Goal: Task Accomplishment & Management: Use online tool/utility

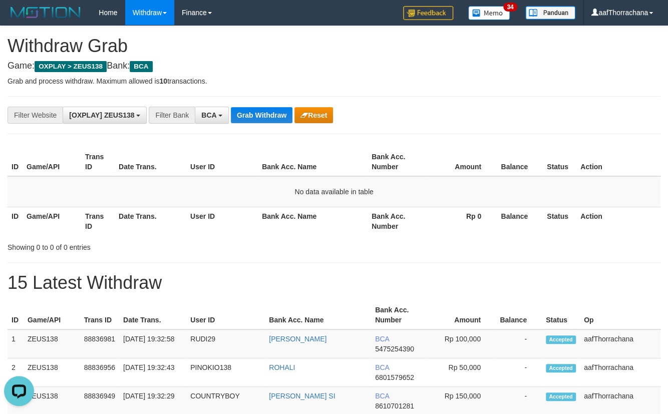
click at [257, 114] on button "Grab Withdraw" at bounding box center [262, 115] width 62 height 16
click at [259, 113] on button "Grab Withdraw" at bounding box center [262, 115] width 62 height 16
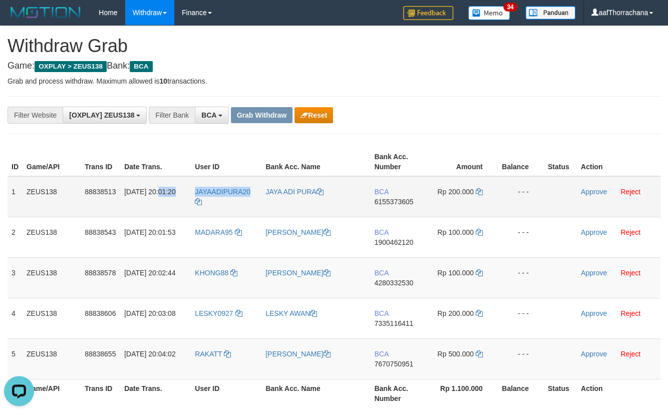
copy tr "20:01:20 JAYAADIPURA20"
copy span "YAADIPURA20"
copy span "JAYAADIPURA20"
drag, startPoint x: 256, startPoint y: 187, endPoint x: 190, endPoint y: 193, distance: 66.4
click at [190, 193] on tr "1 ZEUS138 88838513 30/09/2025 20:01:20 JAYAADIPURA20 JAYA ADI PURA BCA 61553736…" at bounding box center [334, 196] width 653 height 41
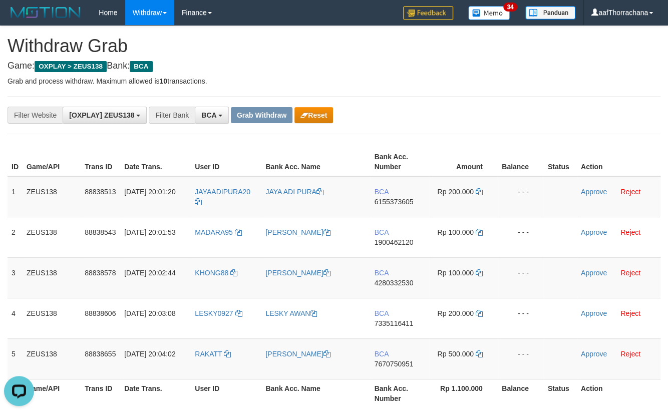
drag, startPoint x: 215, startPoint y: 152, endPoint x: 200, endPoint y: 156, distance: 15.2
click at [215, 153] on th "User ID" at bounding box center [226, 162] width 71 height 29
copy span "JAYAADIPURA20"
drag, startPoint x: 222, startPoint y: 192, endPoint x: 195, endPoint y: 191, distance: 27.1
click at [195, 191] on td "JAYAADIPURA20" at bounding box center [226, 196] width 71 height 41
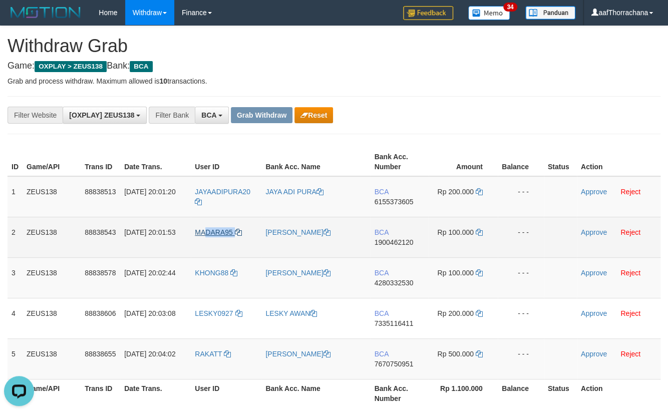
copy link "DARA95"
copy tr "20:01:53 MADARA95"
copy link "MADARA95"
click at [195, 228] on td "MADARA95" at bounding box center [226, 237] width 71 height 41
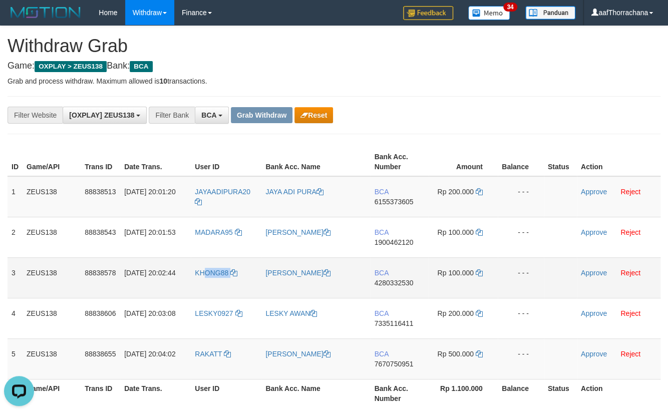
copy link "ONG88"
copy tr "20:02:44 KHONG88"
copy link "KHONG88"
drag, startPoint x: 214, startPoint y: 268, endPoint x: 193, endPoint y: 272, distance: 21.3
click at [193, 272] on td "KHONG88" at bounding box center [226, 278] width 71 height 41
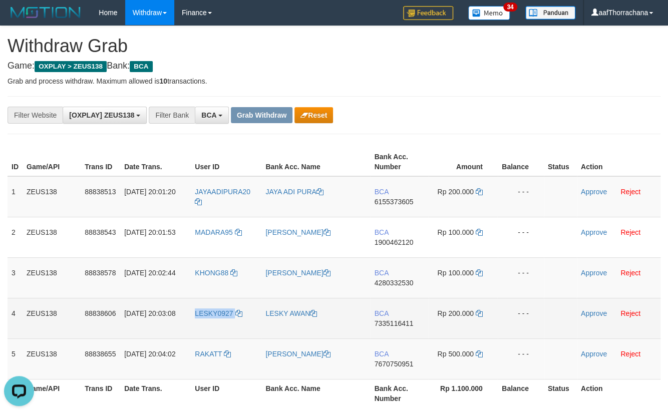
drag, startPoint x: 200, startPoint y: 305, endPoint x: 195, endPoint y: 322, distance: 17.8
click at [193, 315] on td "LESKY0927" at bounding box center [226, 318] width 71 height 41
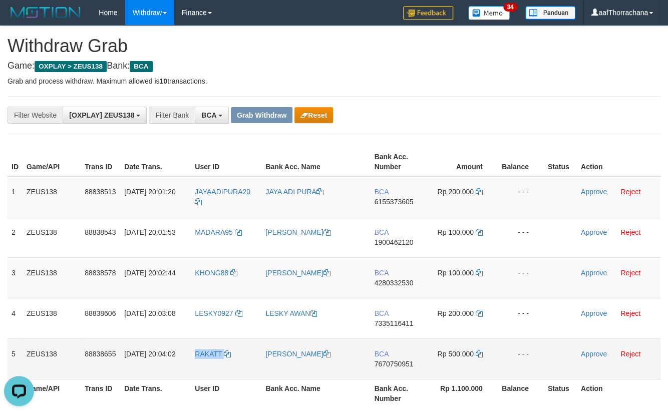
drag, startPoint x: 235, startPoint y: 357, endPoint x: 192, endPoint y: 361, distance: 43.3
click at [192, 361] on td "RAKATT" at bounding box center [226, 359] width 71 height 41
drag, startPoint x: 380, startPoint y: 188, endPoint x: 404, endPoint y: 200, distance: 26.7
click at [396, 195] on td "BCA 6155373605" at bounding box center [399, 196] width 58 height 41
click at [404, 200] on span "6155373605" at bounding box center [393, 202] width 39 height 8
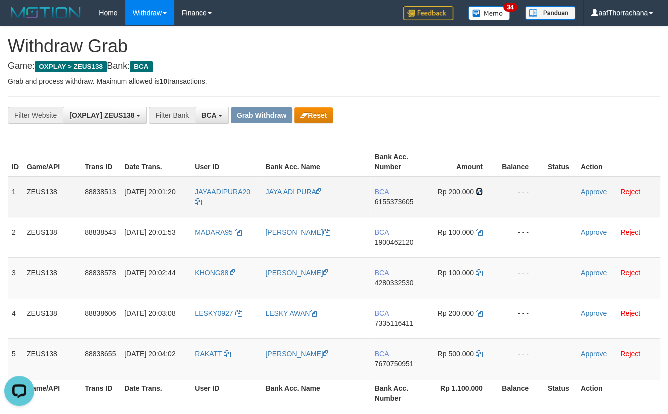
drag, startPoint x: 477, startPoint y: 189, endPoint x: 490, endPoint y: 185, distance: 12.5
click at [477, 189] on icon at bounding box center [479, 191] width 7 height 7
drag, startPoint x: 489, startPoint y: 123, endPoint x: 457, endPoint y: 111, distance: 34.2
click at [489, 124] on div "**********" at bounding box center [334, 115] width 653 height 38
drag, startPoint x: 446, startPoint y: 88, endPoint x: 451, endPoint y: 81, distance: 8.6
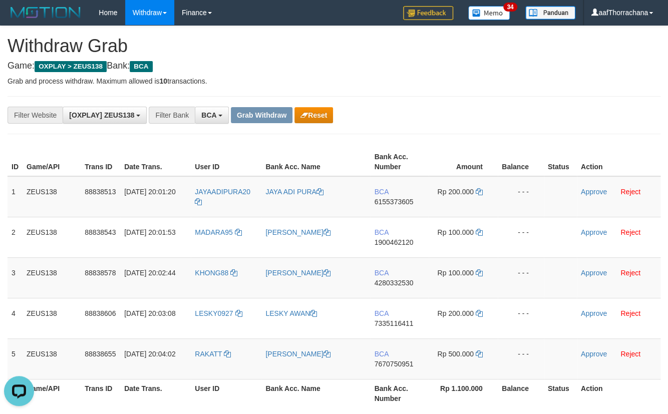
click at [451, 81] on p "Grab and process withdraw. Maximum allowed is 10 transactions." at bounding box center [334, 81] width 653 height 10
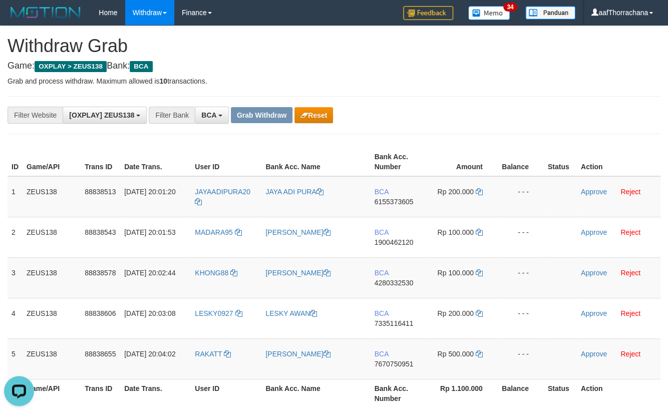
click at [458, 85] on p "Grab and process withdraw. Maximum allowed is 10 transactions." at bounding box center [334, 81] width 653 height 10
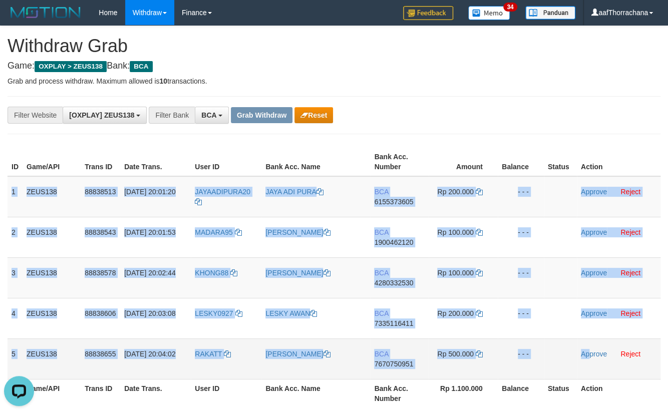
drag, startPoint x: 11, startPoint y: 191, endPoint x: 588, endPoint y: 339, distance: 595.5
click at [589, 351] on tbody "1 ZEUS138 88838513 30/09/2025 20:01:20 JAYAADIPURA20 JAYA ADI PURA BCA 61553736…" at bounding box center [334, 277] width 653 height 203
click at [591, 195] on td "Approve Reject" at bounding box center [619, 196] width 84 height 41
click at [599, 191] on link "Approve" at bounding box center [594, 192] width 26 height 8
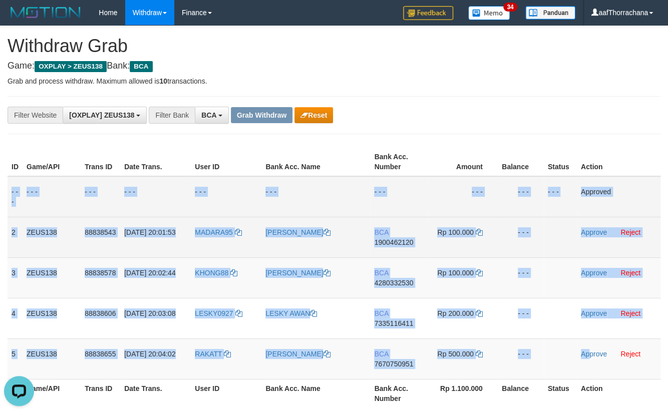
click at [403, 247] on td "BCA 1900462120" at bounding box center [399, 237] width 58 height 41
click at [400, 242] on span "1900462120" at bounding box center [393, 242] width 39 height 8
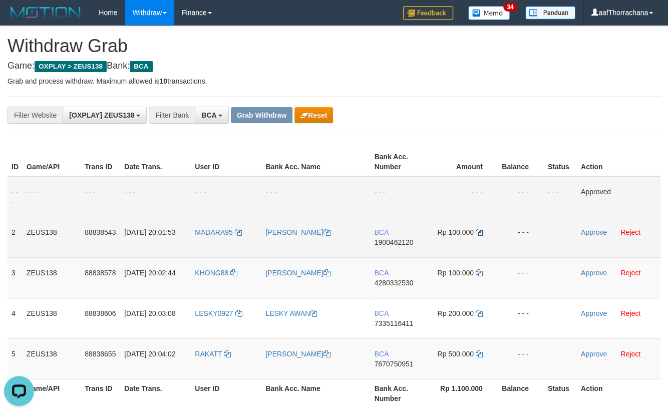
drag, startPoint x: 485, startPoint y: 230, endPoint x: 476, endPoint y: 229, distance: 9.1
click at [482, 230] on td "Rp 100.000" at bounding box center [463, 237] width 69 height 41
click at [476, 229] on icon at bounding box center [479, 232] width 7 height 7
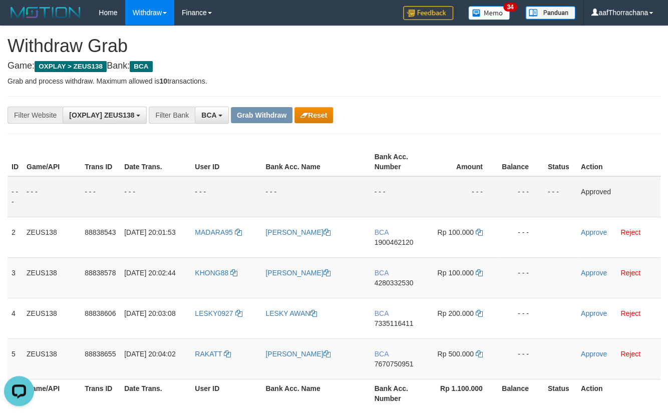
click at [502, 128] on div "**********" at bounding box center [334, 115] width 653 height 38
click at [447, 112] on div "**********" at bounding box center [278, 115] width 557 height 17
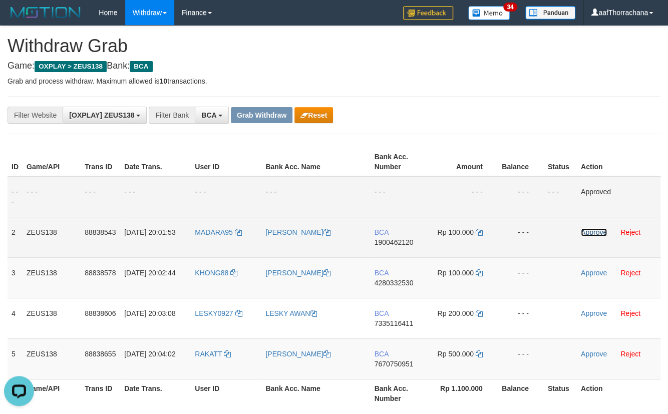
click at [598, 230] on link "Approve" at bounding box center [594, 232] width 26 height 8
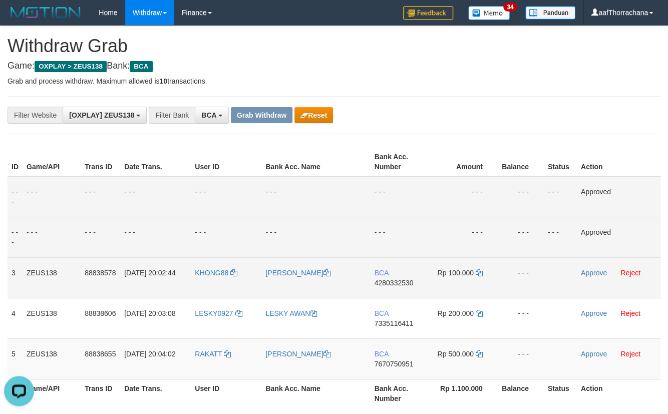
drag, startPoint x: 400, startPoint y: 270, endPoint x: 397, endPoint y: 281, distance: 11.4
click at [397, 280] on td "BCA 4280332530" at bounding box center [399, 278] width 58 height 41
click at [399, 285] on span "4280332530" at bounding box center [393, 283] width 39 height 8
click at [470, 275] on span "Rp 100.000" at bounding box center [455, 273] width 36 height 8
click at [476, 270] on icon at bounding box center [479, 273] width 7 height 7
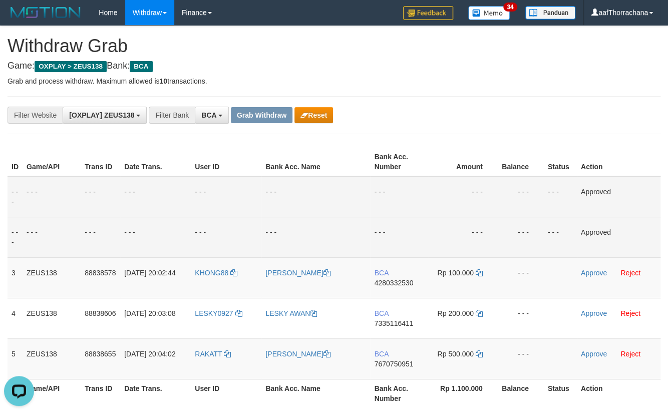
click at [518, 189] on td "- - -" at bounding box center [521, 196] width 46 height 41
click at [494, 179] on td "- - -" at bounding box center [463, 196] width 69 height 41
click at [592, 270] on link "Approve" at bounding box center [594, 273] width 26 height 8
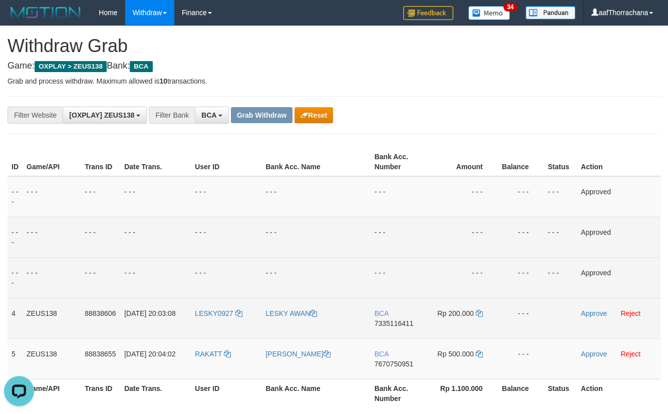
click at [396, 325] on span "7335116411" at bounding box center [393, 324] width 39 height 8
click at [470, 316] on span "Rp 200.000" at bounding box center [455, 314] width 36 height 8
click at [474, 314] on td "Rp 200.000" at bounding box center [463, 318] width 69 height 41
click at [476, 313] on icon at bounding box center [479, 313] width 7 height 7
click at [482, 317] on td "Rp 200.000" at bounding box center [463, 318] width 69 height 41
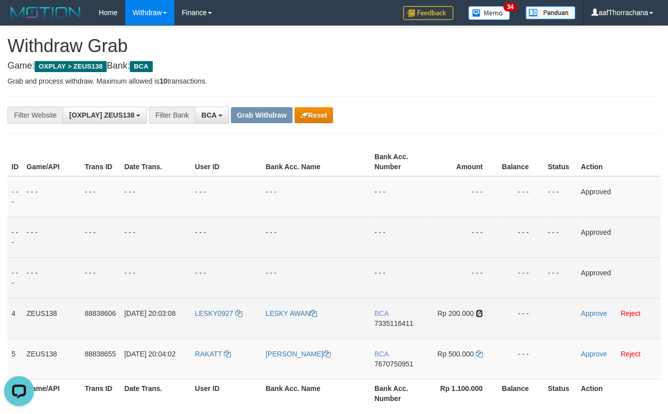
click at [479, 316] on icon at bounding box center [479, 313] width 7 height 7
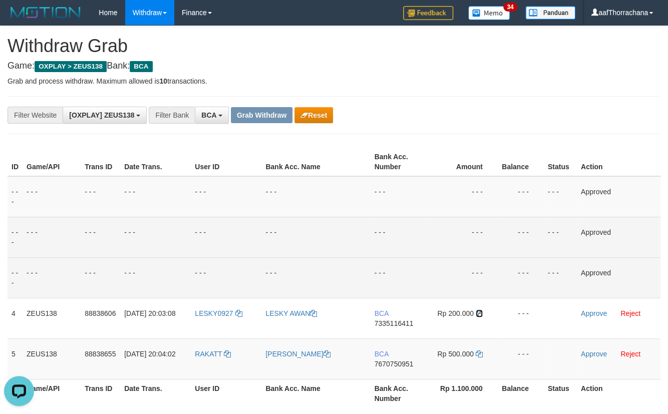
drag, startPoint x: 479, startPoint y: 314, endPoint x: 673, endPoint y: 271, distance: 199.0
click at [479, 313] on icon at bounding box center [479, 313] width 7 height 7
click at [468, 212] on td "- - -" at bounding box center [463, 196] width 69 height 41
click at [449, 192] on td "- - -" at bounding box center [463, 196] width 69 height 41
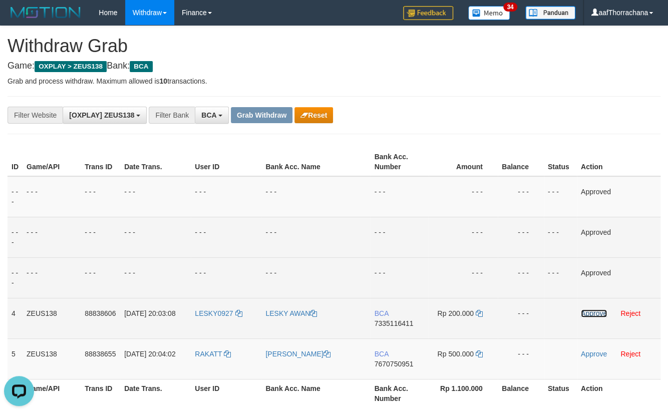
click at [593, 310] on link "Approve" at bounding box center [594, 314] width 26 height 8
drag, startPoint x: 393, startPoint y: 366, endPoint x: 395, endPoint y: 361, distance: 5.4
click at [393, 365] on span "7670750951" at bounding box center [393, 364] width 39 height 8
click at [395, 360] on span "7670750951" at bounding box center [393, 364] width 39 height 8
click at [478, 351] on icon at bounding box center [479, 354] width 7 height 7
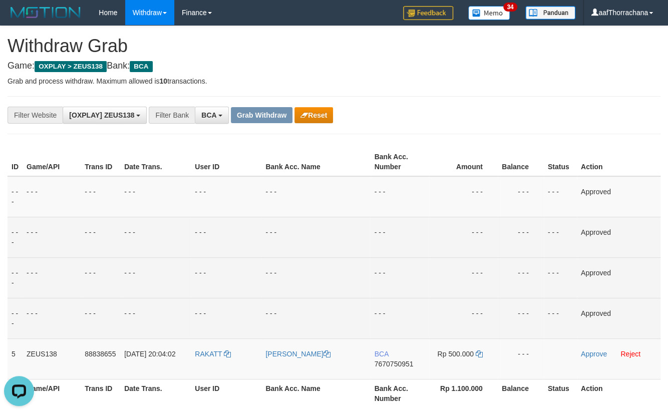
click at [484, 278] on td "- - -" at bounding box center [463, 278] width 69 height 41
click at [466, 234] on td "- - -" at bounding box center [463, 237] width 69 height 41
click at [465, 234] on td "- - -" at bounding box center [463, 237] width 69 height 41
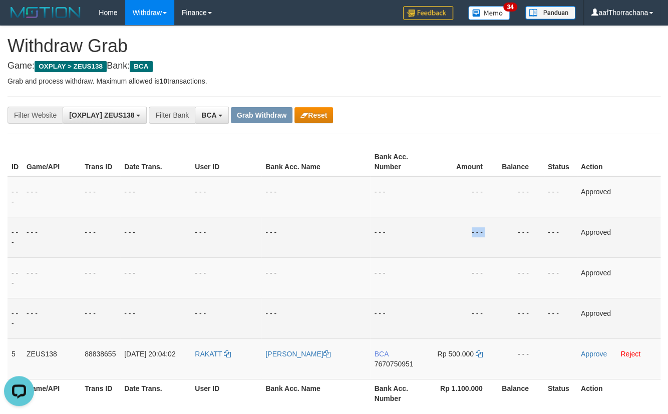
click at [465, 234] on td "- - -" at bounding box center [463, 237] width 69 height 41
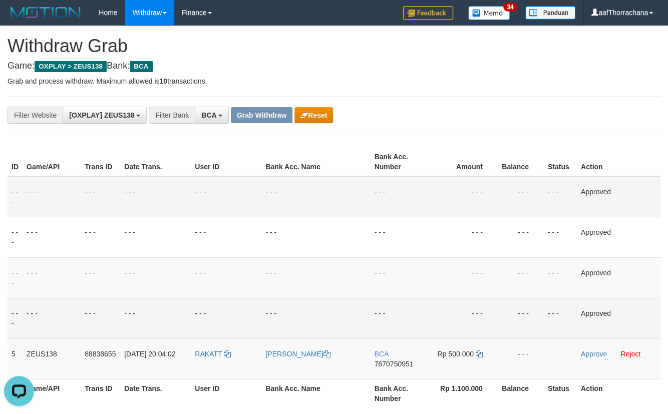
click at [421, 190] on td "- - -" at bounding box center [399, 196] width 58 height 41
click at [413, 194] on td "- - -" at bounding box center [399, 196] width 58 height 41
drag, startPoint x: 591, startPoint y: 348, endPoint x: 591, endPoint y: 354, distance: 5.5
click at [591, 348] on td "Approve Reject" at bounding box center [619, 359] width 84 height 41
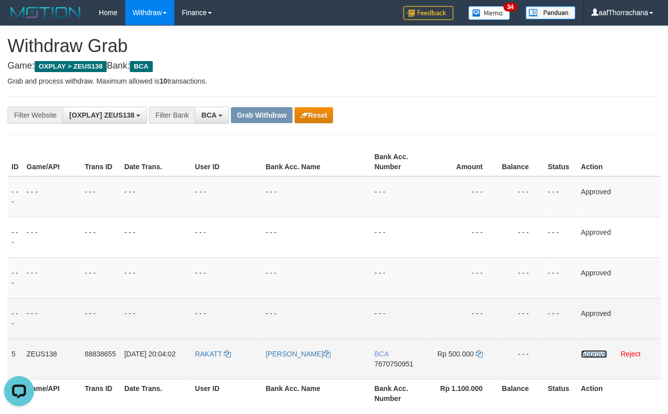
click at [591, 355] on link "Approve" at bounding box center [594, 354] width 26 height 8
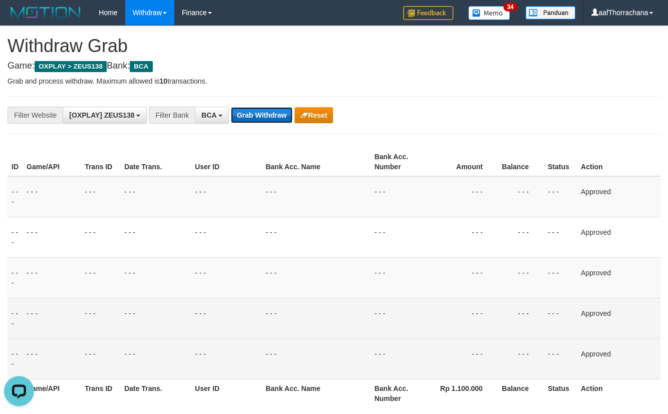
click at [261, 120] on button "Grab Withdraw" at bounding box center [262, 115] width 62 height 16
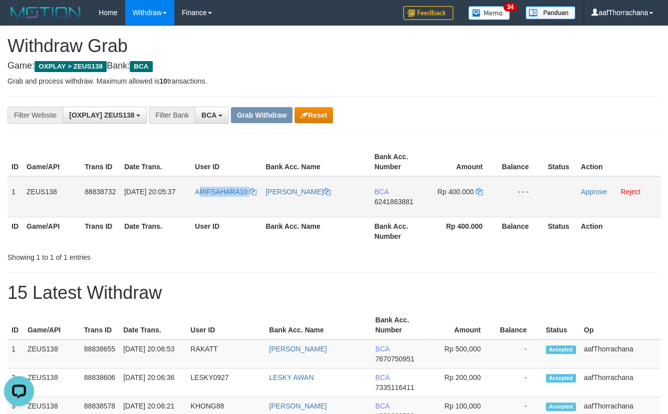
copy link "RIFSAHARA10"
copy link "ARIFSAHARA10"
drag, startPoint x: 249, startPoint y: 185, endPoint x: 193, endPoint y: 191, distance: 55.9
click at [193, 191] on td "ARIFSAHARA10" at bounding box center [226, 196] width 71 height 41
copy link "ARIFSAHARA10"
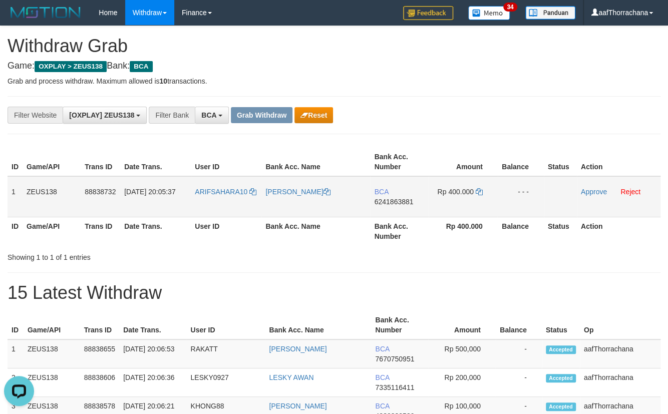
drag, startPoint x: 406, startPoint y: 206, endPoint x: 407, endPoint y: 201, distance: 5.5
click at [406, 204] on td "BCA 6241863881" at bounding box center [399, 196] width 58 height 41
click at [407, 201] on span "6241863881" at bounding box center [393, 202] width 39 height 8
click at [478, 188] on link at bounding box center [479, 192] width 7 height 8
drag, startPoint x: 478, startPoint y: 187, endPoint x: 673, endPoint y: 184, distance: 194.4
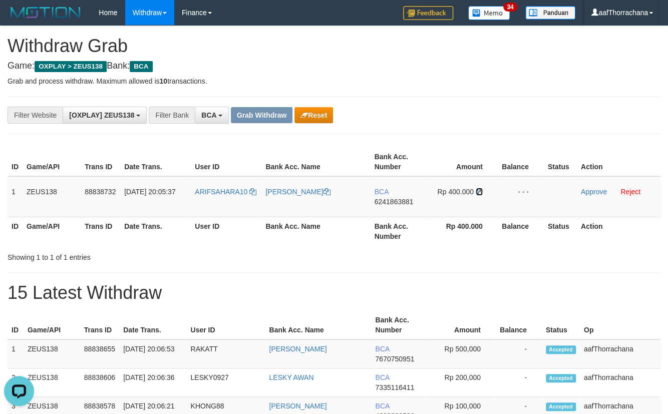
click at [479, 188] on link at bounding box center [479, 192] width 7 height 8
drag, startPoint x: 465, startPoint y: 291, endPoint x: 449, endPoint y: 309, distance: 24.5
click at [465, 293] on h1 "15 Latest Withdraw" at bounding box center [334, 293] width 653 height 20
drag, startPoint x: 472, startPoint y: 291, endPoint x: 463, endPoint y: 287, distance: 9.9
click at [469, 290] on h1 "15 Latest Withdraw" at bounding box center [334, 293] width 653 height 20
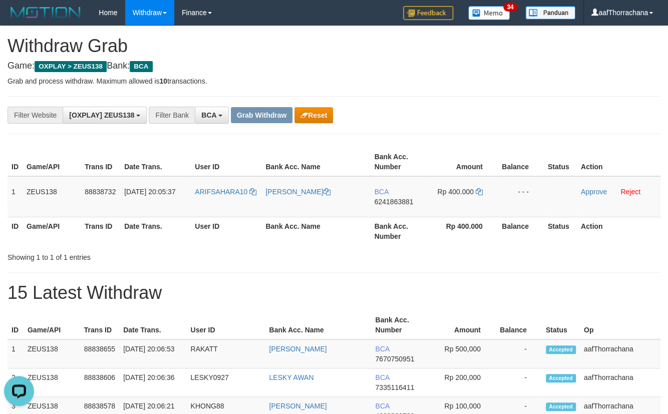
click at [461, 286] on h1 "15 Latest Withdraw" at bounding box center [334, 293] width 653 height 20
click at [462, 286] on h1 "15 Latest Withdraw" at bounding box center [334, 293] width 653 height 20
click at [15, 189] on td "1" at bounding box center [15, 196] width 15 height 41
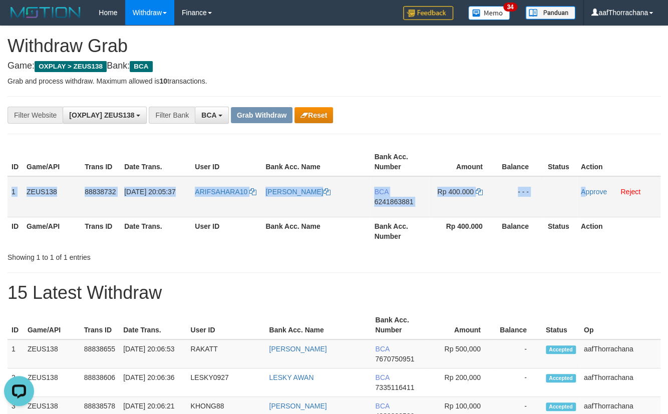
copy tr "1 ZEUS138 88838732 30/09/2025 20:05:37 ARIFSAHARA10 ARIF SAHARA PUTRA BCA 62418…"
drag, startPoint x: 10, startPoint y: 192, endPoint x: 581, endPoint y: 210, distance: 572.0
click at [584, 213] on tr "1 ZEUS138 88838732 30/09/2025 20:05:37 ARIFSAHARA10 ARIF SAHARA PUTRA BCA 62418…" at bounding box center [334, 196] width 653 height 41
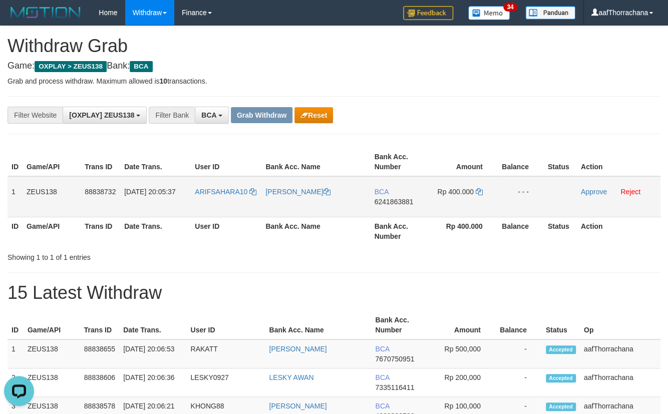
click at [590, 184] on td "Approve Reject" at bounding box center [619, 196] width 84 height 41
click at [591, 189] on link "Approve" at bounding box center [594, 192] width 26 height 8
click at [579, 125] on div "**********" at bounding box center [334, 115] width 653 height 38
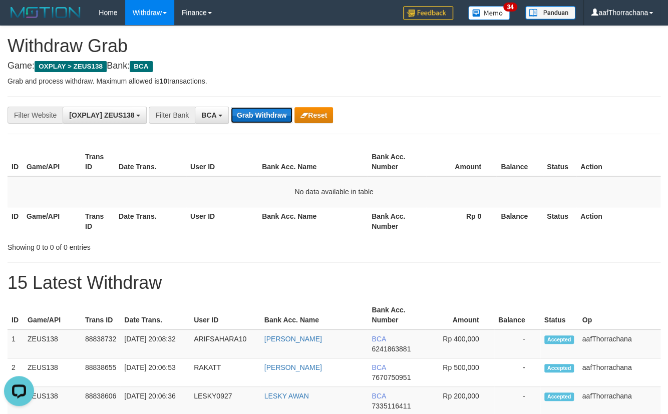
click at [280, 119] on button "Grab Withdraw" at bounding box center [262, 115] width 62 height 16
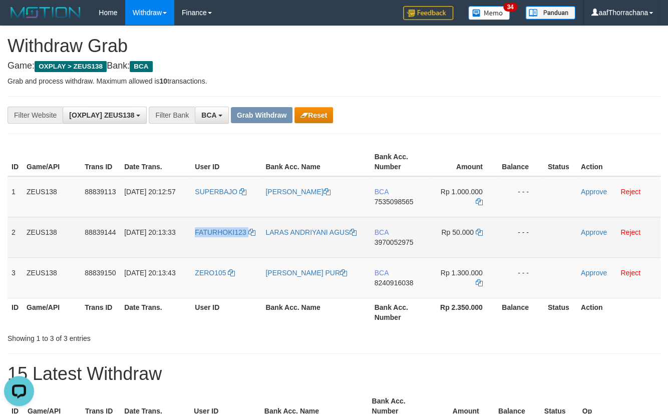
copy tr "FATURHOKI123"
copy link "FATURHOKI123"
drag, startPoint x: 255, startPoint y: 222, endPoint x: 242, endPoint y: 217, distance: 13.2
click at [195, 233] on td "FATURHOKI123" at bounding box center [226, 237] width 71 height 41
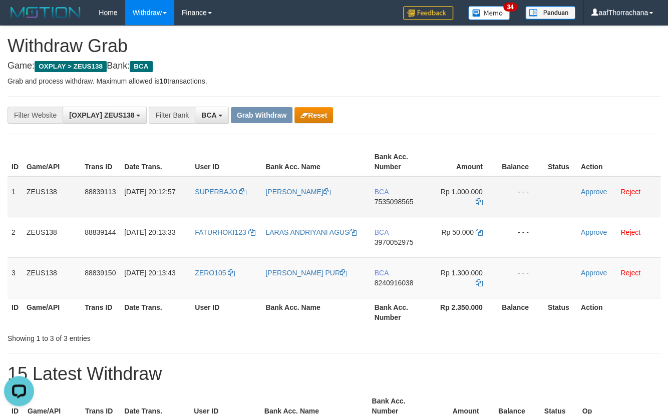
drag, startPoint x: 401, startPoint y: 192, endPoint x: 401, endPoint y: 197, distance: 5.5
click at [401, 192] on td "BCA 7535098565" at bounding box center [399, 196] width 58 height 41
click at [401, 198] on span "7535098565" at bounding box center [393, 202] width 39 height 8
click at [476, 196] on td "Rp 1.000.000" at bounding box center [463, 196] width 69 height 41
click at [476, 201] on icon at bounding box center [479, 201] width 7 height 7
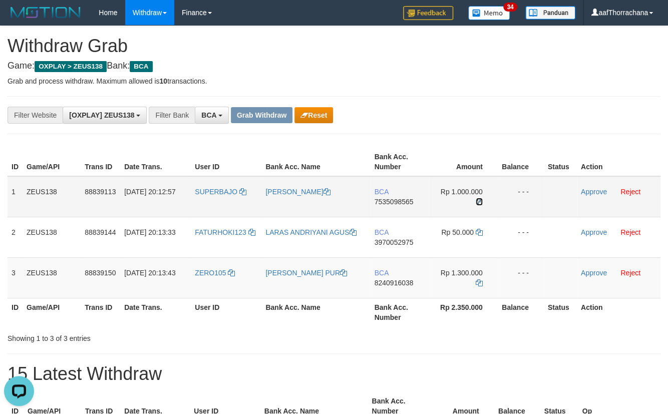
click at [479, 196] on td "Rp 1.000.000" at bounding box center [463, 196] width 69 height 41
click at [509, 108] on div "**********" at bounding box center [278, 115] width 557 height 17
click at [509, 107] on div "**********" at bounding box center [278, 115] width 557 height 17
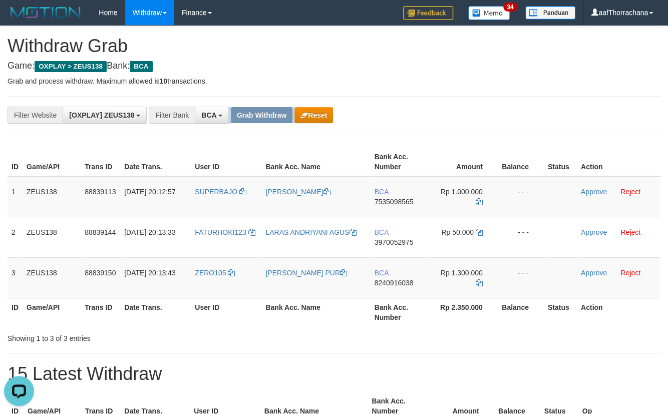
click at [509, 107] on div "**********" at bounding box center [278, 115] width 557 height 17
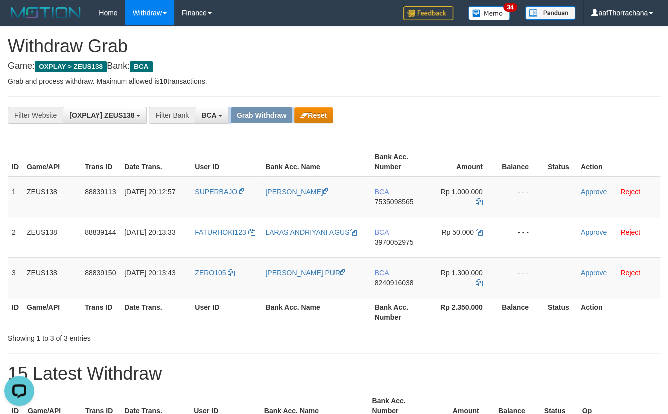
click at [509, 107] on div "**********" at bounding box center [278, 115] width 557 height 17
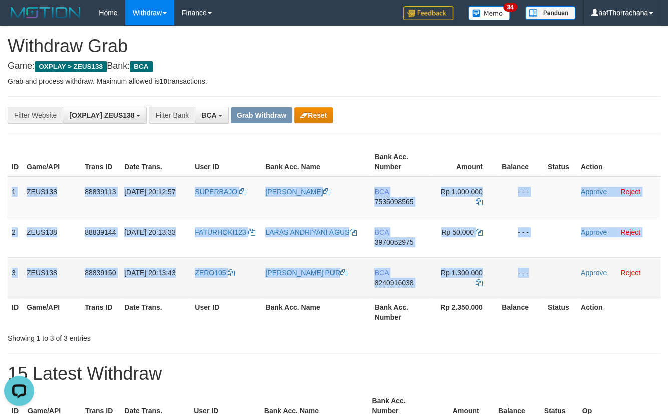
copy tbody "1 ZEUS138 88839113 30/09/2025 20:12:57 SUPERBAJO EDWAN BENSINTA MARSIN BCA 7535…"
drag, startPoint x: 9, startPoint y: 188, endPoint x: 590, endPoint y: 271, distance: 586.5
click at [591, 285] on tbody "1 ZEUS138 88839113 30/09/2025 20:12:57 SUPERBAJO EDWAN BENSINTA MARSIN BCA 7535…" at bounding box center [334, 237] width 653 height 122
click at [599, 188] on link "Approve" at bounding box center [594, 192] width 26 height 8
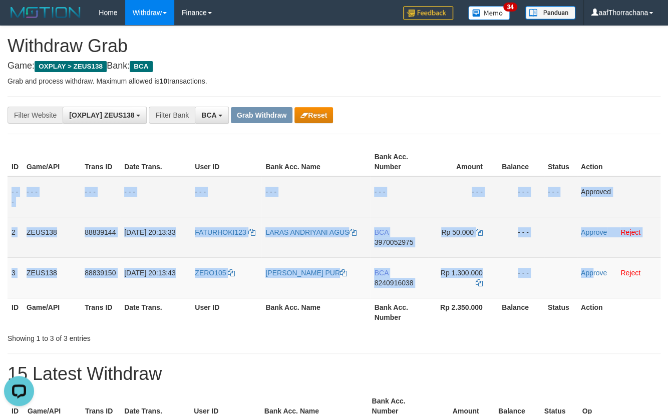
click at [397, 242] on span "3970052975" at bounding box center [393, 242] width 39 height 8
copy tbody "1 ZEUS138 88839113 30/09/2025 20:12:57 SUPERBAJO EDWAN BENSINTA MARSIN BCA 7535…"
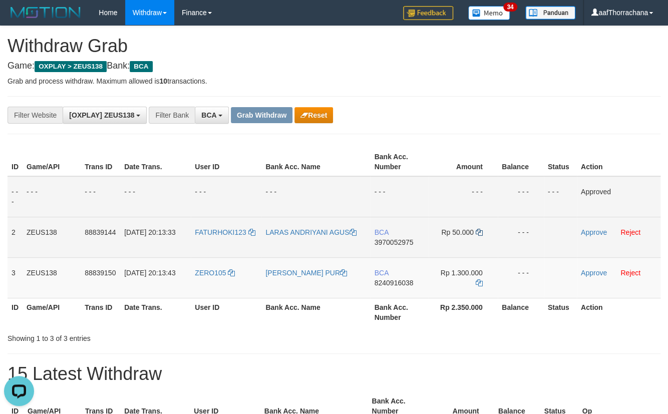
click at [473, 235] on td "Rp 50.000" at bounding box center [463, 237] width 69 height 41
click at [479, 229] on icon at bounding box center [479, 232] width 7 height 7
copy span "0"
click at [479, 229] on icon at bounding box center [479, 232] width 7 height 7
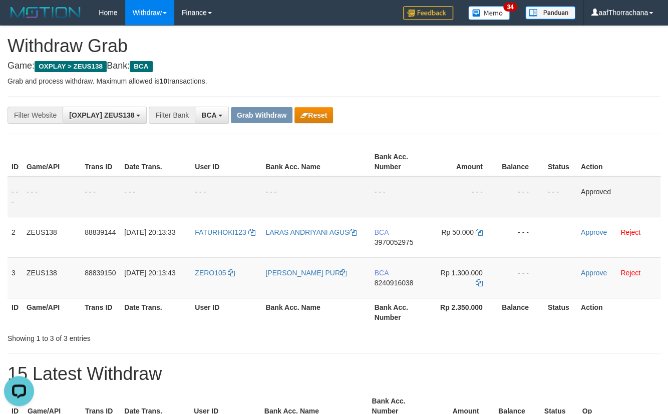
drag, startPoint x: 496, startPoint y: 150, endPoint x: 503, endPoint y: 134, distance: 17.7
click at [496, 150] on th "Amount" at bounding box center [463, 162] width 69 height 29
click at [514, 123] on div "**********" at bounding box center [334, 115] width 653 height 38
click at [513, 122] on div "**********" at bounding box center [278, 115] width 557 height 17
click at [512, 121] on div "**********" at bounding box center [278, 115] width 557 height 17
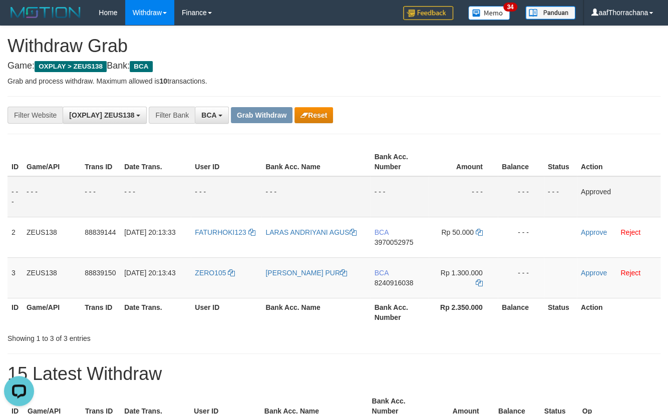
click at [512, 119] on div "**********" at bounding box center [278, 115] width 557 height 17
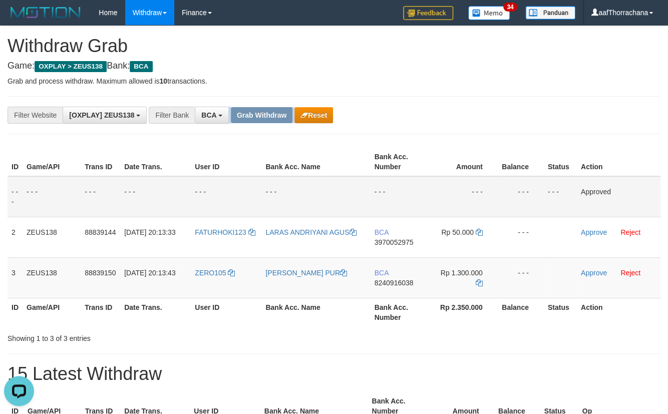
click at [512, 119] on div "**********" at bounding box center [278, 115] width 557 height 17
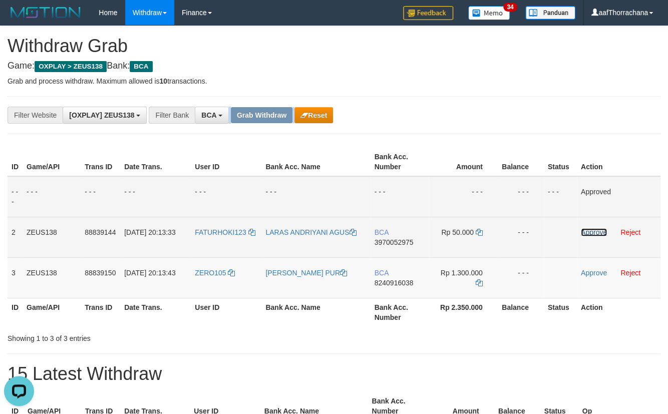
click at [593, 229] on link "Approve" at bounding box center [594, 232] width 26 height 8
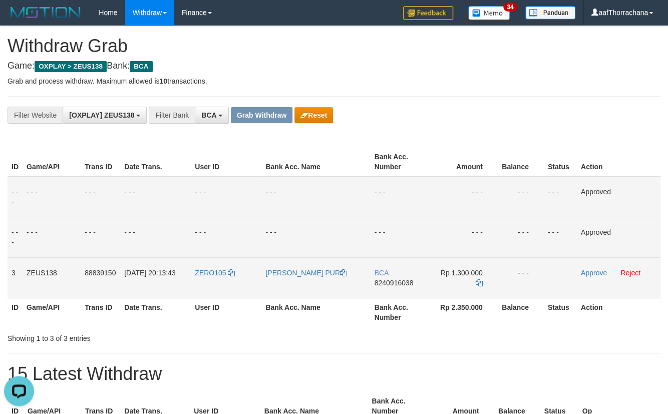
click at [396, 285] on span "8240916038" at bounding box center [393, 283] width 39 height 8
click at [404, 286] on td "BCA 8240916038" at bounding box center [399, 278] width 58 height 41
click at [373, 302] on tr "ID Game/API Trans ID Date Trans. User ID Bank Acc. Name Bank Acc. Number Rp 2.3…" at bounding box center [334, 312] width 653 height 29
click at [386, 282] on span "8240916038" at bounding box center [393, 283] width 39 height 8
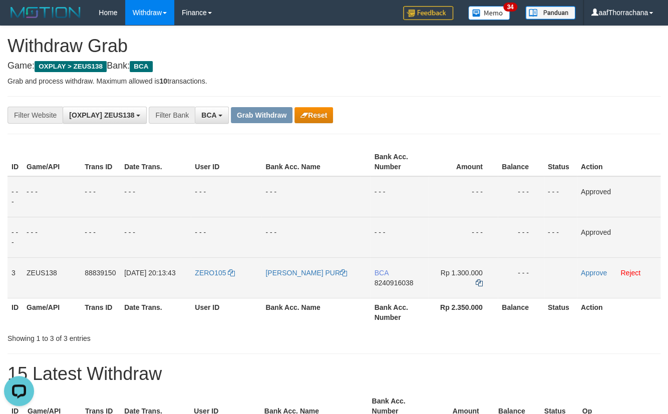
click at [480, 281] on td "Rp 1.300.000" at bounding box center [463, 278] width 69 height 41
click at [480, 284] on icon at bounding box center [479, 283] width 7 height 7
copy td
click at [470, 175] on th "Amount" at bounding box center [463, 162] width 69 height 29
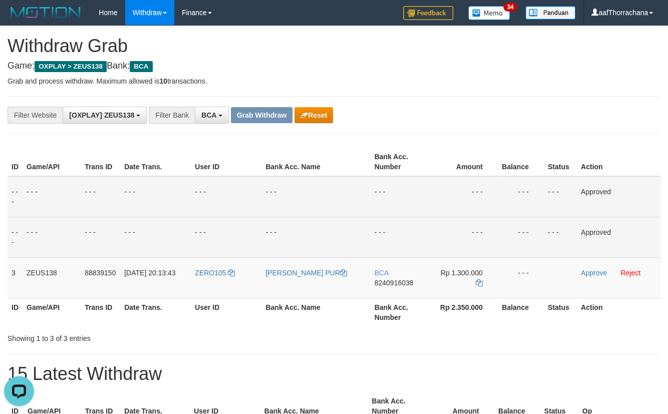
click at [460, 131] on div "**********" at bounding box center [334, 115] width 653 height 38
click at [462, 130] on div "**********" at bounding box center [334, 115] width 653 height 38
click at [466, 128] on div "**********" at bounding box center [334, 115] width 653 height 38
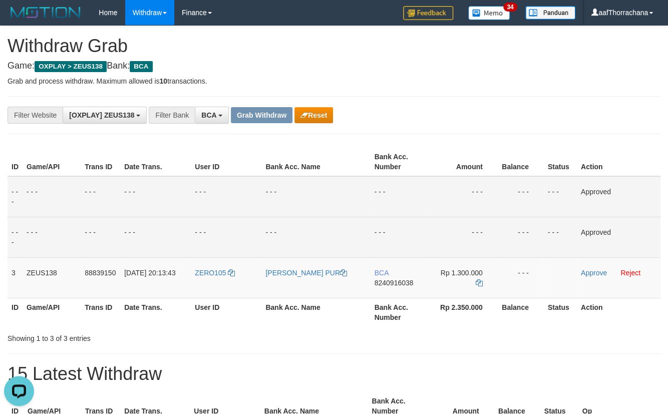
drag, startPoint x: 498, startPoint y: 125, endPoint x: 513, endPoint y: 147, distance: 26.4
click at [503, 133] on div "**********" at bounding box center [334, 115] width 653 height 38
click at [593, 270] on link "Approve" at bounding box center [594, 273] width 26 height 8
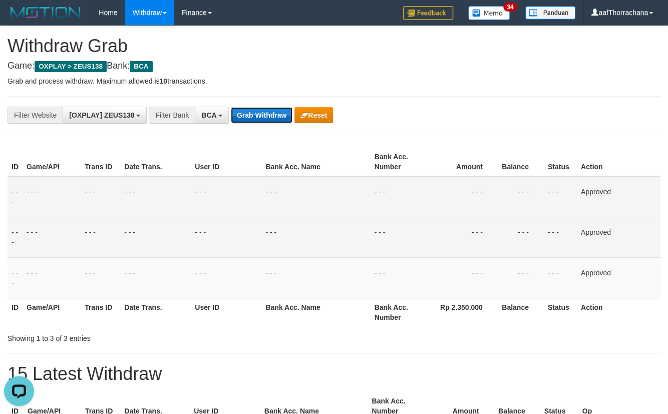
click at [280, 115] on button "Grab Withdraw" at bounding box center [262, 115] width 62 height 16
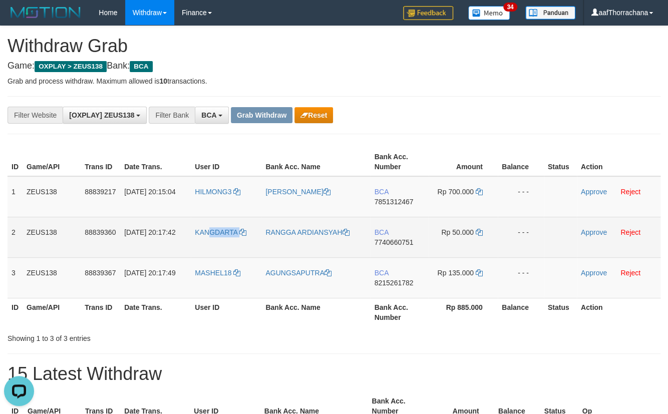
copy link "GDARTA"
copy tr "20:17:42 KANGDARTA"
copy link "KANGDARTA"
drag, startPoint x: 249, startPoint y: 217, endPoint x: 193, endPoint y: 230, distance: 56.5
click at [193, 230] on td "KANGDARTA" at bounding box center [226, 237] width 71 height 41
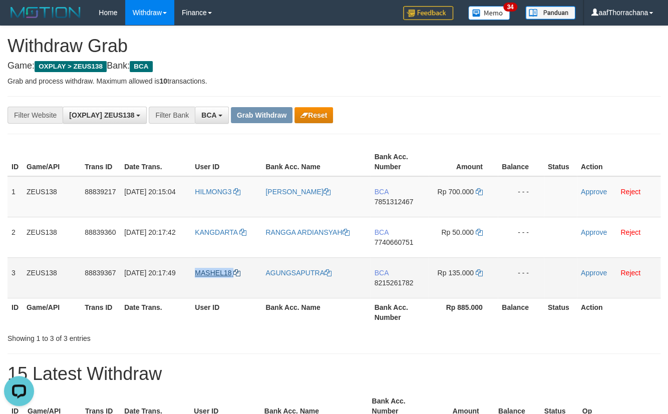
copy link "MASHEL18"
drag, startPoint x: 255, startPoint y: 267, endPoint x: 195, endPoint y: 275, distance: 60.2
click at [195, 275] on td "MASHEL18" at bounding box center [226, 278] width 71 height 41
drag, startPoint x: 392, startPoint y: 195, endPoint x: 392, endPoint y: 201, distance: 6.0
click at [392, 199] on td "BCA 7851312467" at bounding box center [399, 196] width 58 height 41
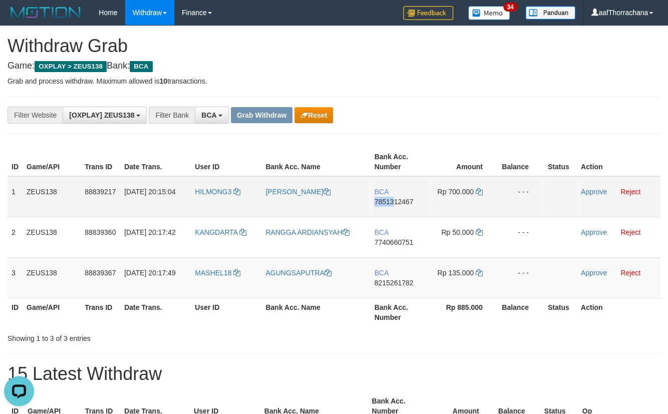
click at [393, 204] on span "7851312467" at bounding box center [393, 202] width 39 height 8
copy td "78513"
click at [475, 195] on td "Rp 700.000" at bounding box center [463, 196] width 69 height 41
click at [476, 189] on icon at bounding box center [479, 191] width 7 height 7
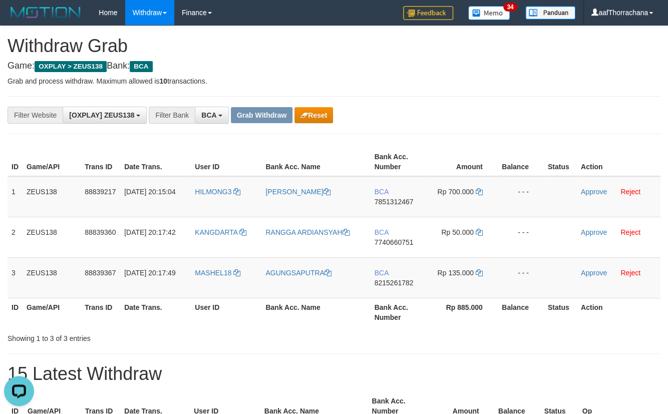
drag, startPoint x: 428, startPoint y: 118, endPoint x: 426, endPoint y: 113, distance: 5.4
click at [428, 117] on div "**********" at bounding box center [278, 115] width 557 height 17
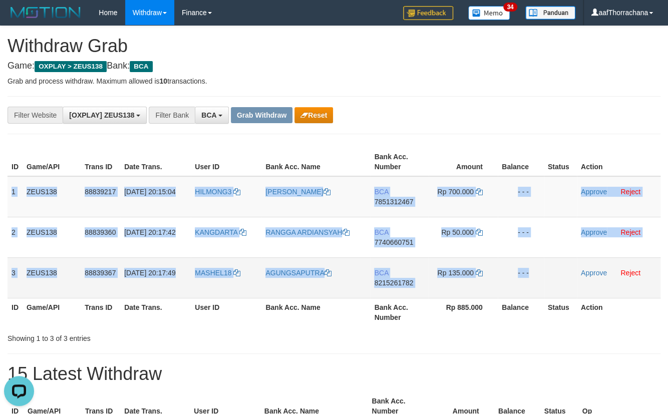
copy tbody "1 ZEUS138 88839217 30/09/2025 20:15:04 HILMONG3 HILMI AHMAD SAIFULLAH BCA 78513…"
drag, startPoint x: 11, startPoint y: 187, endPoint x: 601, endPoint y: 206, distance: 590.5
click at [580, 275] on tbody "1 ZEUS138 88839217 30/09/2025 20:15:04 HILMONG3 HILMI AHMAD SAIFULLAH BCA 78513…" at bounding box center [334, 237] width 653 height 122
click at [605, 188] on link "Approve" at bounding box center [594, 192] width 26 height 8
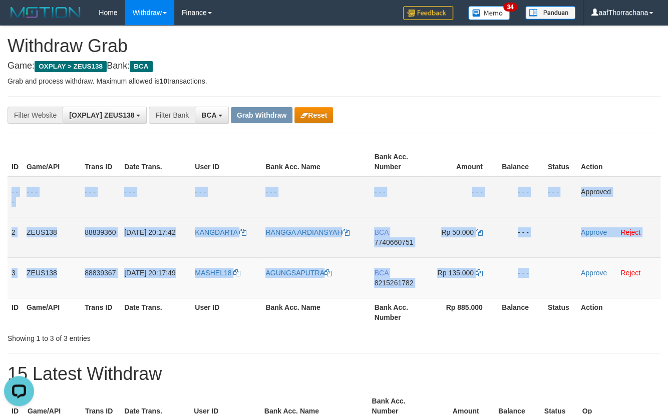
click at [394, 241] on span "7740660751" at bounding box center [393, 242] width 39 height 8
copy tbody "1 ZEUS138 88839217 30/09/2025 20:15:04 HILMONG3 HILMI AHMAD SAIFULLAH BCA 78513…"
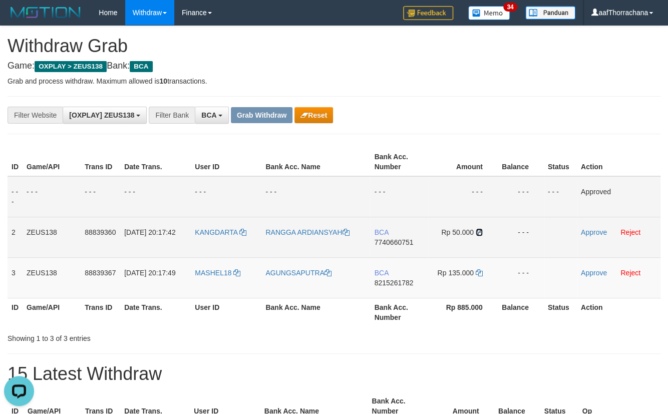
click at [480, 232] on icon at bounding box center [479, 232] width 7 height 7
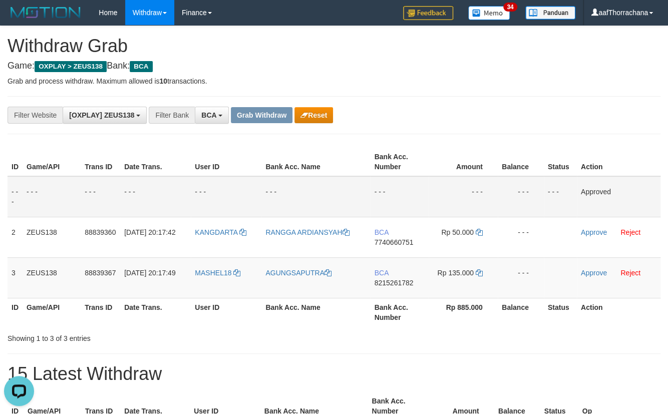
click at [454, 134] on hr at bounding box center [334, 134] width 653 height 1
click at [454, 132] on div "**********" at bounding box center [334, 115] width 653 height 38
click at [455, 131] on div "**********" at bounding box center [334, 115] width 653 height 38
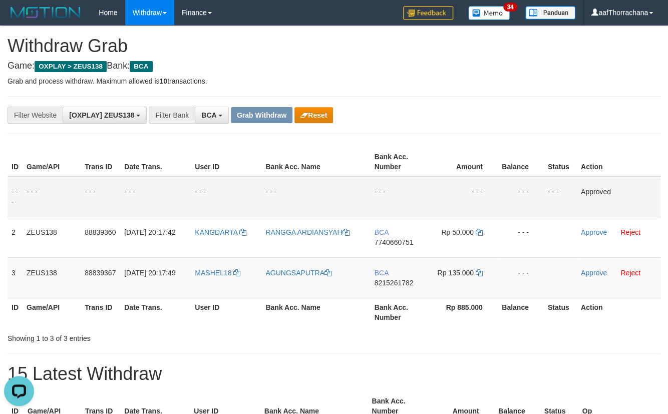
click at [455, 130] on div "**********" at bounding box center [334, 115] width 653 height 38
drag, startPoint x: 457, startPoint y: 130, endPoint x: 520, endPoint y: 190, distance: 86.5
click at [458, 132] on div "**********" at bounding box center [334, 115] width 653 height 38
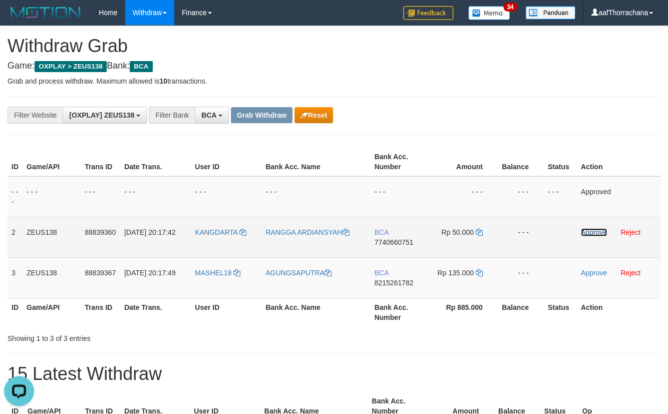
click at [585, 232] on link "Approve" at bounding box center [594, 232] width 26 height 8
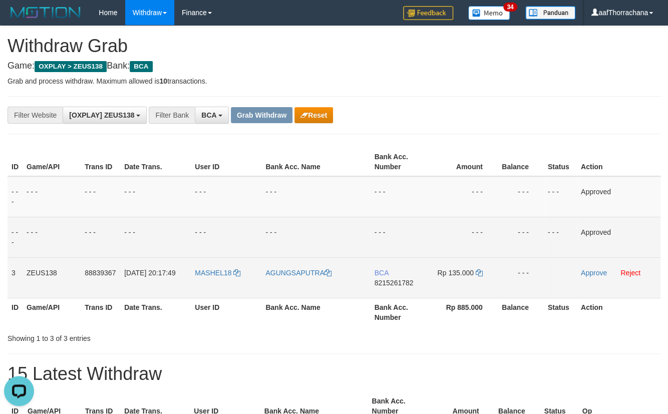
click at [390, 289] on td "BCA 8215261782" at bounding box center [399, 278] width 58 height 41
click at [392, 281] on span "8215261782" at bounding box center [393, 283] width 39 height 8
click at [482, 271] on td "Rp 135.000" at bounding box center [463, 278] width 69 height 41
click at [481, 271] on icon at bounding box center [479, 273] width 7 height 7
click at [460, 184] on td "- - -" at bounding box center [463, 196] width 69 height 41
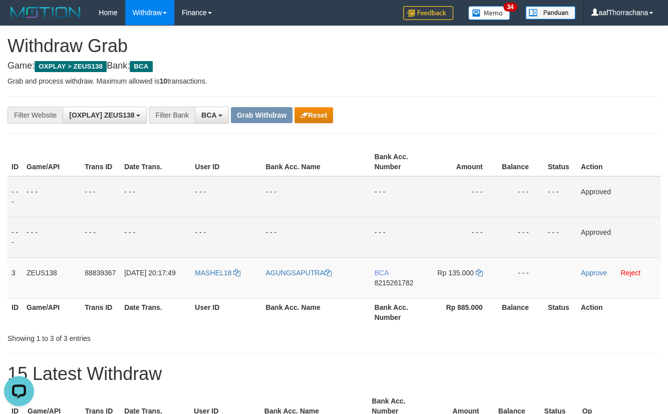
click at [459, 176] on td "- - -" at bounding box center [463, 196] width 69 height 41
click at [459, 175] on table "ID Game/API Trans ID Date Trans. User ID Bank Acc. Name Bank Acc. Number Amount…" at bounding box center [334, 237] width 653 height 179
click at [460, 174] on th "Amount" at bounding box center [463, 162] width 69 height 29
click at [463, 170] on th "Amount" at bounding box center [463, 162] width 69 height 29
click at [595, 271] on link "Approve" at bounding box center [594, 273] width 26 height 8
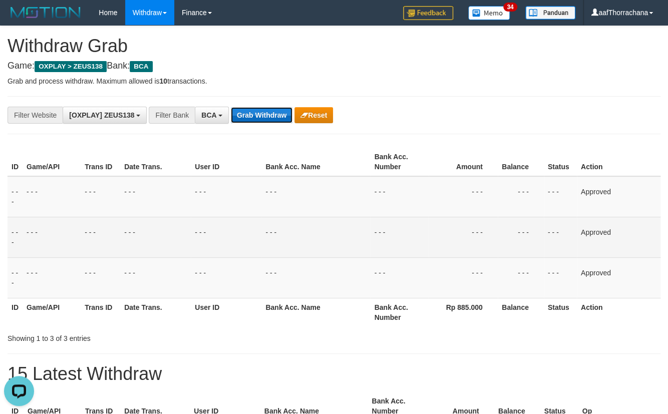
click at [265, 111] on button "Grab Withdraw" at bounding box center [262, 115] width 62 height 16
drag, startPoint x: 266, startPoint y: 112, endPoint x: 287, endPoint y: 126, distance: 25.7
click at [271, 115] on button "Grab Withdraw" at bounding box center [262, 115] width 62 height 16
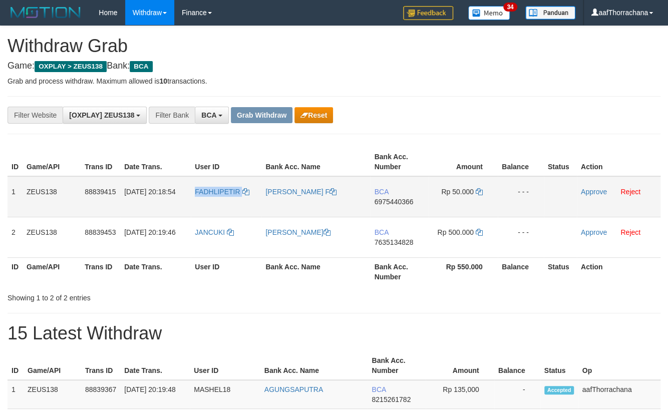
copy tr "FADHLIPETIR"
copy tr "20:18:54 FADHLIPETIR"
copy link "FADHLIPETIR"
drag, startPoint x: 248, startPoint y: 188, endPoint x: 190, endPoint y: 189, distance: 57.6
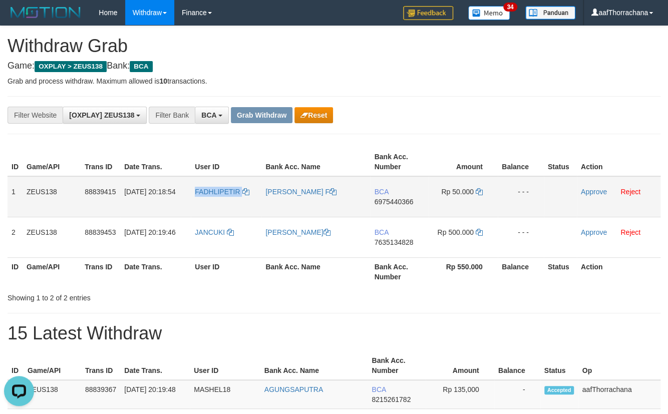
click at [191, 189] on td "FADHLIPETIR" at bounding box center [226, 196] width 71 height 41
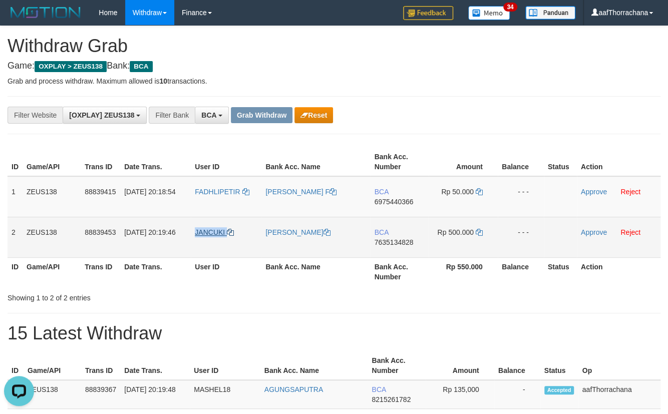
copy link "JANCUKI"
drag, startPoint x: 242, startPoint y: 223, endPoint x: 201, endPoint y: 219, distance: 41.8
click at [194, 229] on td "JANCUKI" at bounding box center [226, 237] width 71 height 41
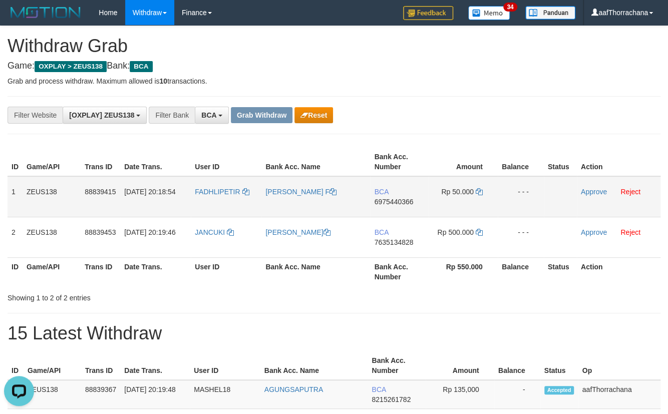
click at [398, 198] on span "6975440366" at bounding box center [393, 202] width 39 height 8
click at [476, 192] on icon at bounding box center [479, 191] width 7 height 7
click at [478, 191] on icon at bounding box center [479, 191] width 7 height 7
drag, startPoint x: 439, startPoint y: 88, endPoint x: 434, endPoint y: 105, distance: 17.1
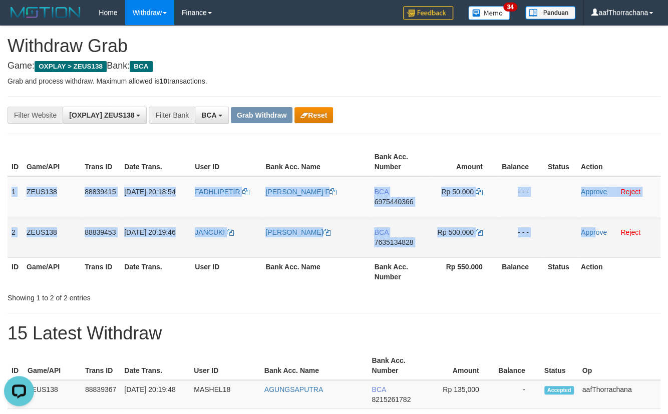
copy tbody "1 ZEUS138 88839415 30/09/2025 20:18:54 FADHLIPETIR MUHAMMAD FADHALI F BCA 69754…"
drag, startPoint x: 10, startPoint y: 192, endPoint x: 588, endPoint y: 228, distance: 579.3
click at [587, 240] on tbody "1 ZEUS138 88839415 30/09/2025 20:18:54 FADHLIPETIR MUHAMMAD FADHALI F BCA 69754…" at bounding box center [334, 217] width 653 height 82
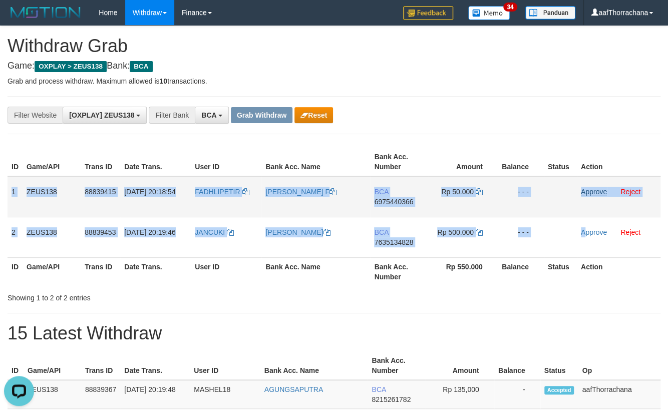
copy tbody "1 ZEUS138 88839415 30/09/2025 20:18:54 FADHLIPETIR MUHAMMAD FADHALI F BCA 69754…"
click at [590, 190] on link "Approve" at bounding box center [594, 192] width 26 height 8
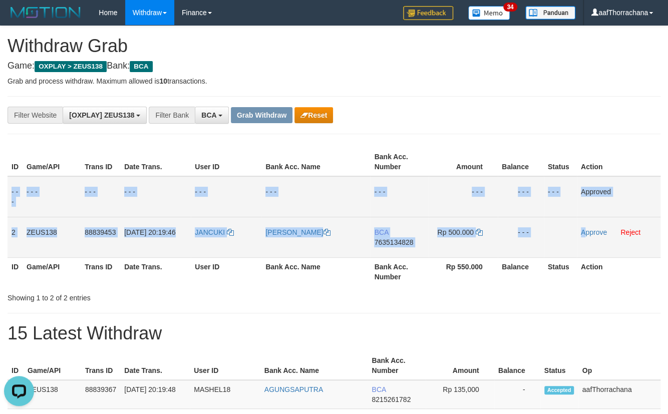
click at [396, 236] on td "BCA 7635134828" at bounding box center [399, 237] width 58 height 41
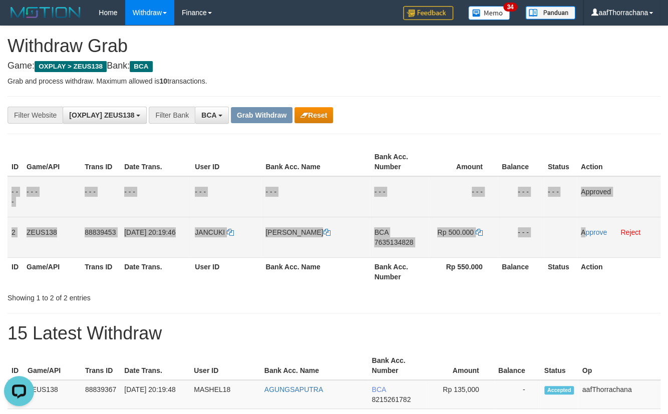
click at [396, 240] on span "7635134828" at bounding box center [393, 242] width 39 height 8
copy tbody "1 ZEUS138 88839415 30/09/2025 20:18:54 FADHLIPETIR MUHAMMAD FADHALI F BCA 69754…"
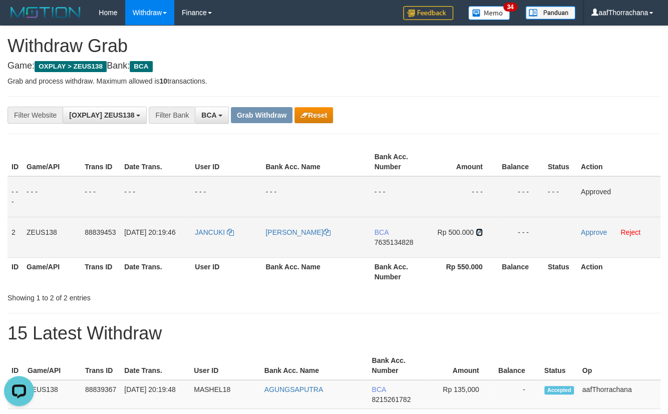
click at [478, 229] on icon at bounding box center [479, 232] width 7 height 7
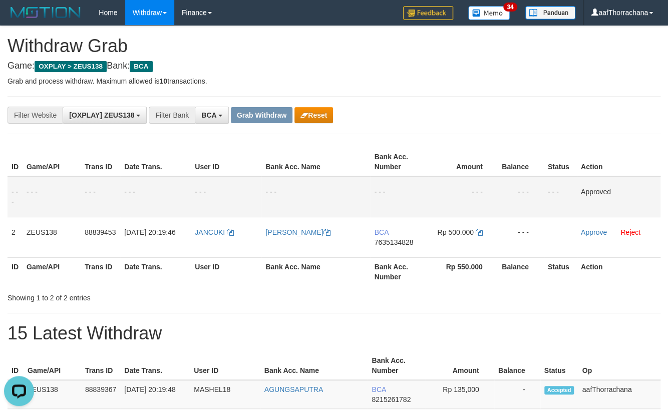
drag, startPoint x: 416, startPoint y: 115, endPoint x: 414, endPoint y: 108, distance: 7.2
click at [415, 112] on div "**********" at bounding box center [278, 115] width 557 height 17
click at [414, 108] on div "**********" at bounding box center [278, 115] width 557 height 17
click at [426, 104] on div "**********" at bounding box center [334, 115] width 653 height 38
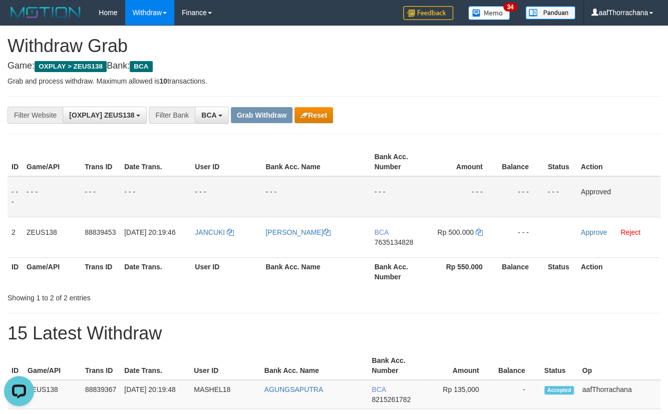
click at [429, 100] on div "**********" at bounding box center [334, 115] width 653 height 38
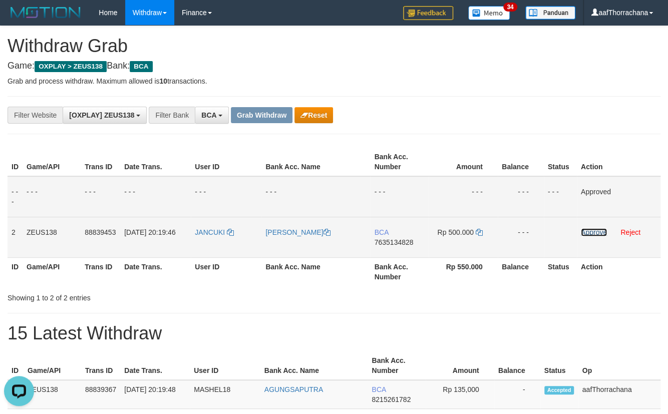
click at [587, 229] on link "Approve" at bounding box center [594, 232] width 26 height 8
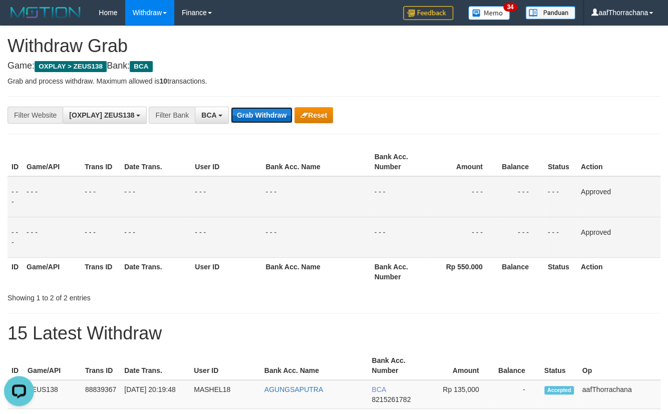
click at [251, 107] on button "Grab Withdraw" at bounding box center [262, 115] width 62 height 16
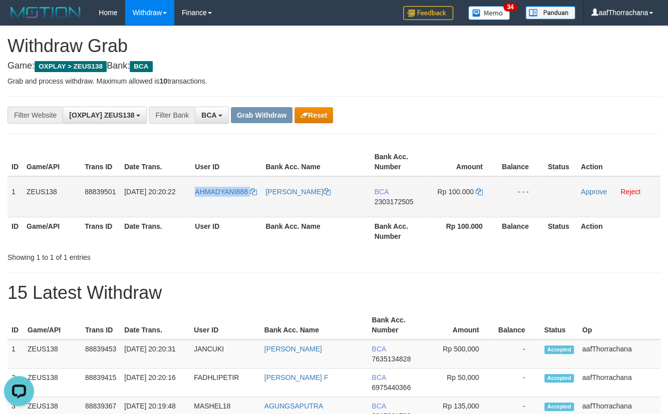
drag, startPoint x: 261, startPoint y: 186, endPoint x: 194, endPoint y: 190, distance: 66.8
click at [194, 190] on tr "1 ZEUS138 88839501 [DATE] 20:20:22 AHMADYANI888 [PERSON_NAME] BCA 2303172505 Rp…" at bounding box center [334, 196] width 653 height 41
drag, startPoint x: 401, startPoint y: 204, endPoint x: 434, endPoint y: 208, distance: 33.9
click at [400, 204] on span "2303172505" at bounding box center [393, 202] width 39 height 8
click at [476, 190] on icon at bounding box center [479, 191] width 7 height 7
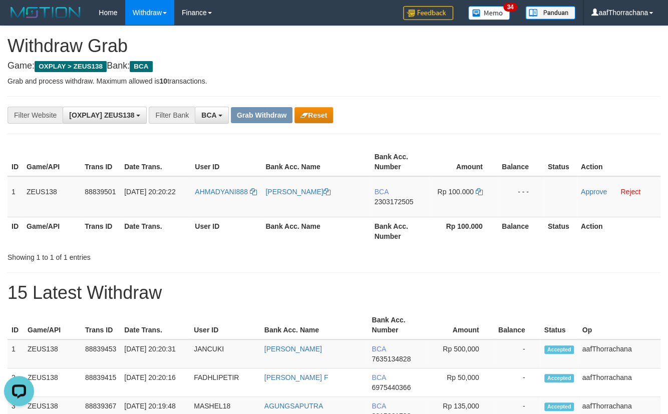
click at [430, 114] on div "**********" at bounding box center [278, 115] width 557 height 17
click at [494, 107] on div "**********" at bounding box center [278, 115] width 557 height 17
drag, startPoint x: 492, startPoint y: 106, endPoint x: 496, endPoint y: 112, distance: 7.2
click at [492, 107] on div "**********" at bounding box center [278, 115] width 557 height 17
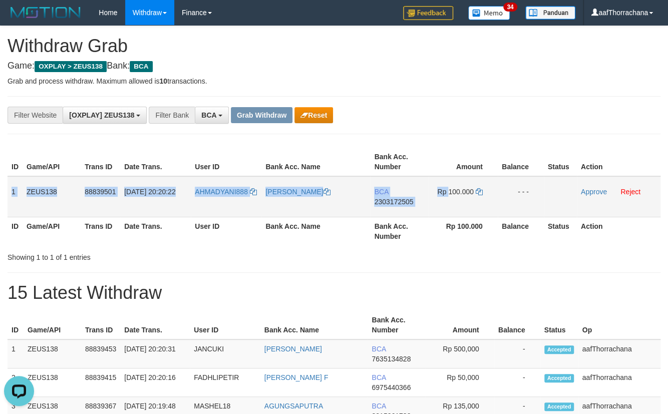
copy tr "1 ZEUS138 88839501 [DATE] 20:20:22 AHMADYANI888 [PERSON_NAME] BCA 2303172505 Rp"
drag, startPoint x: 10, startPoint y: 194, endPoint x: 492, endPoint y: 184, distance: 482.1
click at [460, 188] on tr "1 ZEUS138 88839501 [DATE] 20:20:22 AHMADYANI888 [PERSON_NAME] BCA 2303172505 Rp…" at bounding box center [334, 196] width 653 height 41
copy tr "1 ZEUS138 88839501 [DATE] 20:20:22 AHMADYANI888 [PERSON_NAME] BCA 2303172505 Rp…"
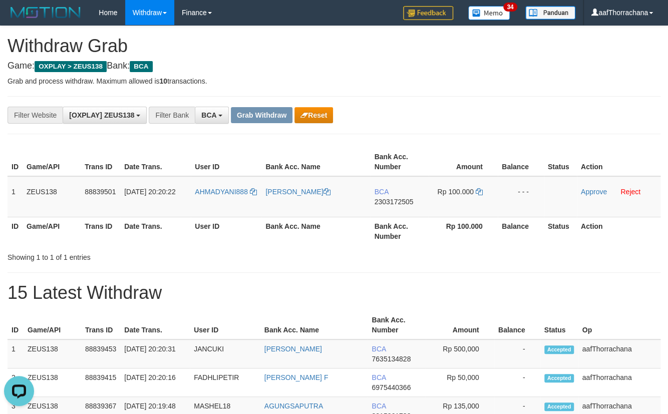
click at [65, 228] on th "Game/API" at bounding box center [52, 231] width 58 height 29
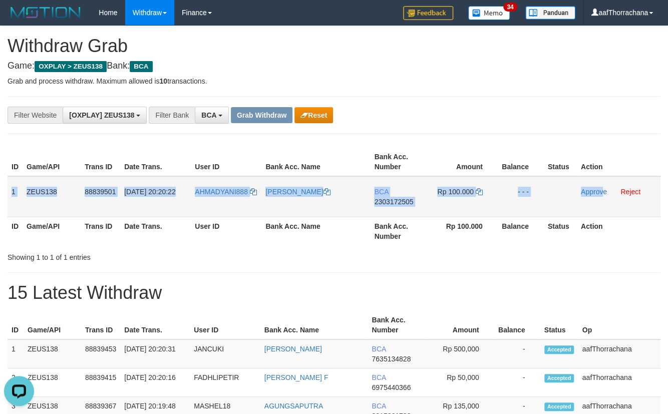
copy tr "1 ZEUS138 88839501 [DATE] 20:20:22 AHMADYANI888 [PERSON_NAME] BCA 2303172505 Rp…"
drag, startPoint x: 12, startPoint y: 186, endPoint x: 596, endPoint y: 192, distance: 584.7
click at [598, 204] on tr "1 ZEUS138 88839501 [DATE] 20:20:22 AHMADYANI888 [PERSON_NAME] BCA 2303172505 Rp…" at bounding box center [334, 196] width 653 height 41
copy tr "1 ZEUS138 88839501 [DATE] 20:20:22 AHMADYANI888 [PERSON_NAME] BCA 2303172505 Rp…"
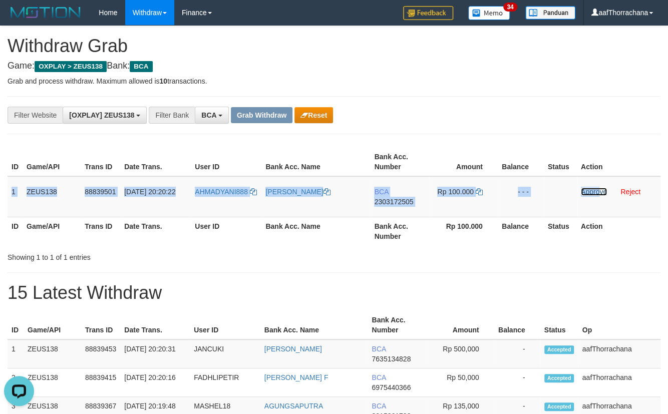
drag, startPoint x: 596, startPoint y: 192, endPoint x: 388, endPoint y: 157, distance: 210.9
click at [596, 191] on link "Approve" at bounding box center [594, 192] width 26 height 8
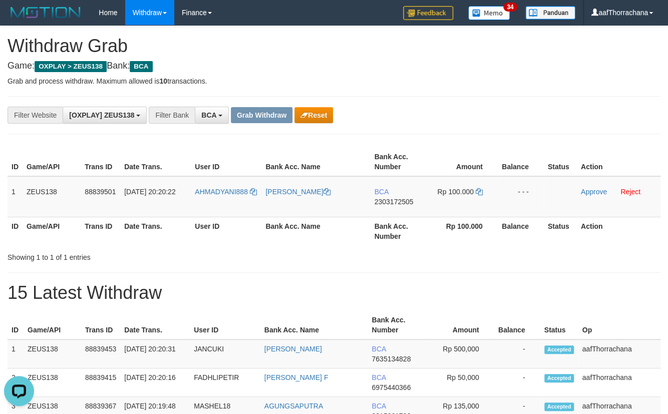
click at [292, 118] on div "Grab Withdraw Reset" at bounding box center [282, 115] width 102 height 16
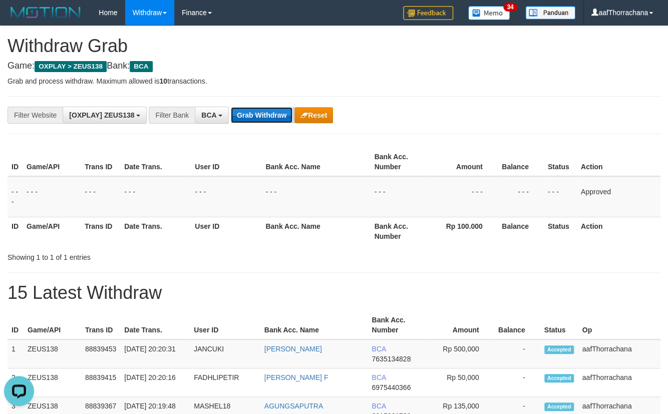
click at [284, 114] on button "Grab Withdraw" at bounding box center [262, 115] width 62 height 16
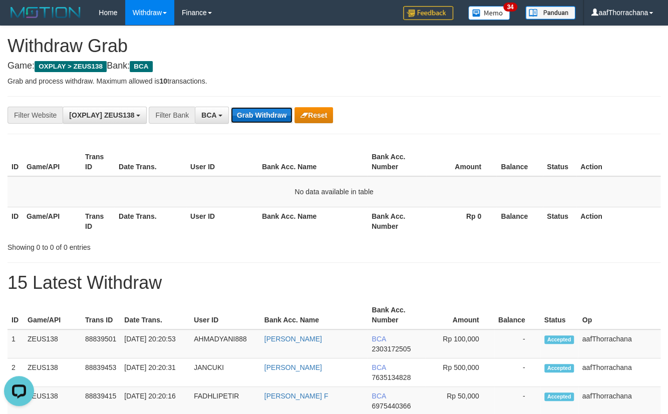
click at [255, 109] on button "Grab Withdraw" at bounding box center [262, 115] width 62 height 16
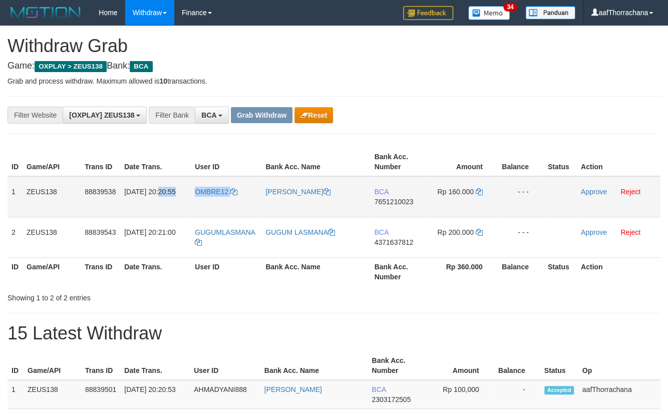
copy tr "20:20:55 OMBRE12"
copy link "OMBRE12"
drag, startPoint x: 249, startPoint y: 185, endPoint x: 206, endPoint y: 190, distance: 42.8
click at [196, 191] on td "OMBRE12" at bounding box center [226, 196] width 71 height 41
copy link "OMBRE12"
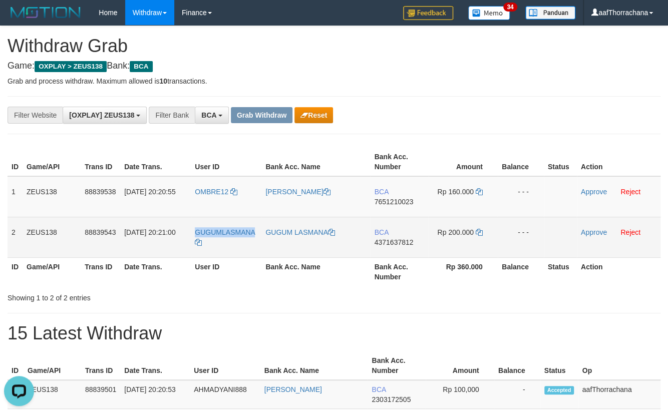
copy tr "GUGUMLASMANA"
copy span "UGUMLASMANA"
copy span "GUGUMLASMANA"
drag, startPoint x: 207, startPoint y: 233, endPoint x: 247, endPoint y: 230, distance: 39.7
click at [197, 229] on td "GUGUMLASMANA" at bounding box center [226, 237] width 71 height 41
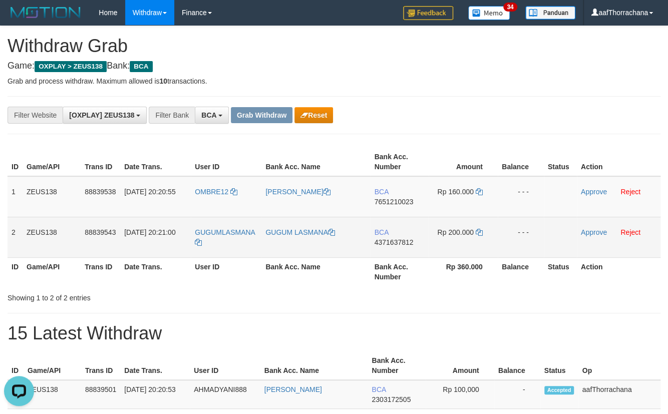
click at [401, 238] on span "4371637812" at bounding box center [393, 242] width 39 height 8
click at [480, 230] on icon at bounding box center [479, 232] width 7 height 7
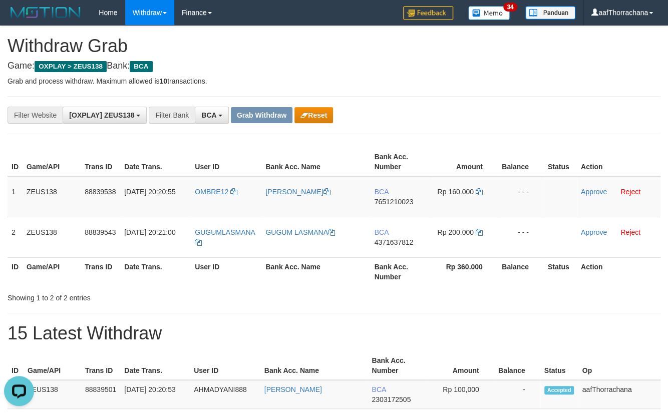
drag, startPoint x: 503, startPoint y: 122, endPoint x: 480, endPoint y: 134, distance: 26.0
click at [503, 122] on div "**********" at bounding box center [278, 115] width 557 height 17
click at [511, 113] on div "**********" at bounding box center [278, 115] width 557 height 17
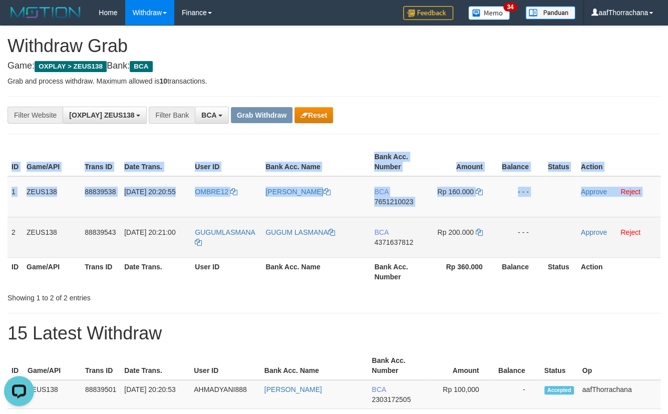
click at [12, 233] on div "ID Game/API Trans ID Date Trans. User ID Bank Acc. Name Bank Acc. Number Amount…" at bounding box center [334, 217] width 668 height 144
click at [12, 233] on td "2" at bounding box center [15, 237] width 15 height 41
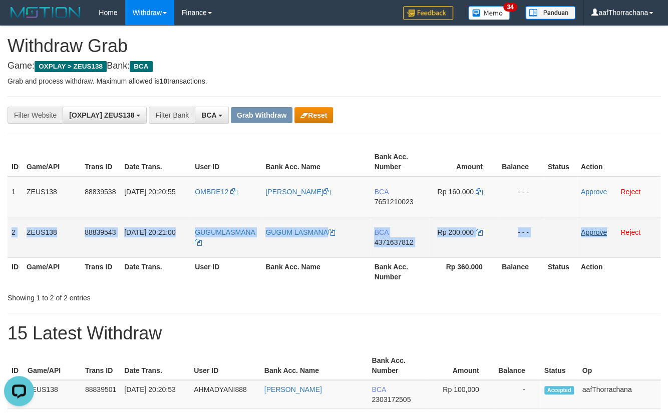
drag, startPoint x: 12, startPoint y: 233, endPoint x: 593, endPoint y: 232, distance: 581.2
click at [593, 232] on tr "2 ZEUS138 88839543 30/09/2025 20:21:00 GUGUMLASMANA GUGUM LASMANA BCA 437163781…" at bounding box center [334, 237] width 653 height 41
click at [593, 232] on link "Approve" at bounding box center [594, 232] width 26 height 8
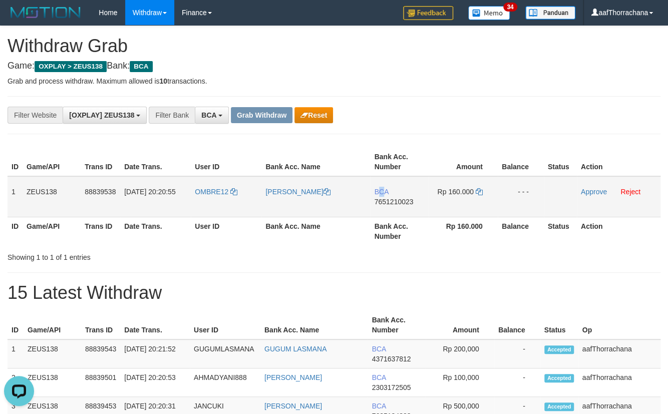
click at [384, 196] on td "BCA 7651210023" at bounding box center [399, 196] width 58 height 41
click at [385, 199] on span "7651210023" at bounding box center [393, 202] width 39 height 8
click at [474, 191] on td "Rp 160.000" at bounding box center [463, 196] width 69 height 41
click at [477, 192] on icon at bounding box center [479, 191] width 7 height 7
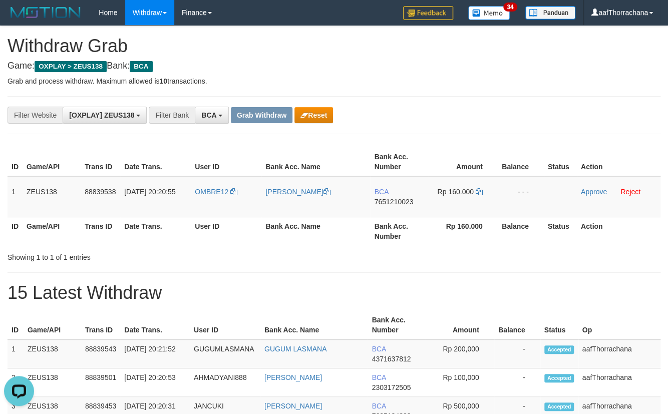
click at [472, 291] on h1 "15 Latest Withdraw" at bounding box center [334, 293] width 653 height 20
click at [481, 287] on h1 "15 Latest Withdraw" at bounding box center [334, 293] width 653 height 20
click at [480, 286] on h1 "15 Latest Withdraw" at bounding box center [334, 293] width 653 height 20
click at [479, 286] on h1 "15 Latest Withdraw" at bounding box center [334, 293] width 653 height 20
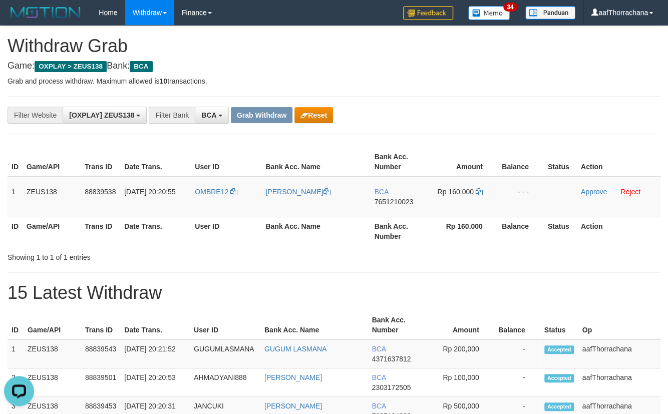
click at [479, 286] on h1 "15 Latest Withdraw" at bounding box center [334, 293] width 653 height 20
copy tr "1 ZEUS138 88839538 30/09/2025 20:20:55 OMBRE12 AZAT WAHYUDI BCA 7651210023 Rp 1…"
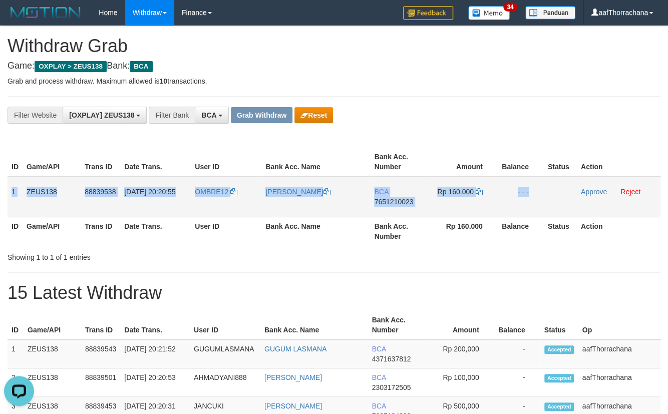
drag, startPoint x: 11, startPoint y: 188, endPoint x: 606, endPoint y: 196, distance: 595.3
click at [552, 202] on tr "1 ZEUS138 88839538 30/09/2025 20:20:55 OMBRE12 AZAT WAHYUDI BCA 7651210023 Rp 1…" at bounding box center [334, 196] width 653 height 41
copy tr "1 ZEUS138 88839538 30/09/2025 20:20:55 OMBRE12 AZAT WAHYUDI BCA 7651210023 Rp 1…"
click at [600, 195] on link "Approve" at bounding box center [594, 192] width 26 height 8
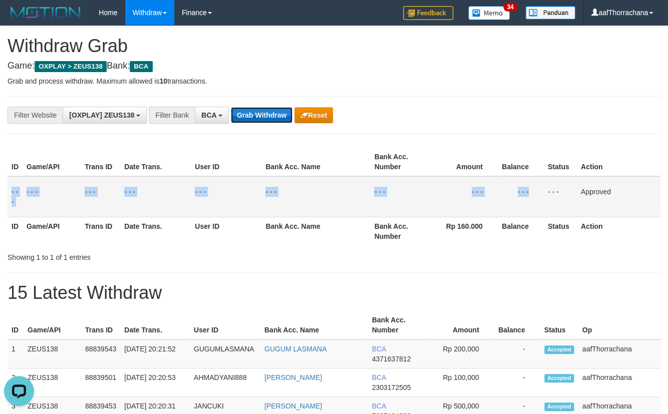
click at [268, 111] on button "Grab Withdraw" at bounding box center [262, 115] width 62 height 16
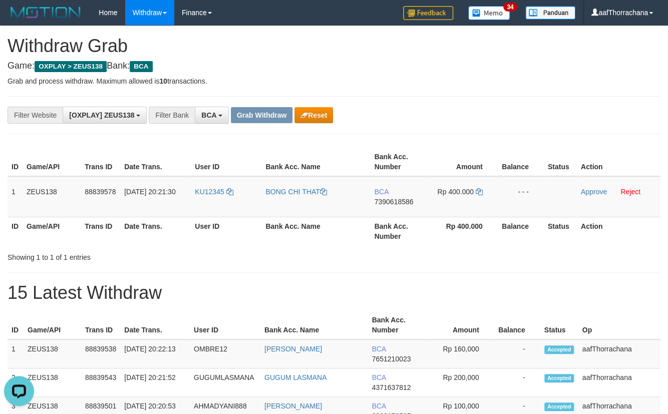
click at [494, 107] on div "**********" at bounding box center [278, 115] width 557 height 17
copy link "U12345"
copy tr "20:21:30 KU12345"
copy link "KU12345"
drag, startPoint x: 239, startPoint y: 183, endPoint x: 193, endPoint y: 190, distance: 46.6
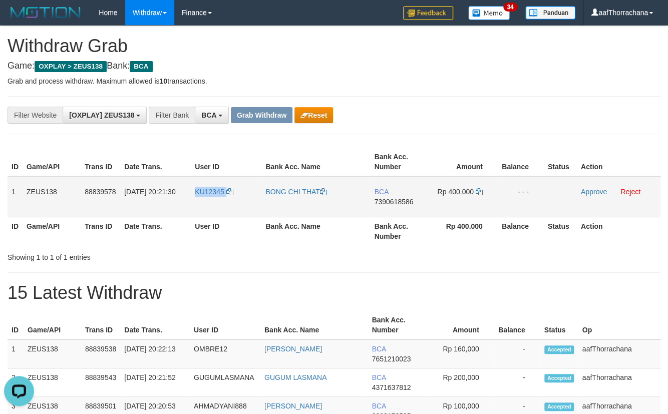
click at [193, 190] on td "KU12345" at bounding box center [226, 196] width 71 height 41
drag, startPoint x: 407, startPoint y: 199, endPoint x: 431, endPoint y: 197, distance: 24.2
click at [406, 199] on span "7390618586" at bounding box center [393, 202] width 39 height 8
click at [477, 190] on icon at bounding box center [479, 191] width 7 height 7
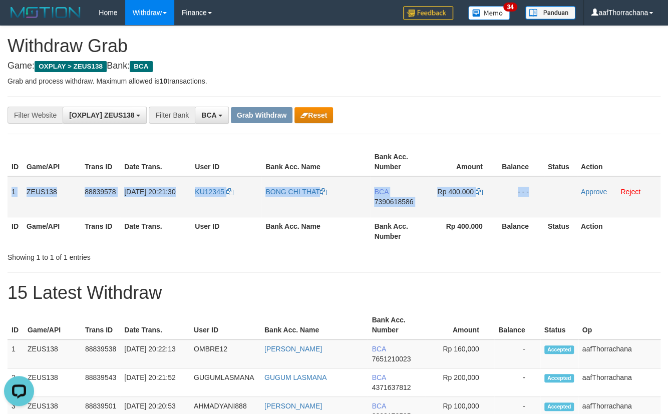
copy tr "1 ZEUS138 88839578 30/09/2025 20:21:30 KU12345 BONG CHI THAT BCA 7390618586 Rp …"
drag, startPoint x: 12, startPoint y: 189, endPoint x: 571, endPoint y: 182, distance: 559.2
click at [571, 182] on tr "1 ZEUS138 88839578 30/09/2025 20:21:30 KU12345 BONG CHI THAT BCA 7390618586 Rp …" at bounding box center [334, 196] width 653 height 41
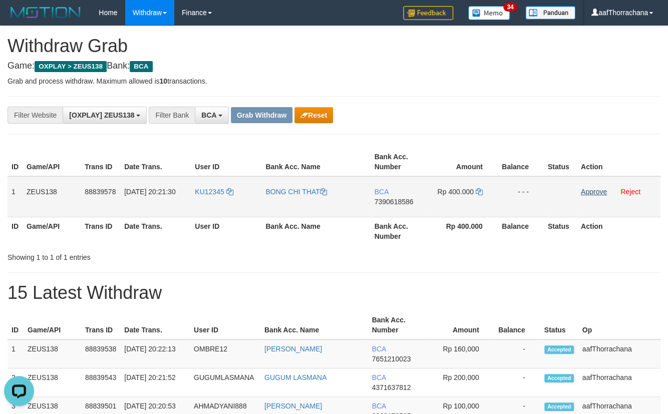
drag, startPoint x: 580, startPoint y: 185, endPoint x: 588, endPoint y: 190, distance: 9.7
click at [580, 185] on td "Approve Reject" at bounding box center [619, 196] width 84 height 41
click at [588, 190] on link "Approve" at bounding box center [594, 192] width 26 height 8
click at [267, 107] on button "Grab Withdraw" at bounding box center [262, 115] width 62 height 16
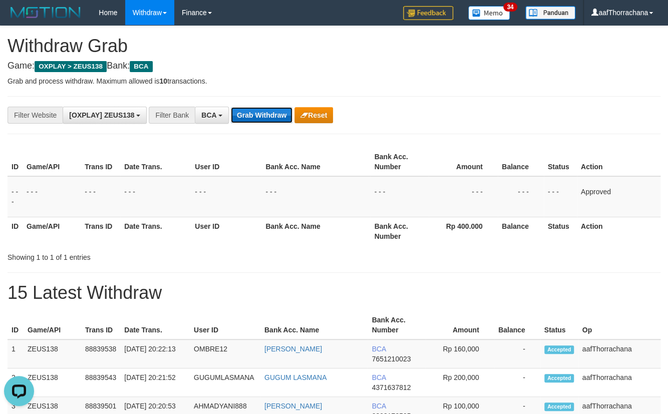
click at [275, 111] on button "Grab Withdraw" at bounding box center [262, 115] width 62 height 16
drag, startPoint x: 277, startPoint y: 112, endPoint x: 337, endPoint y: 114, distance: 59.7
click at [279, 112] on button "Grab Withdraw" at bounding box center [262, 115] width 62 height 16
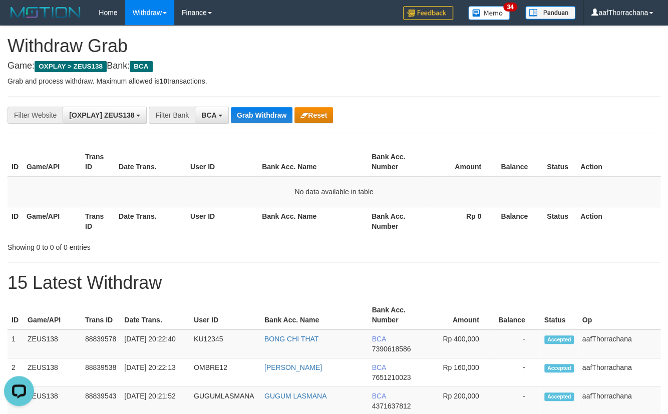
drag, startPoint x: 568, startPoint y: 115, endPoint x: 561, endPoint y: 113, distance: 6.8
click at [568, 115] on div "**********" at bounding box center [334, 115] width 668 height 17
click at [560, 111] on div "**********" at bounding box center [334, 115] width 668 height 17
click at [557, 115] on div "**********" at bounding box center [334, 115] width 668 height 17
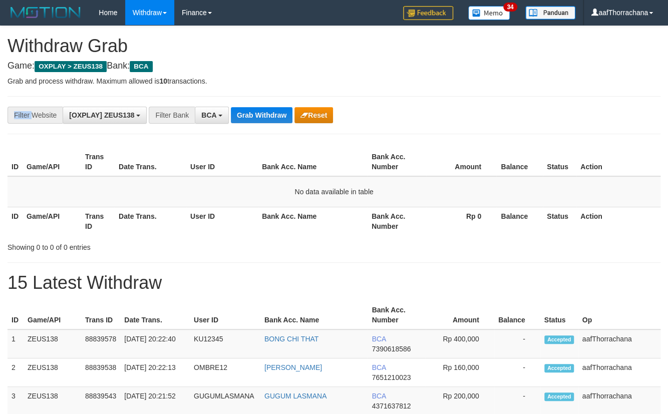
click at [557, 115] on div "**********" at bounding box center [334, 115] width 668 height 17
click at [496, 227] on tr "ID Game/API Trans ID Date Trans. User ID Bank Acc. Name Bank Acc. Number Rp 0 B…" at bounding box center [334, 221] width 653 height 29
click at [496, 223] on th "Rp 0" at bounding box center [461, 221] width 70 height 29
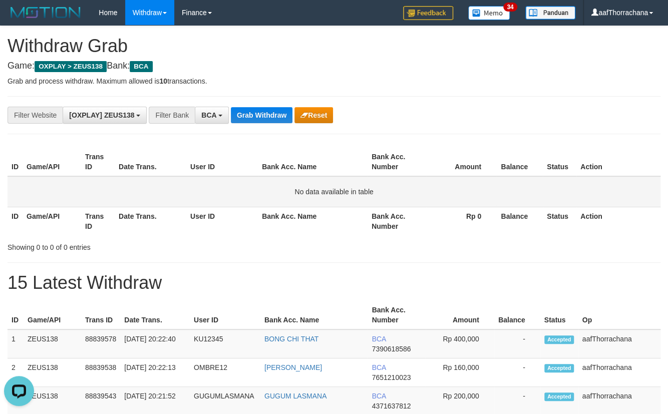
click at [489, 188] on td "No data available in table" at bounding box center [334, 191] width 653 height 31
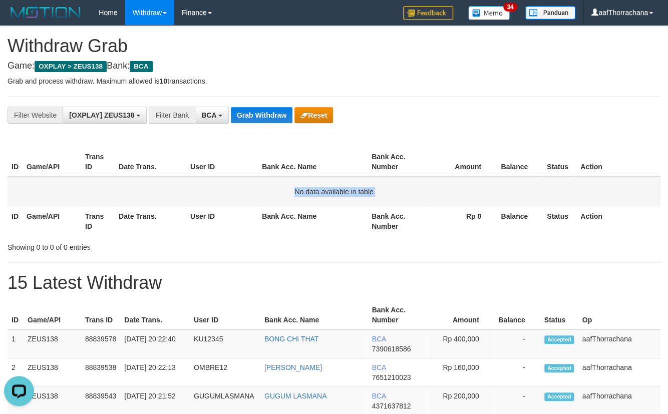
click at [489, 188] on td "No data available in table" at bounding box center [334, 191] width 653 height 31
drag, startPoint x: 236, startPoint y: 103, endPoint x: 251, endPoint y: 125, distance: 26.7
click at [236, 105] on div "**********" at bounding box center [334, 115] width 653 height 38
click at [251, 125] on div "**********" at bounding box center [334, 115] width 653 height 38
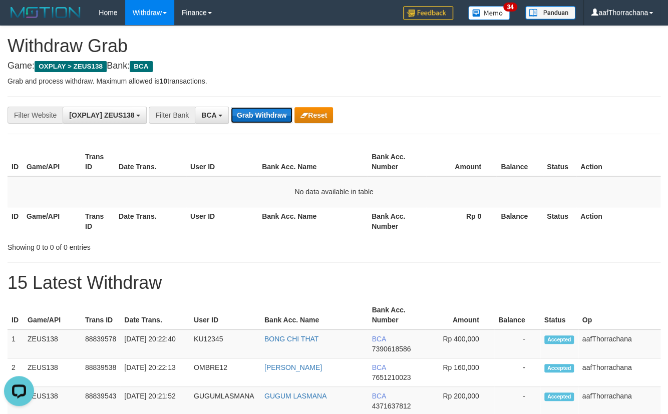
click at [252, 121] on button "Grab Withdraw" at bounding box center [262, 115] width 62 height 16
click at [253, 120] on button "Grab Withdraw" at bounding box center [262, 115] width 62 height 16
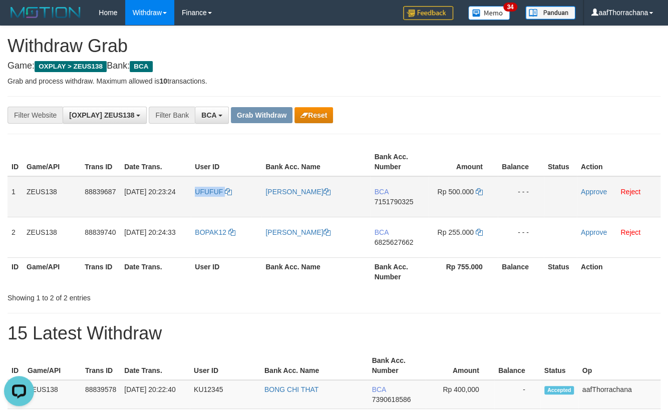
copy link "UFUFUF"
copy tr "20:23:24 UFUFUF"
copy link "FUFUF"
copy link "UFUFUF"
drag, startPoint x: 249, startPoint y: 187, endPoint x: 193, endPoint y: 195, distance: 56.3
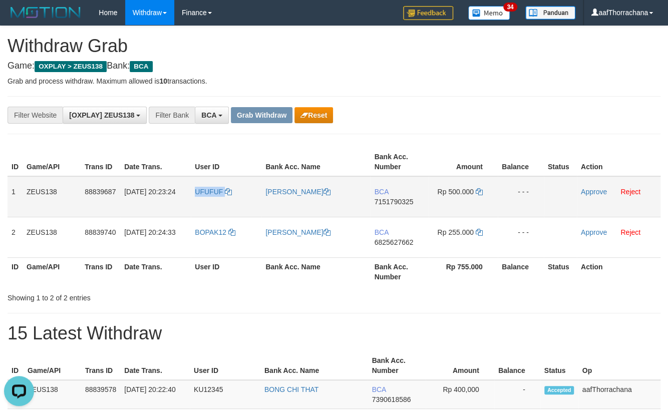
click at [193, 195] on td "UFUFUF" at bounding box center [226, 196] width 71 height 41
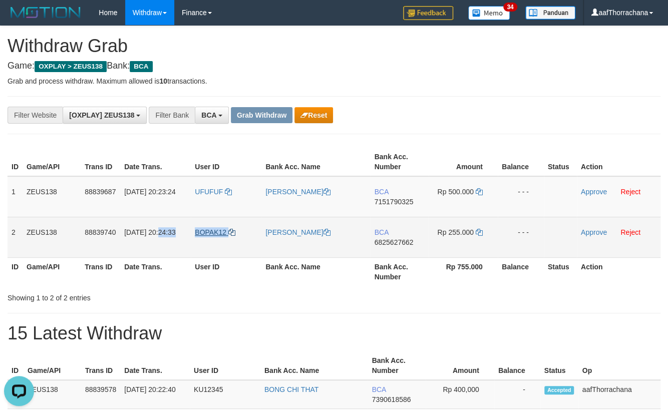
copy tr "20:24:33 BOPAK12"
copy link "BOPAK12"
drag, startPoint x: 257, startPoint y: 232, endPoint x: 197, endPoint y: 230, distance: 60.2
click at [197, 230] on td "BOPAK12" at bounding box center [226, 237] width 71 height 41
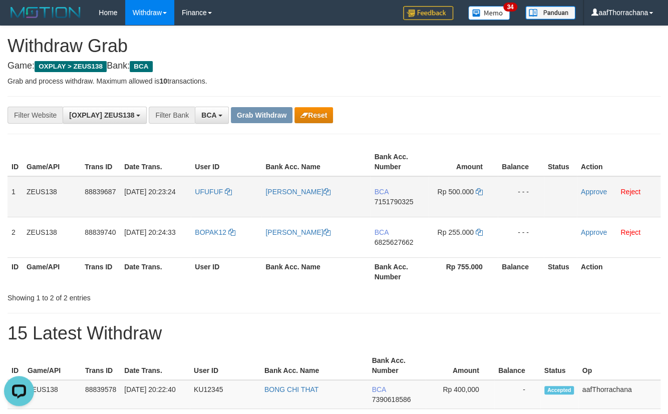
click at [391, 202] on span "7151790325" at bounding box center [393, 202] width 39 height 8
click at [483, 189] on td "Rp 500.000" at bounding box center [463, 196] width 69 height 41
drag, startPoint x: 480, startPoint y: 190, endPoint x: 674, endPoint y: 166, distance: 194.9
click at [480, 190] on icon at bounding box center [479, 191] width 7 height 7
click at [411, 120] on div "**********" at bounding box center [278, 115] width 557 height 17
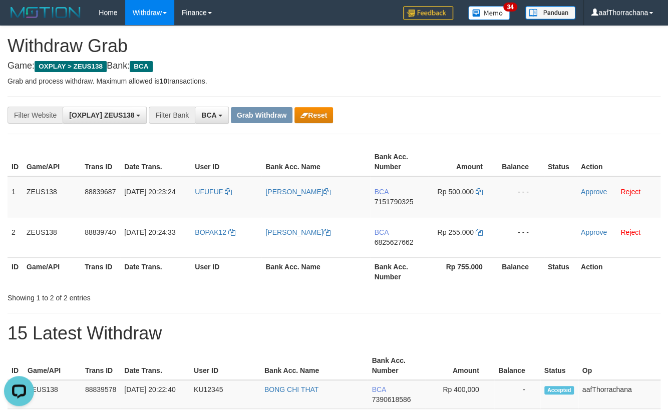
click at [429, 128] on div "**********" at bounding box center [334, 115] width 653 height 38
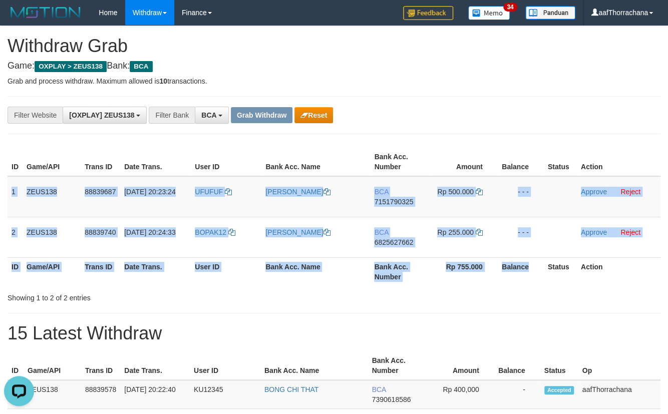
copy table "1 ZEUS138 88839687 30/09/2025 20:23:24 UFUFUF FUAD DARUSMAN BCA 7151790325 Rp 5…"
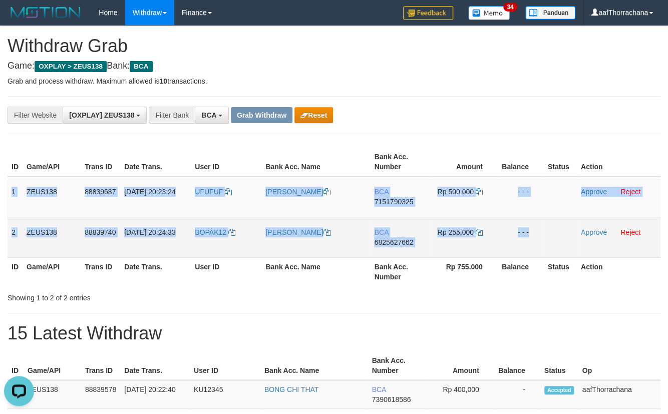
copy tbody "1 ZEUS138 88839687 30/09/2025 20:23:24 UFUFUF FUAD DARUSMAN BCA 7151790325 Rp 5…"
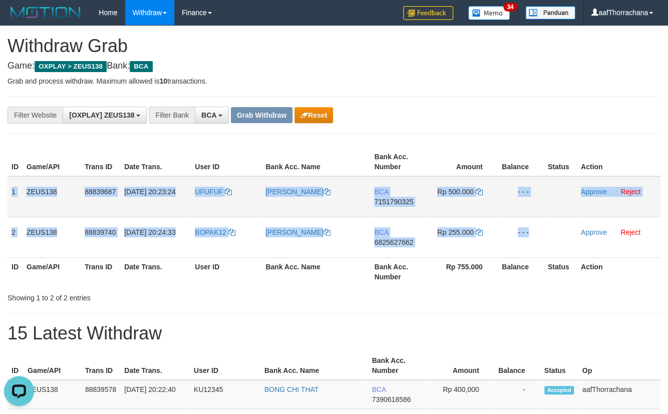
drag, startPoint x: 8, startPoint y: 186, endPoint x: 610, endPoint y: 199, distance: 601.9
click at [563, 240] on tbody "1 ZEUS138 88839687 30/09/2025 20:23:24 UFUFUF FUAD DARUSMAN BCA 7151790325 Rp 5…" at bounding box center [334, 217] width 653 height 82
click at [596, 192] on link "Approve" at bounding box center [594, 192] width 26 height 8
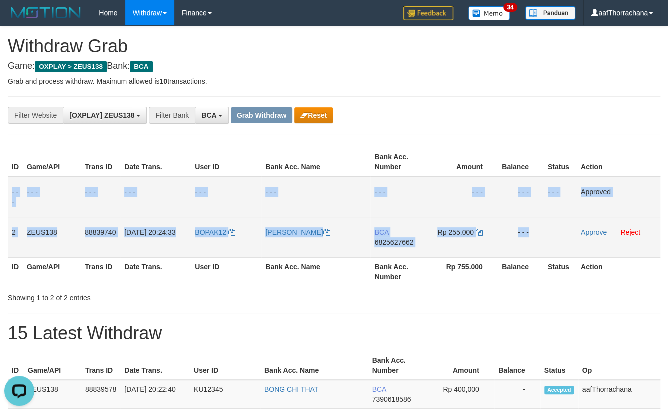
click at [385, 244] on span "6825627662" at bounding box center [393, 242] width 39 height 8
copy tbody "1 ZEUS138 88839687 30/09/2025 20:23:24 UFUFUF FUAD DARUSMAN BCA 7151790325 Rp 5…"
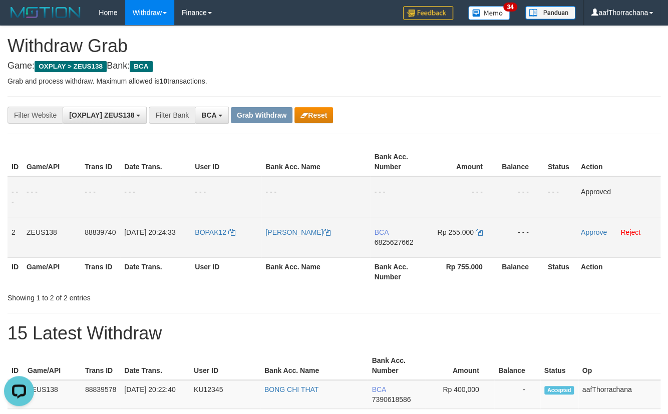
click at [474, 229] on td "Rp 255.000" at bounding box center [463, 237] width 69 height 41
click at [478, 230] on icon at bounding box center [479, 232] width 7 height 7
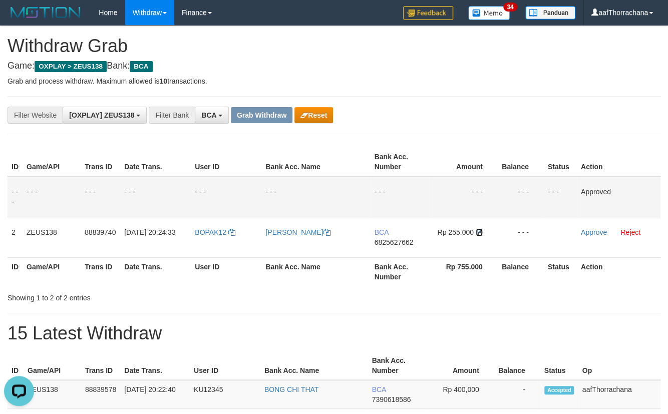
drag, startPoint x: 478, startPoint y: 230, endPoint x: 673, endPoint y: 226, distance: 195.0
click at [481, 230] on icon at bounding box center [479, 232] width 7 height 7
click at [428, 127] on div "**********" at bounding box center [334, 115] width 653 height 38
click at [444, 109] on div "**********" at bounding box center [278, 115] width 557 height 17
drag, startPoint x: 444, startPoint y: 109, endPoint x: 449, endPoint y: 108, distance: 5.2
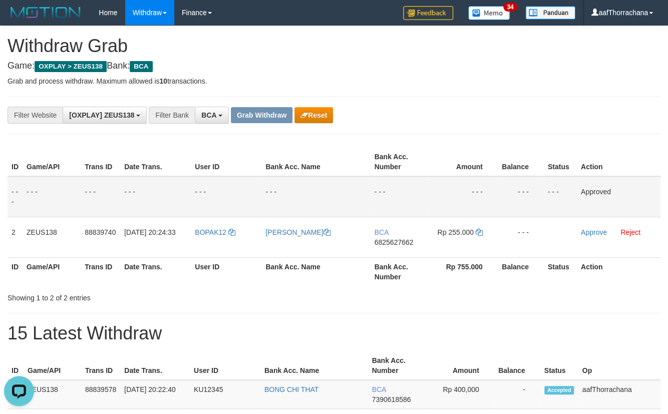
click at [444, 109] on div "**********" at bounding box center [278, 115] width 557 height 17
click at [447, 107] on div "**********" at bounding box center [278, 115] width 557 height 17
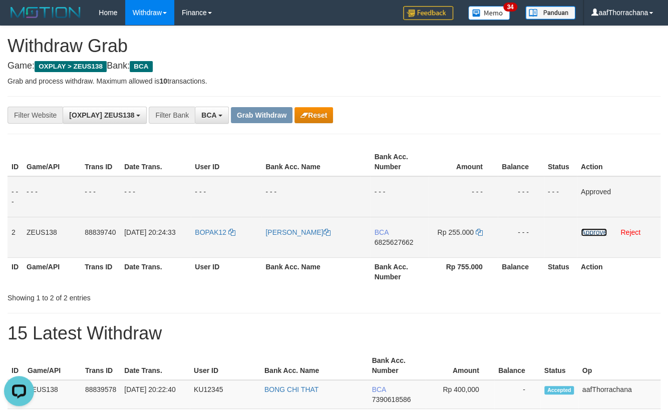
click at [594, 235] on link "Approve" at bounding box center [594, 232] width 26 height 8
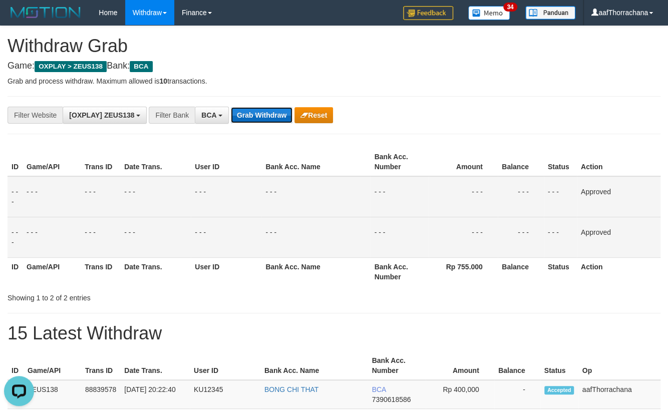
click at [258, 112] on button "Grab Withdraw" at bounding box center [262, 115] width 62 height 16
drag, startPoint x: 258, startPoint y: 112, endPoint x: 623, endPoint y: 239, distance: 387.1
click at [259, 115] on button "Grab Withdraw" at bounding box center [262, 115] width 62 height 16
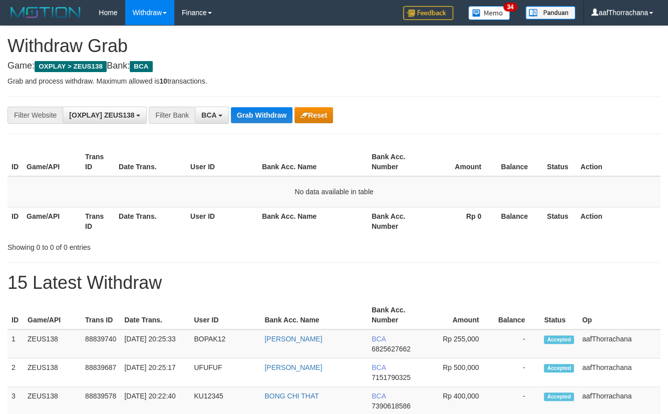
click at [280, 124] on div "**********" at bounding box center [334, 115] width 653 height 38
click at [282, 119] on button "Grab Withdraw" at bounding box center [262, 115] width 62 height 16
click at [281, 108] on div "**********" at bounding box center [334, 115] width 653 height 38
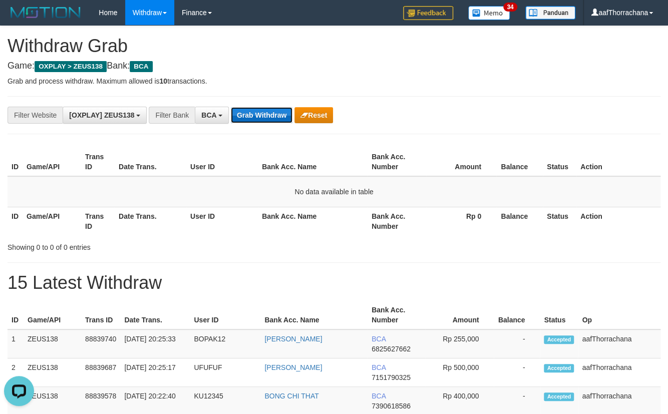
click at [282, 119] on button "Grab Withdraw" at bounding box center [262, 115] width 62 height 16
click at [281, 119] on button "Grab Withdraw" at bounding box center [262, 115] width 62 height 16
click at [301, 113] on icon "button" at bounding box center [305, 115] width 8 height 7
click at [283, 111] on button "Grab Withdraw" at bounding box center [262, 115] width 62 height 16
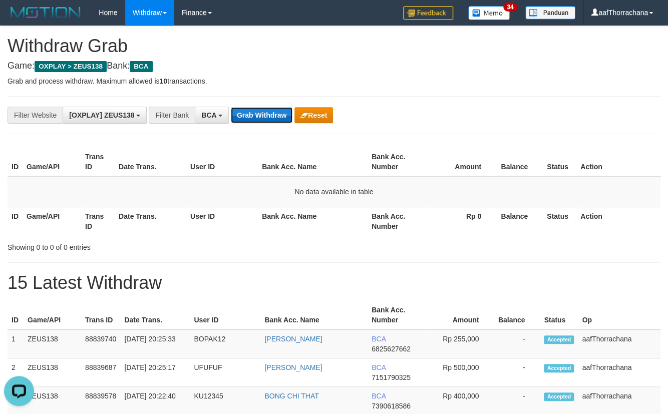
click at [281, 110] on button "Grab Withdraw" at bounding box center [262, 115] width 62 height 16
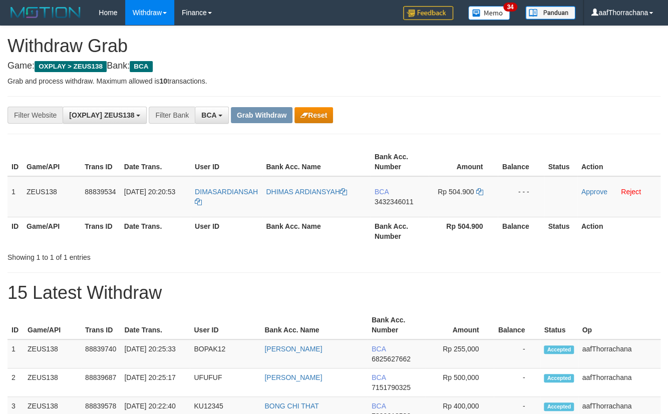
click at [517, 124] on div "**********" at bounding box center [334, 115] width 653 height 38
drag, startPoint x: 413, startPoint y: 208, endPoint x: 409, endPoint y: 198, distance: 10.6
click at [411, 202] on td "BCA 3432346011" at bounding box center [400, 196] width 58 height 41
click at [409, 196] on td "BCA 3432346011" at bounding box center [400, 196] width 58 height 41
click at [406, 200] on span "3432346011" at bounding box center [394, 202] width 39 height 8
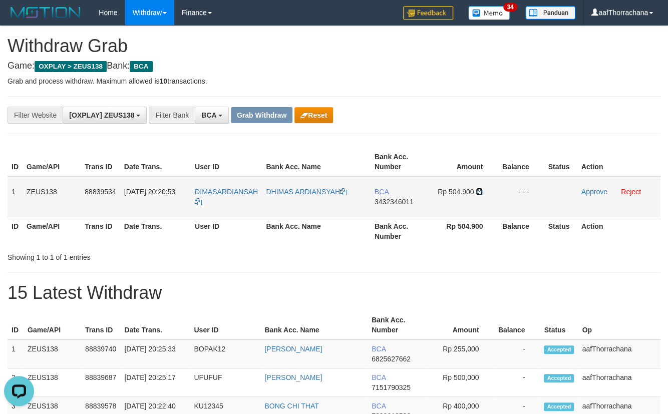
click at [478, 191] on icon at bounding box center [479, 191] width 7 height 7
drag, startPoint x: 402, startPoint y: 316, endPoint x: 366, endPoint y: 324, distance: 37.0
click at [401, 316] on th "Bank Acc. Number" at bounding box center [397, 325] width 58 height 29
drag, startPoint x: 357, startPoint y: 301, endPoint x: 357, endPoint y: 294, distance: 7.0
click at [357, 300] on h1 "15 Latest Withdraw" at bounding box center [334, 293] width 653 height 20
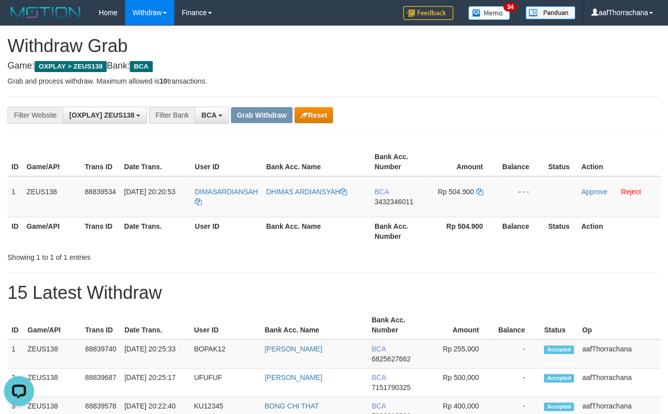
click at [358, 293] on h1 "15 Latest Withdraw" at bounding box center [334, 293] width 653 height 20
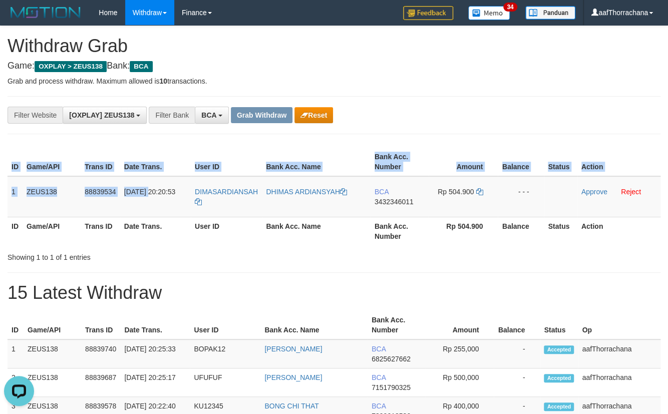
drag, startPoint x: 6, startPoint y: 192, endPoint x: 12, endPoint y: 224, distance: 32.5
click at [133, 193] on div "ID Game/API Trans ID Date Trans. User ID Bank Acc. Name Bank Acc. Number Amount…" at bounding box center [334, 197] width 668 height 104
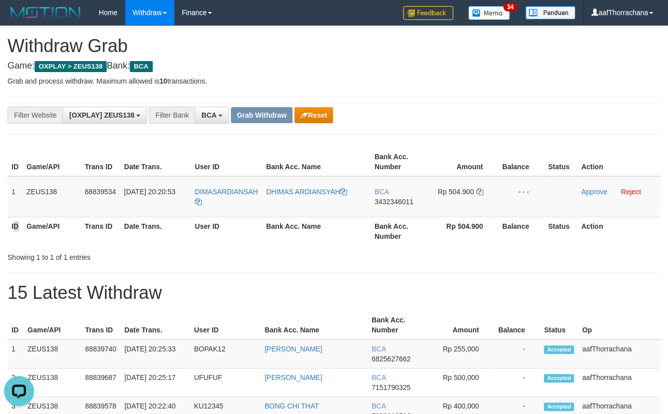
click at [17, 226] on th "ID" at bounding box center [15, 231] width 15 height 29
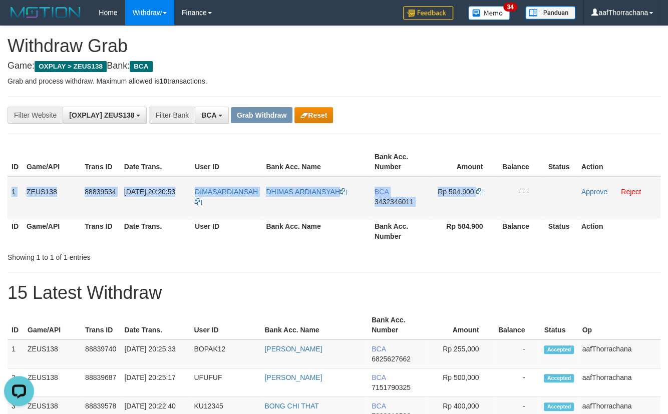
copy tr "1 ZEUS138 88839534 30/09/2025 20:20:53 DIMASARDIANSAH DHIMAS ARDIANSYAH BCA 343…"
drag, startPoint x: 10, startPoint y: 192, endPoint x: 583, endPoint y: 190, distance: 572.7
click at [569, 202] on tr "1 ZEUS138 88839534 30/09/2025 20:20:53 DIMASARDIANSAH DHIMAS ARDIANSYAH BCA 343…" at bounding box center [334, 196] width 653 height 41
click at [584, 190] on link "Approve" at bounding box center [595, 192] width 26 height 8
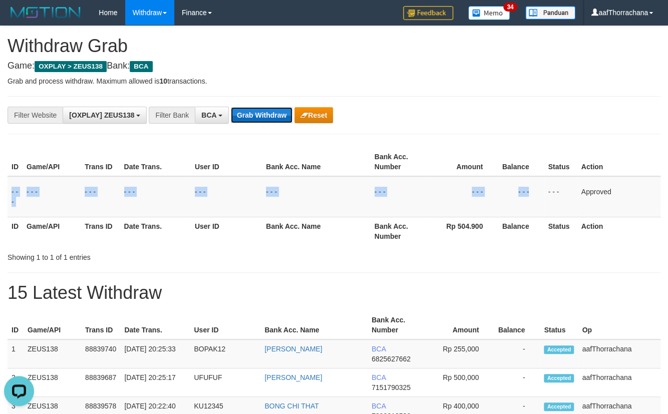
click at [276, 110] on button "Grab Withdraw" at bounding box center [262, 115] width 62 height 16
click at [276, 111] on button "Grab Withdraw" at bounding box center [262, 115] width 62 height 16
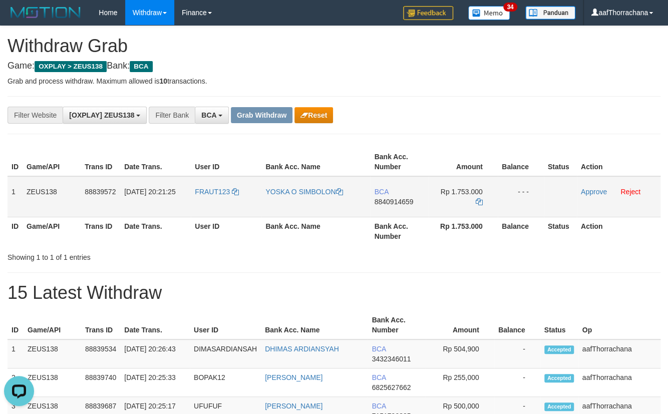
click at [411, 202] on span "8840914659" at bounding box center [393, 202] width 39 height 8
click at [489, 205] on td "Rp 1.753.000" at bounding box center [463, 196] width 69 height 41
click at [482, 200] on td "Rp 1.753.000" at bounding box center [463, 196] width 69 height 41
drag, startPoint x: 485, startPoint y: 201, endPoint x: 480, endPoint y: 202, distance: 5.7
click at [481, 202] on td "Rp 1.753.000" at bounding box center [463, 196] width 69 height 41
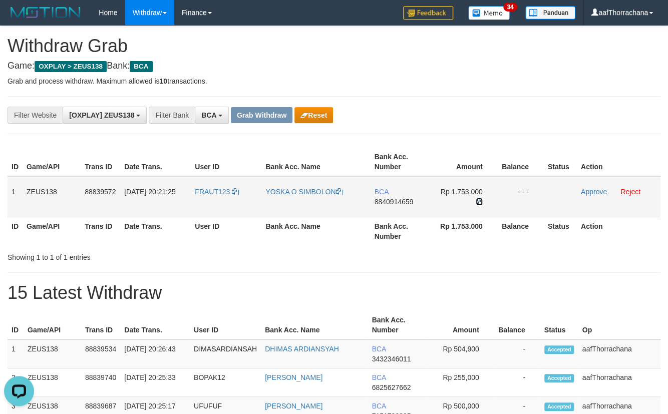
click at [480, 202] on icon at bounding box center [479, 201] width 7 height 7
drag, startPoint x: 348, startPoint y: 291, endPoint x: 335, endPoint y: 290, distance: 13.0
click at [347, 291] on h1 "15 Latest Withdraw" at bounding box center [334, 293] width 653 height 20
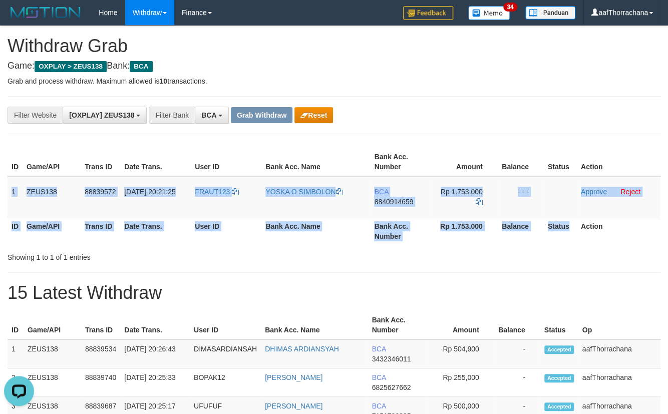
copy table "1 ZEUS138 88839572 [DATE] 20:21:25 FRAUT123 YOSKA O SIMBOLON BCA 8840914659 Rp …"
drag, startPoint x: 10, startPoint y: 189, endPoint x: 589, endPoint y: 196, distance: 578.7
click at [568, 224] on table "ID Game/API Trans ID Date Trans. User ID Bank Acc. Name Bank Acc. Number Amount…" at bounding box center [334, 197] width 653 height 98
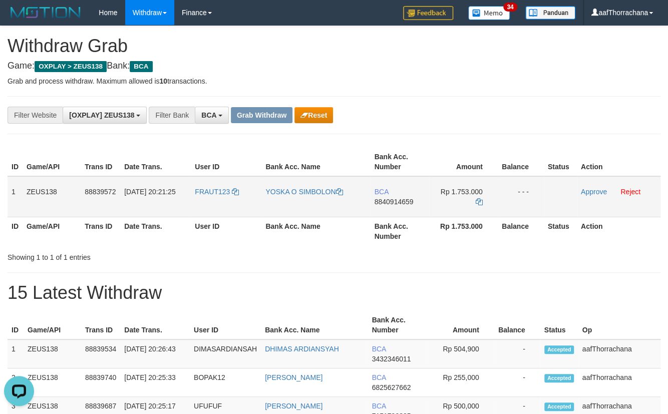
drag, startPoint x: 400, startPoint y: 143, endPoint x: 205, endPoint y: 176, distance: 198.1
click at [47, 145] on div "ID Game/API Trans ID Date Trans. User ID Bank Acc. Name Bank Acc. Number Amount…" at bounding box center [334, 197] width 668 height 104
click at [18, 97] on div "**********" at bounding box center [334, 115] width 653 height 38
copy tr "1 ZEUS138 88839572 [DATE] 20:21:25 FRAUT123 YOSKA O SIMBOLON BCA 8840914659 Rp …"
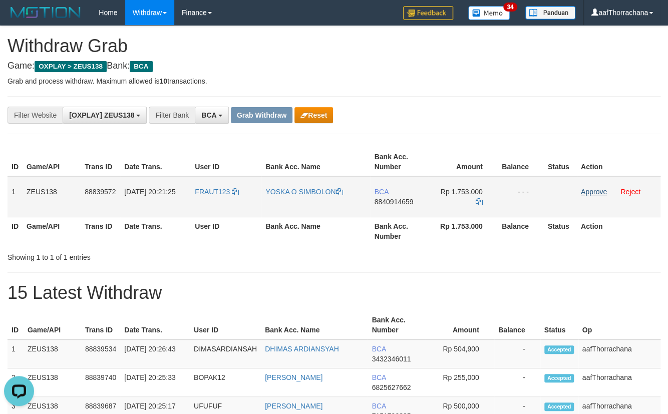
drag, startPoint x: 10, startPoint y: 194, endPoint x: 586, endPoint y: 194, distance: 576.7
click at [544, 208] on tr "1 ZEUS138 88839572 [DATE] 20:21:25 FRAUT123 YOSKA O SIMBOLON BCA 8840914659 Rp …" at bounding box center [334, 196] width 653 height 41
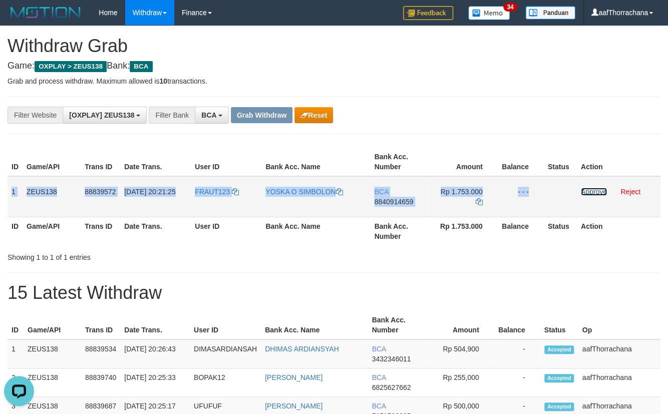
click at [581, 194] on link "Approve" at bounding box center [594, 192] width 26 height 8
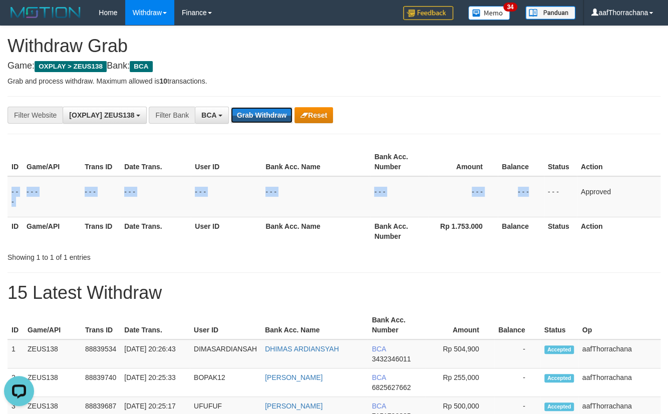
drag, startPoint x: 261, startPoint y: 112, endPoint x: 362, endPoint y: 116, distance: 101.8
click at [261, 111] on button "Grab Withdraw" at bounding box center [262, 115] width 62 height 16
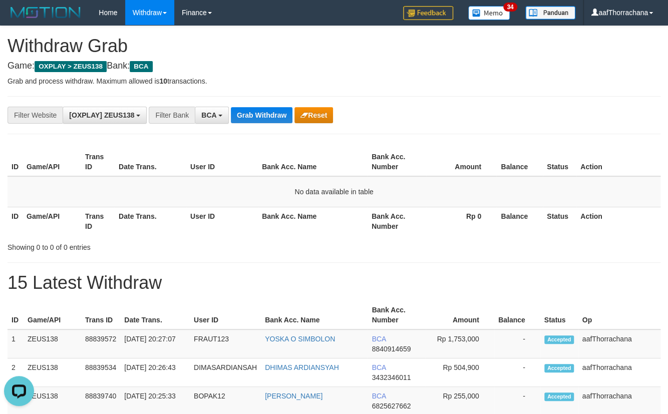
click at [530, 151] on th "Balance" at bounding box center [520, 162] width 47 height 29
drag, startPoint x: 528, startPoint y: 150, endPoint x: 526, endPoint y: 145, distance: 5.6
click at [528, 150] on th "Balance" at bounding box center [520, 162] width 47 height 29
drag, startPoint x: 524, startPoint y: 144, endPoint x: 517, endPoint y: 134, distance: 12.4
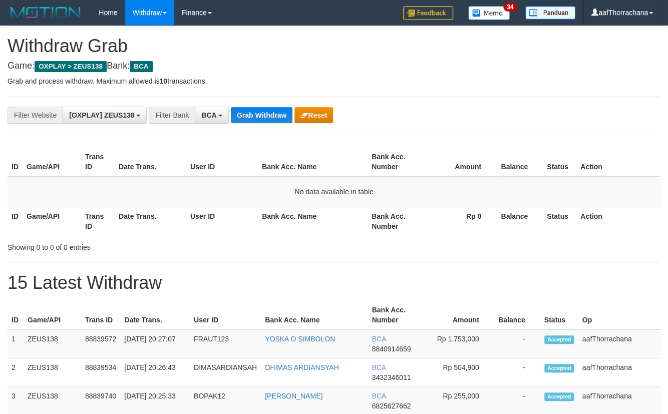
click at [498, 111] on div "**********" at bounding box center [278, 115] width 557 height 17
click at [498, 110] on div "**********" at bounding box center [278, 115] width 557 height 17
click at [272, 108] on button "Grab Withdraw" at bounding box center [262, 115] width 62 height 16
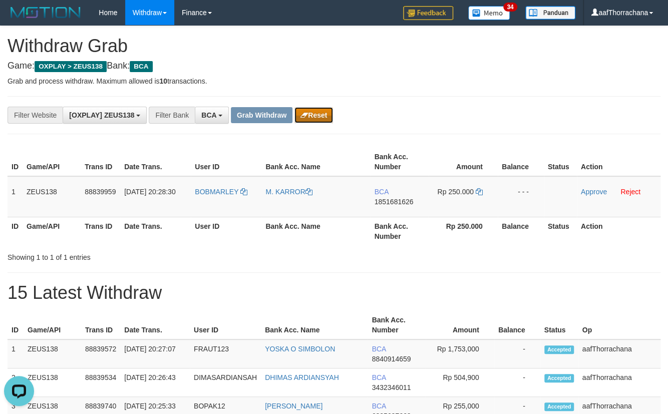
click at [301, 109] on button "Reset" at bounding box center [314, 115] width 39 height 16
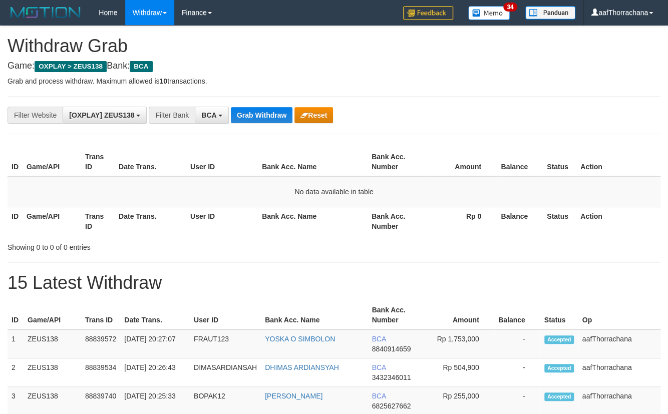
click at [276, 115] on button "Grab Withdraw" at bounding box center [262, 115] width 62 height 16
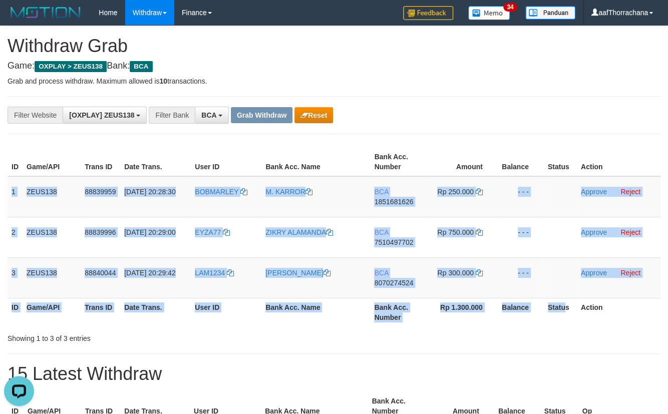
copy table "1 ZEUS138 88839959 [DATE] 20:28:30 [PERSON_NAME] KARROR BCA 1851681626 Rp 250.0…"
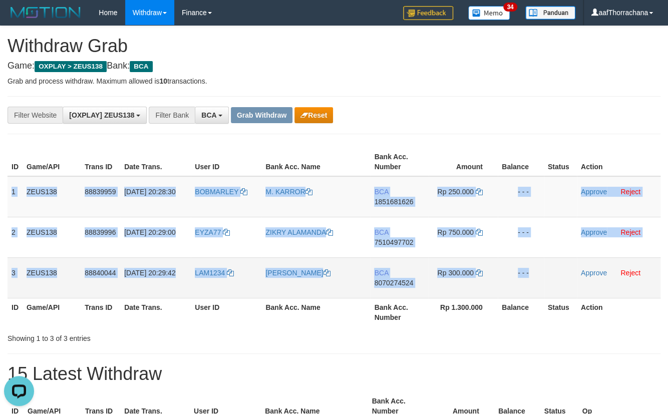
copy tbody "1 ZEUS138 88839959 [DATE] 20:28:30 [PERSON_NAME] KARROR BCA 1851681626 Rp 250.0…"
drag, startPoint x: 13, startPoint y: 183, endPoint x: 584, endPoint y: 277, distance: 578.8
click at [584, 277] on tbody "1 ZEUS138 88839959 [DATE] 20:28:30 [GEOGRAPHIC_DATA] M. KARROR BCA 1851681626 R…" at bounding box center [334, 237] width 653 height 122
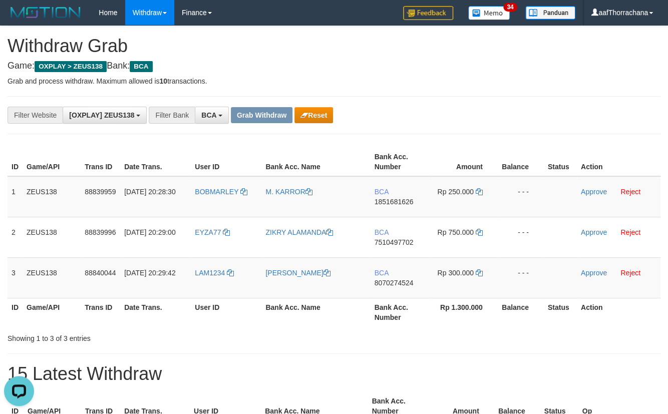
click at [460, 117] on div "**********" at bounding box center [278, 115] width 557 height 17
drag, startPoint x: 368, startPoint y: 200, endPoint x: 381, endPoint y: 194, distance: 14.3
click at [376, 191] on tr "1 ZEUS138 88839959 [DATE] 20:28:30 [GEOGRAPHIC_DATA] M. KARROR BCA 1851681626 R…" at bounding box center [334, 196] width 653 height 41
copy tr "20:28:30 [PERSON_NAME]"
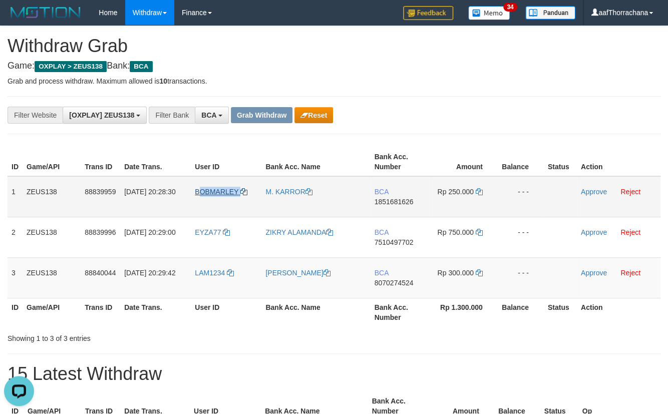
copy link "OBMARLEY"
copy link "BOBMARLEY"
drag, startPoint x: 256, startPoint y: 183, endPoint x: 263, endPoint y: 175, distance: 10.7
click at [194, 187] on td "BOBMARLEY" at bounding box center [226, 196] width 71 height 41
copy tr "20:29:42 LAM1234"
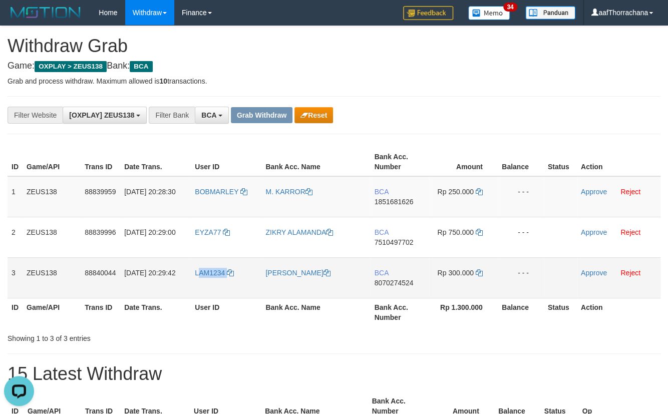
copy link "AM1234"
copy link "LAM1234"
drag, startPoint x: 185, startPoint y: 272, endPoint x: 193, endPoint y: 276, distance: 9.2
click at [193, 274] on td "LAM1234" at bounding box center [226, 278] width 71 height 41
click at [383, 202] on span "1851681626" at bounding box center [393, 202] width 39 height 8
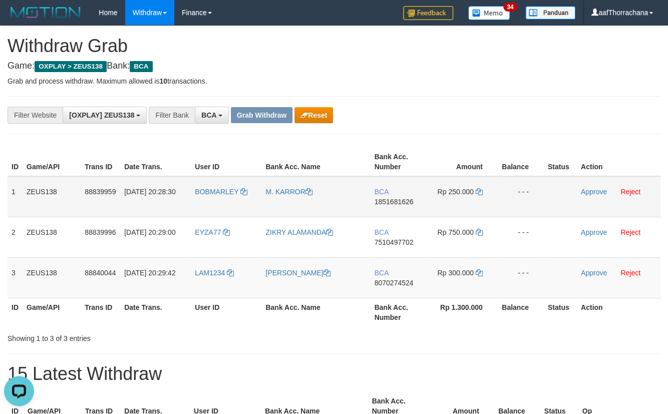
click at [386, 198] on span "1851681626" at bounding box center [393, 202] width 39 height 8
drag, startPoint x: 482, startPoint y: 187, endPoint x: 478, endPoint y: 193, distance: 7.2
click at [481, 188] on icon at bounding box center [479, 191] width 7 height 7
click at [478, 193] on icon at bounding box center [479, 191] width 7 height 7
click at [402, 116] on div "**********" at bounding box center [278, 115] width 557 height 17
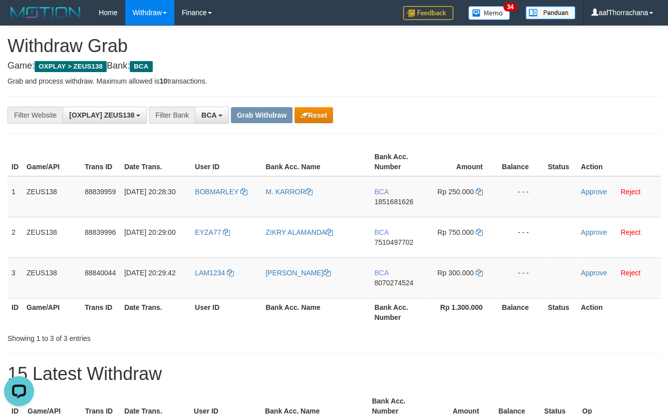
click at [414, 112] on div "**********" at bounding box center [278, 115] width 557 height 17
click at [412, 111] on div "**********" at bounding box center [278, 115] width 557 height 17
click at [411, 105] on div "**********" at bounding box center [334, 115] width 653 height 38
drag, startPoint x: 409, startPoint y: 105, endPoint x: 434, endPoint y: 120, distance: 29.2
click at [409, 104] on div "**********" at bounding box center [334, 115] width 653 height 38
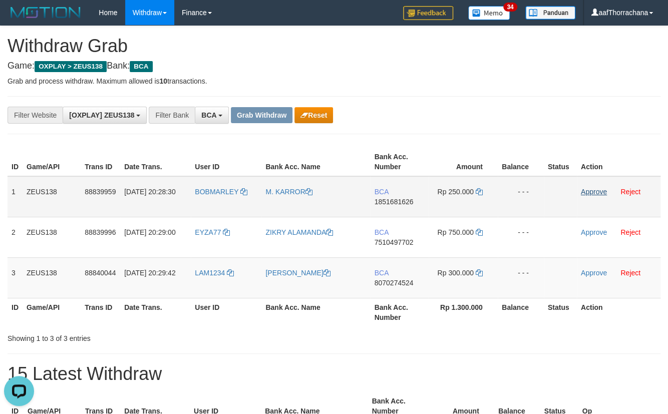
click at [581, 190] on td "Approve Reject" at bounding box center [619, 196] width 84 height 41
click at [584, 189] on link "Approve" at bounding box center [594, 192] width 26 height 8
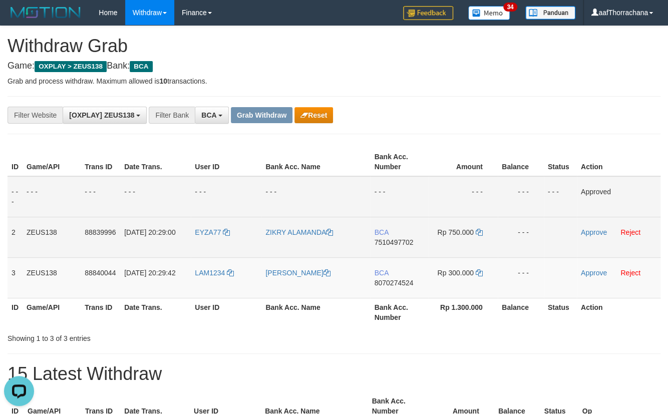
click at [400, 243] on span "7510497702" at bounding box center [393, 242] width 39 height 8
click at [408, 238] on span "7510497702" at bounding box center [393, 242] width 39 height 8
drag, startPoint x: 398, startPoint y: 238, endPoint x: 416, endPoint y: 244, distance: 19.0
click at [398, 239] on span "7510497702" at bounding box center [393, 242] width 39 height 8
click at [480, 229] on td "Rp 750.000" at bounding box center [463, 237] width 69 height 41
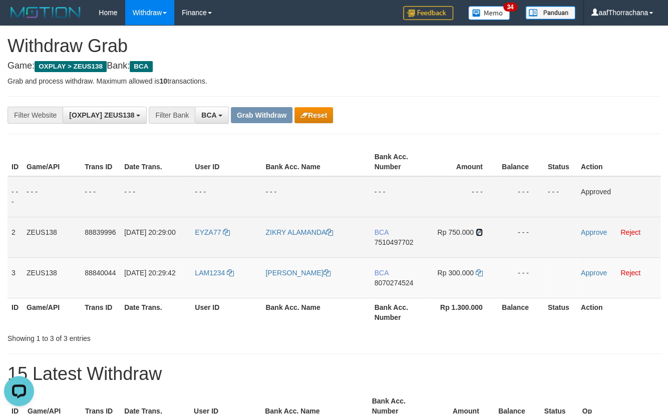
click at [480, 229] on icon at bounding box center [479, 232] width 7 height 7
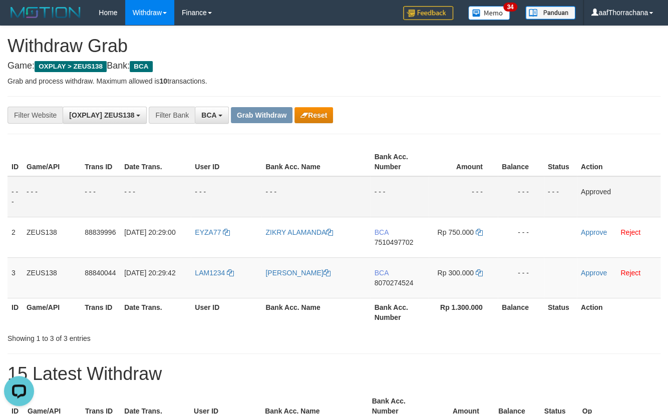
click at [475, 166] on th "Amount" at bounding box center [463, 162] width 69 height 29
drag, startPoint x: 463, startPoint y: 124, endPoint x: 475, endPoint y: 116, distance: 14.7
click at [463, 125] on div "**********" at bounding box center [334, 115] width 653 height 38
click at [475, 115] on div "**********" at bounding box center [278, 115] width 557 height 17
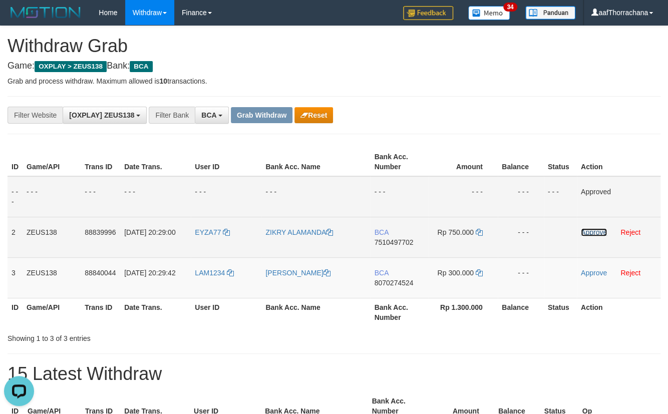
click at [600, 231] on link "Approve" at bounding box center [594, 232] width 26 height 8
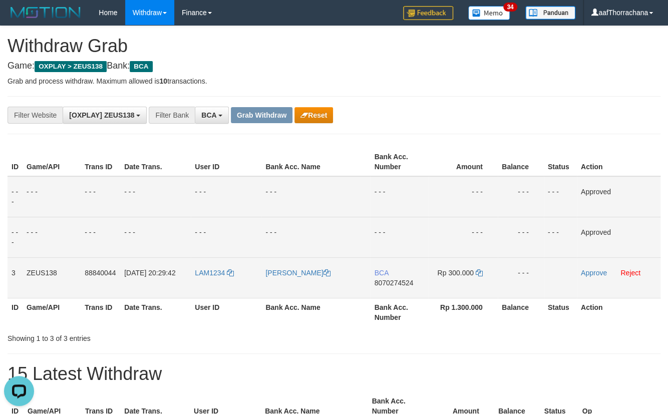
click at [411, 281] on span "8070274524" at bounding box center [393, 283] width 39 height 8
drag, startPoint x: 411, startPoint y: 281, endPoint x: 590, endPoint y: 258, distance: 180.8
click at [411, 281] on span "8070274524" at bounding box center [393, 283] width 39 height 8
click at [480, 271] on icon at bounding box center [479, 273] width 7 height 7
click at [481, 148] on th "Amount" at bounding box center [463, 162] width 69 height 29
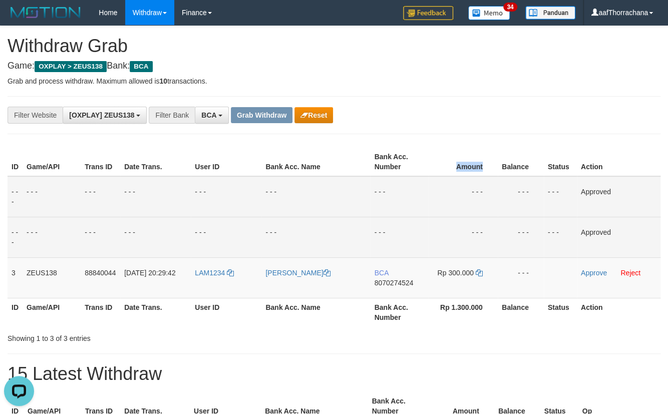
click at [480, 148] on th "Amount" at bounding box center [463, 162] width 69 height 29
click at [465, 130] on div "**********" at bounding box center [334, 115] width 653 height 38
click at [464, 100] on div "**********" at bounding box center [334, 115] width 653 height 38
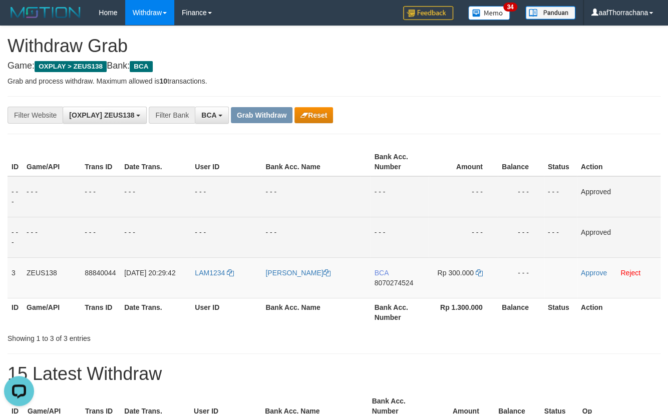
click at [464, 99] on div "**********" at bounding box center [334, 115] width 653 height 38
click at [585, 271] on link "Approve" at bounding box center [594, 273] width 26 height 8
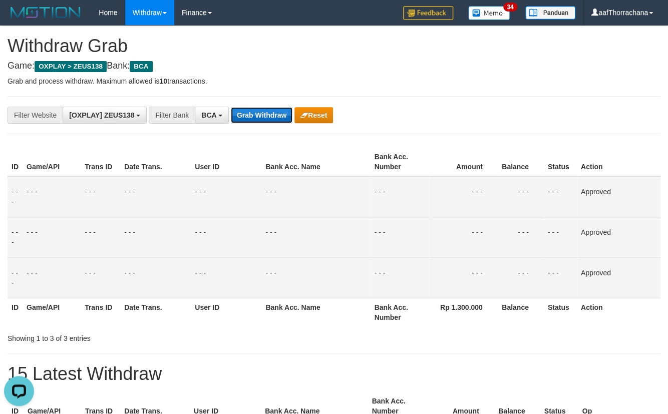
click at [258, 120] on button "Grab Withdraw" at bounding box center [262, 115] width 62 height 16
click at [266, 120] on button "Grab Withdraw" at bounding box center [262, 115] width 62 height 16
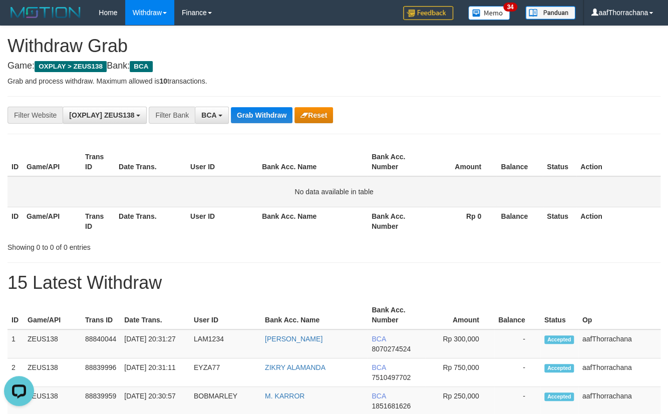
click at [452, 193] on td "No data available in table" at bounding box center [334, 191] width 653 height 31
click at [587, 124] on div "**********" at bounding box center [334, 115] width 653 height 38
click at [581, 127] on div "**********" at bounding box center [334, 115] width 653 height 38
click at [578, 120] on div "**********" at bounding box center [334, 115] width 668 height 17
click at [439, 149] on th "Amount" at bounding box center [461, 162] width 70 height 29
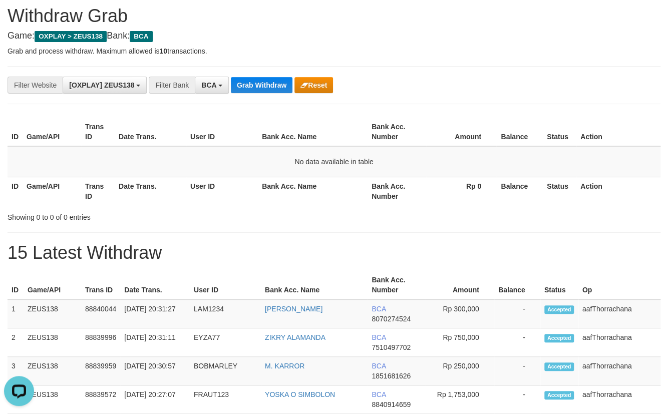
scroll to position [30, 0]
click at [557, 148] on td "No data available in table" at bounding box center [334, 161] width 653 height 31
click at [269, 83] on button "Grab Withdraw" at bounding box center [262, 85] width 62 height 16
click at [271, 81] on button "Grab Withdraw" at bounding box center [262, 85] width 62 height 16
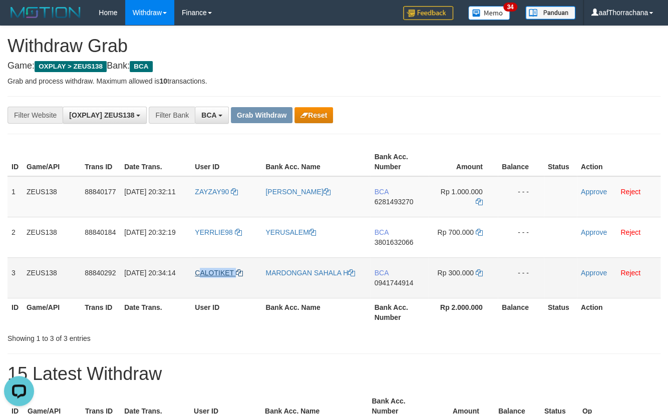
copy link "ALOTIKET"
copy link "CALOTIKET"
drag, startPoint x: 250, startPoint y: 268, endPoint x: 271, endPoint y: 246, distance: 30.5
click at [195, 274] on td "CALOTIKET" at bounding box center [226, 278] width 71 height 41
click at [396, 277] on td "BCA 0941744914" at bounding box center [399, 278] width 58 height 41
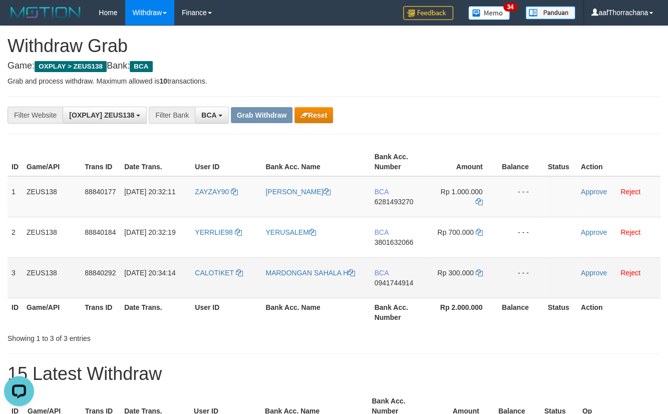
click at [396, 279] on span "0941744914" at bounding box center [393, 283] width 39 height 8
click at [477, 270] on icon at bounding box center [479, 273] width 7 height 7
drag, startPoint x: 477, startPoint y: 270, endPoint x: 673, endPoint y: 212, distance: 204.7
click at [480, 270] on icon at bounding box center [479, 273] width 7 height 7
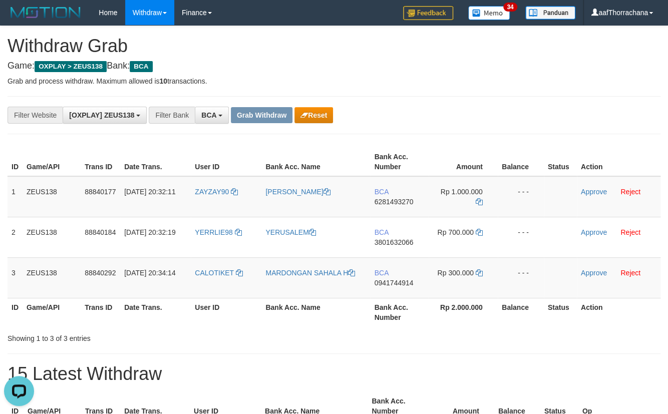
drag, startPoint x: 356, startPoint y: 347, endPoint x: 673, endPoint y: 351, distance: 317.7
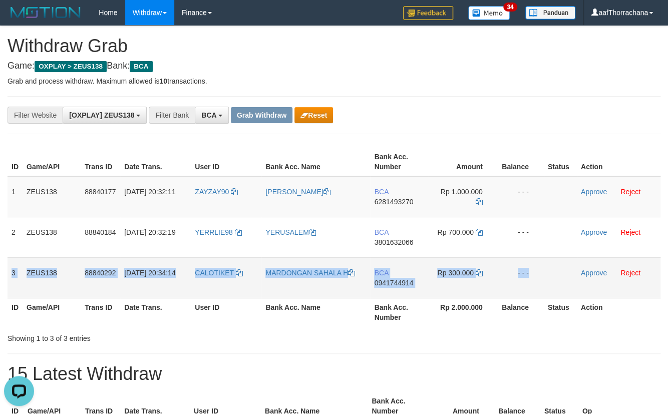
copy tr "3 ZEUS138 88840292 30/09/2025 20:34:14 CALOTIKET MARDONGAN SAHALA H BCA 0941744…"
drag, startPoint x: 10, startPoint y: 268, endPoint x: 613, endPoint y: 271, distance: 603.7
click at [561, 274] on tr "3 ZEUS138 88840292 30/09/2025 20:34:14 CALOTIKET MARDONGAN SAHALA H BCA 0941744…" at bounding box center [334, 278] width 653 height 41
click at [601, 271] on link "Approve" at bounding box center [594, 273] width 26 height 8
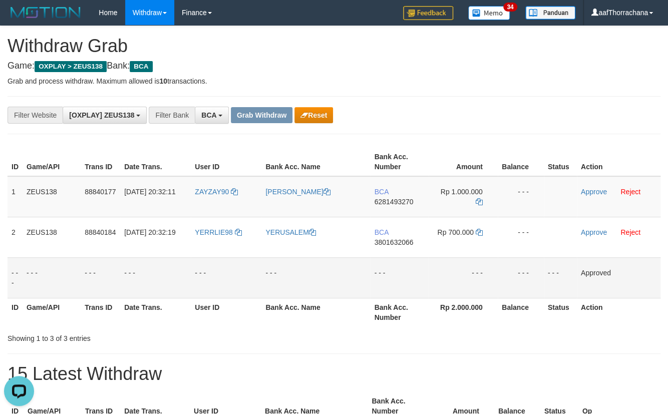
click at [555, 339] on div "Showing 1 to 3 of 3 entries" at bounding box center [334, 337] width 668 height 14
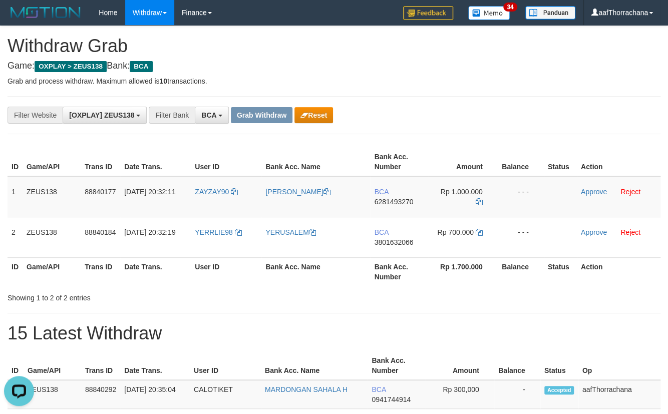
click at [468, 78] on p "Grab and process withdraw. Maximum allowed is 10 transactions." at bounding box center [334, 81] width 653 height 10
click at [317, 110] on button "Reset" at bounding box center [314, 115] width 39 height 16
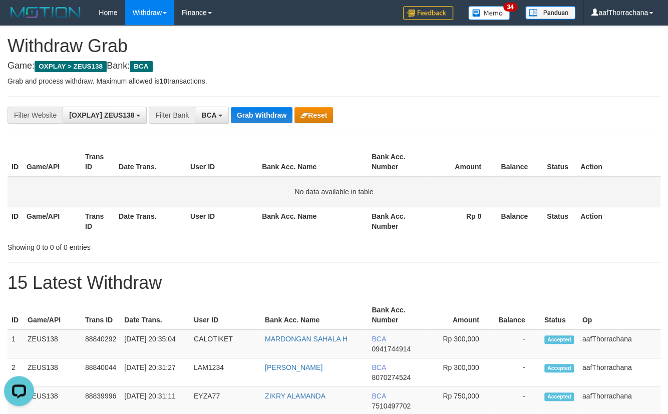
click at [543, 195] on td "No data available in table" at bounding box center [334, 191] width 653 height 31
click at [542, 195] on td "No data available in table" at bounding box center [334, 191] width 653 height 31
click at [541, 192] on td "No data available in table" at bounding box center [334, 191] width 653 height 31
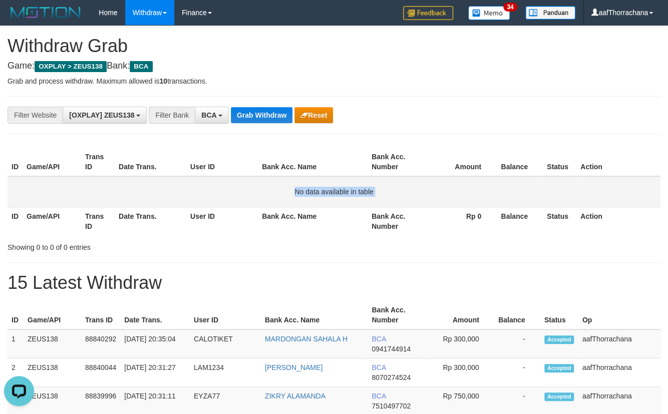
click at [541, 192] on td "No data available in table" at bounding box center [334, 191] width 653 height 31
click at [266, 114] on button "Grab Withdraw" at bounding box center [262, 115] width 62 height 16
click at [267, 113] on button "Grab Withdraw" at bounding box center [262, 115] width 62 height 16
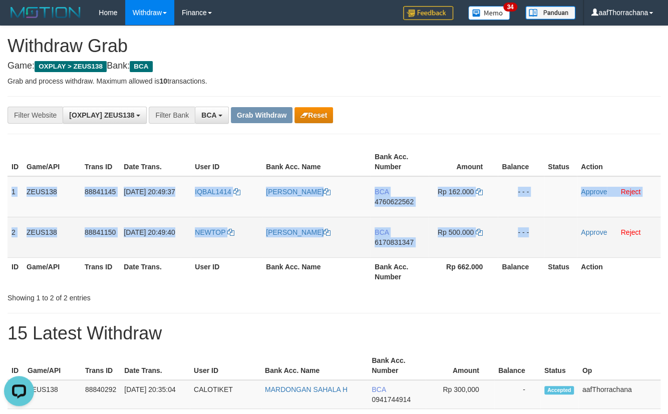
copy tbody "1 ZEUS138 88841145 [DATE] 20:49:37 IQBAL1414 [PERSON_NAME] BCA 4760622562 Rp 16…"
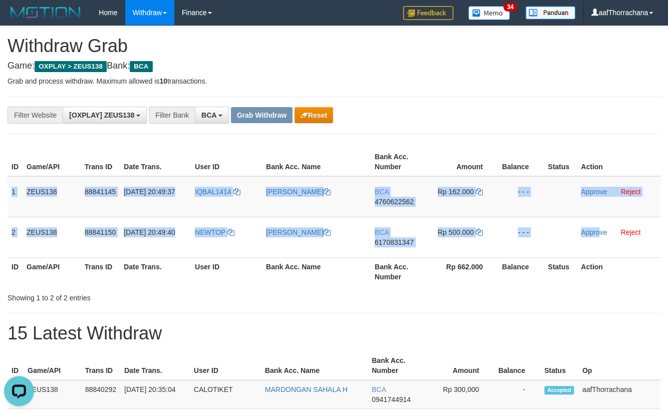
drag, startPoint x: 13, startPoint y: 185, endPoint x: 674, endPoint y: 240, distance: 663.6
click at [600, 236] on tbody "1 ZEUS138 88841145 [DATE] 20:49:37 IQBAL1414 [PERSON_NAME] BCA 4760622562 Rp 16…" at bounding box center [334, 217] width 653 height 82
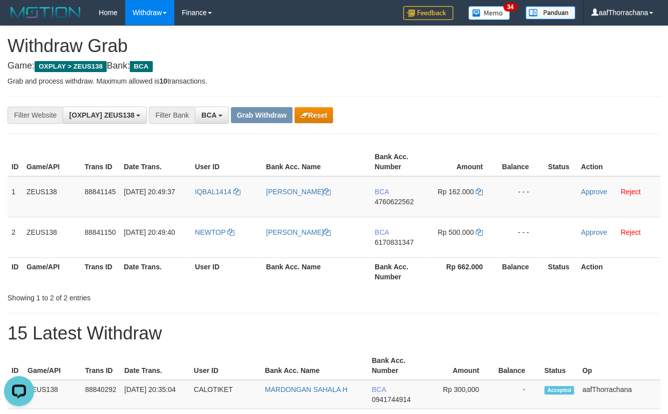
copy link "1414"
copy tr "IQBAL1414"
copy link "IQBAL1414"
drag, startPoint x: 239, startPoint y: 189, endPoint x: 266, endPoint y: 190, distance: 26.6
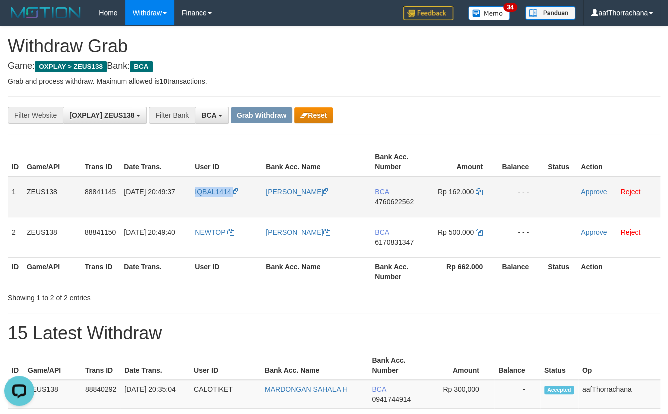
click at [194, 190] on td "IQBAL1414" at bounding box center [226, 196] width 71 height 41
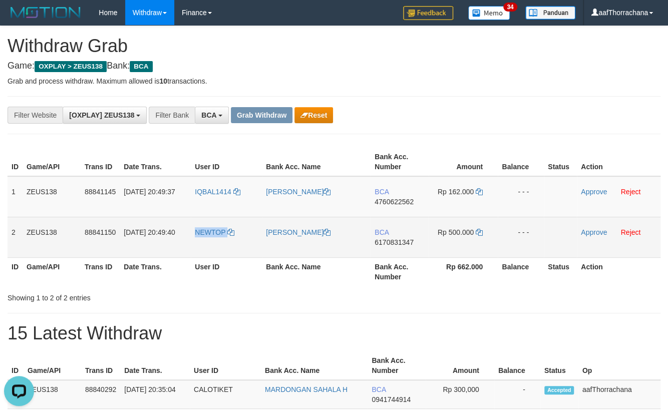
copy link "NEWTOP"
drag, startPoint x: 240, startPoint y: 232, endPoint x: 197, endPoint y: 231, distance: 43.1
click at [197, 231] on td "NEWTOP" at bounding box center [226, 237] width 71 height 41
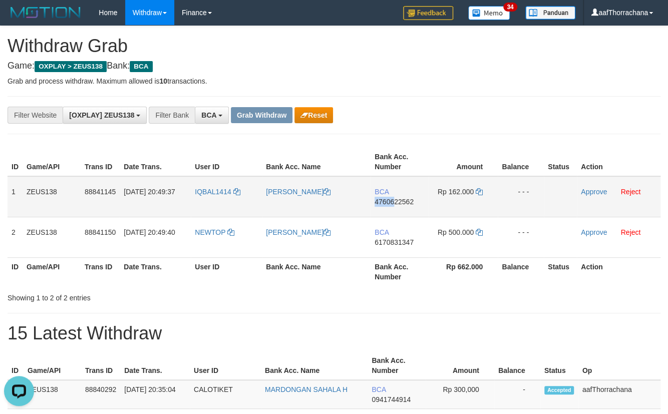
click at [395, 196] on td "BCA 4760622562" at bounding box center [400, 196] width 58 height 41
click at [396, 204] on span "4760622562" at bounding box center [394, 202] width 39 height 8
drag, startPoint x: 492, startPoint y: 184, endPoint x: 480, endPoint y: 193, distance: 14.6
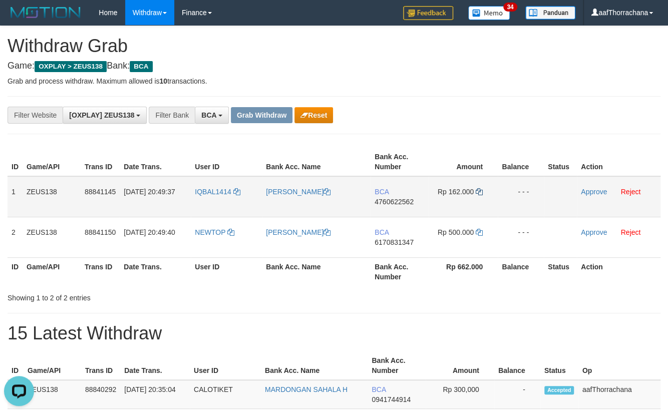
click at [491, 187] on td "Rp 162.000" at bounding box center [463, 196] width 69 height 41
click at [477, 191] on icon at bounding box center [479, 191] width 7 height 7
drag, startPoint x: 561, startPoint y: 129, endPoint x: 516, endPoint y: 118, distance: 46.9
click at [561, 128] on div "**********" at bounding box center [334, 115] width 653 height 38
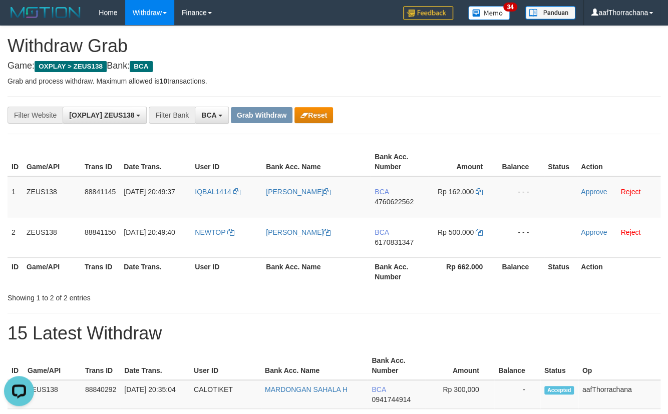
click at [495, 110] on div "**********" at bounding box center [278, 115] width 557 height 17
click at [494, 110] on div "**********" at bounding box center [278, 115] width 557 height 17
click at [589, 194] on link "Approve" at bounding box center [594, 192] width 26 height 8
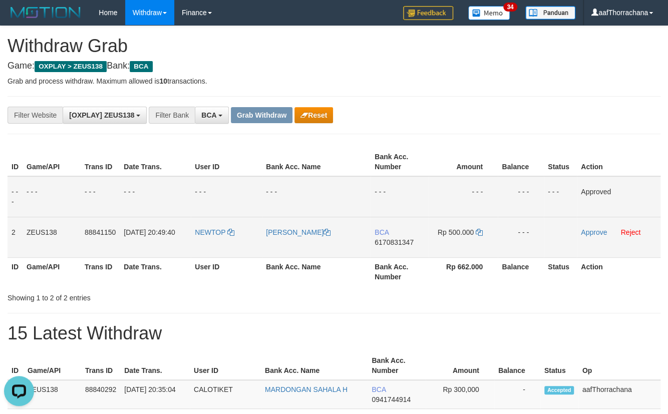
click at [398, 235] on td "BCA 6170831347" at bounding box center [400, 237] width 58 height 41
drag, startPoint x: 401, startPoint y: 242, endPoint x: 432, endPoint y: 241, distance: 31.6
click at [402, 242] on span "6170831347" at bounding box center [394, 242] width 39 height 8
drag, startPoint x: 480, startPoint y: 233, endPoint x: 671, endPoint y: 213, distance: 192.5
click at [481, 234] on icon at bounding box center [479, 232] width 7 height 7
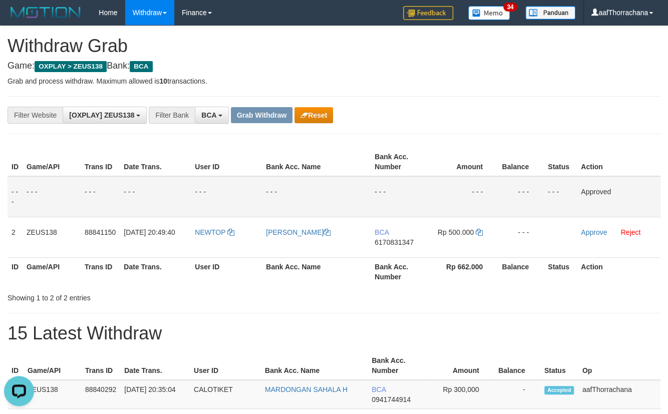
click at [532, 155] on th "Balance" at bounding box center [521, 162] width 46 height 29
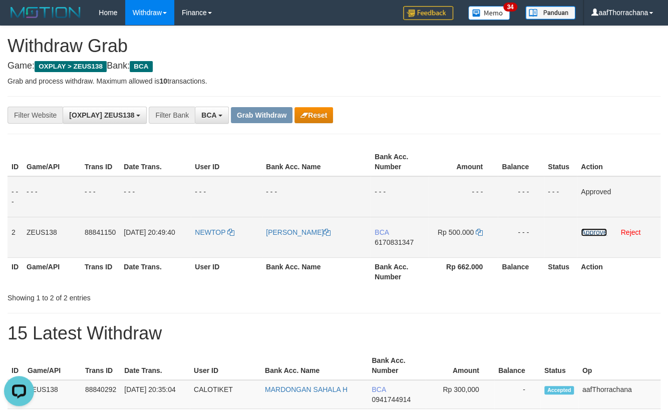
click at [589, 233] on link "Approve" at bounding box center [594, 232] width 26 height 8
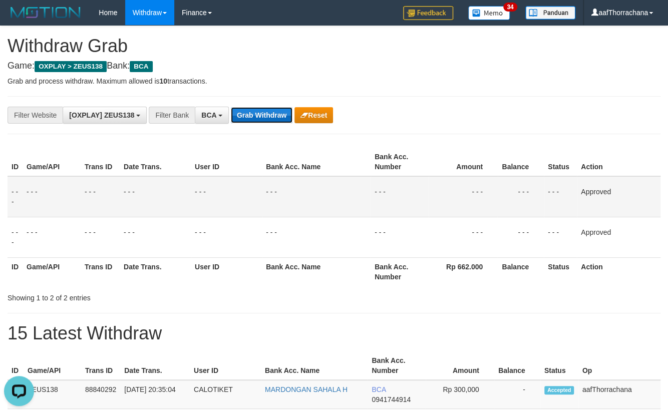
click at [254, 118] on button "Grab Withdraw" at bounding box center [262, 115] width 62 height 16
drag, startPoint x: 254, startPoint y: 118, endPoint x: 656, endPoint y: 303, distance: 442.8
click at [255, 120] on button "Grab Withdraw" at bounding box center [262, 115] width 62 height 16
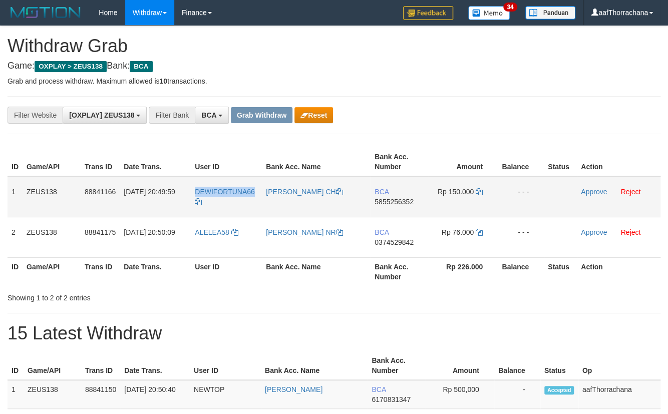
drag, startPoint x: 256, startPoint y: 185, endPoint x: 190, endPoint y: 189, distance: 65.8
click at [191, 189] on td "DEWIFORTUNA66" at bounding box center [226, 196] width 71 height 41
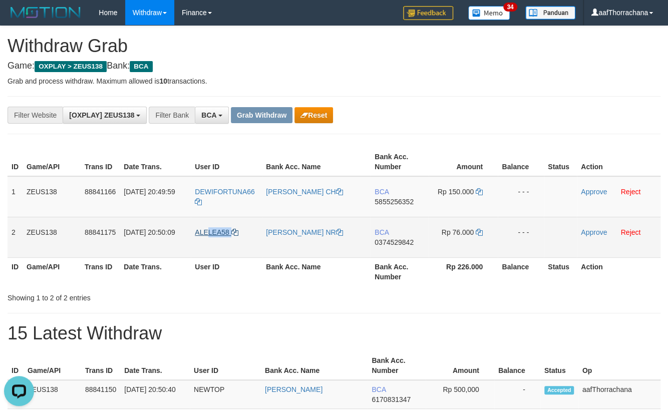
copy link "LEA58"
copy link "ALELEA58"
drag, startPoint x: 249, startPoint y: 227, endPoint x: 296, endPoint y: 222, distance: 47.4
click at [191, 232] on td "ALELEA58" at bounding box center [226, 237] width 71 height 41
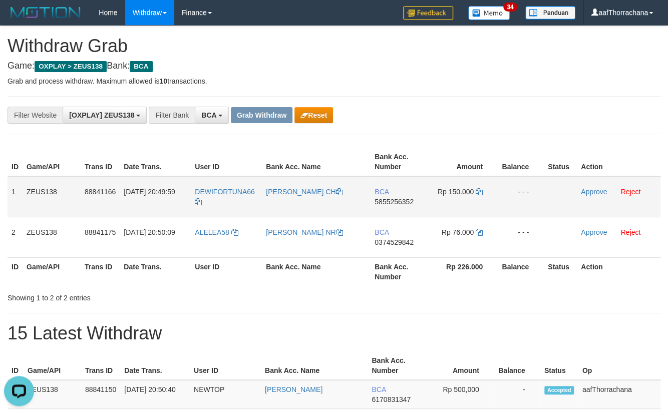
click at [408, 199] on span "5855256352" at bounding box center [394, 202] width 39 height 8
click at [480, 192] on icon at bounding box center [479, 191] width 7 height 7
drag, startPoint x: 480, startPoint y: 192, endPoint x: 674, endPoint y: 175, distance: 194.6
click at [482, 191] on icon at bounding box center [479, 191] width 7 height 7
click at [493, 119] on div "**********" at bounding box center [278, 115] width 557 height 17
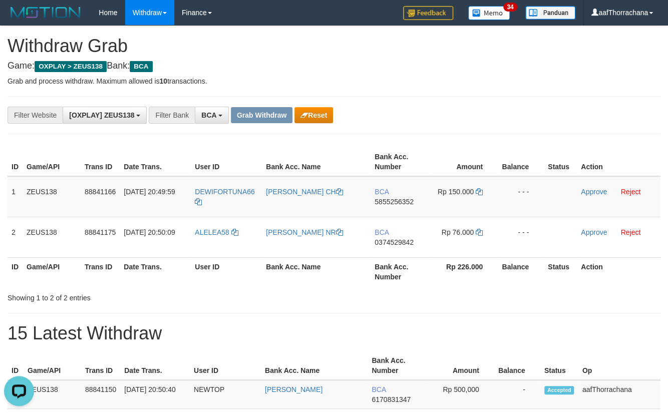
click at [460, 97] on div "**********" at bounding box center [334, 115] width 653 height 38
click at [461, 99] on div "**********" at bounding box center [334, 115] width 653 height 38
click at [462, 100] on div "**********" at bounding box center [334, 115] width 653 height 38
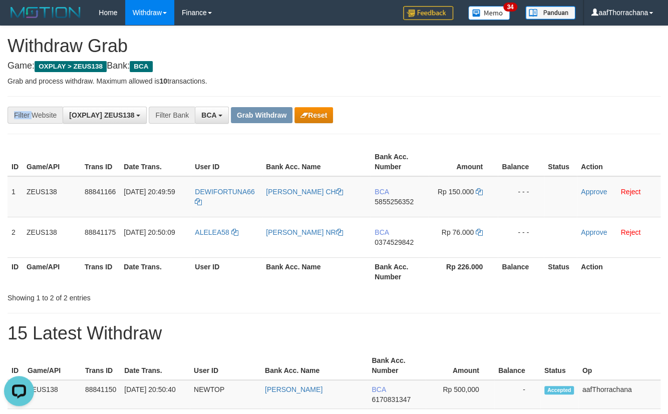
click at [462, 100] on div "**********" at bounding box center [334, 115] width 653 height 38
click at [463, 100] on div "**********" at bounding box center [334, 115] width 653 height 38
click at [464, 101] on div "**********" at bounding box center [334, 115] width 653 height 38
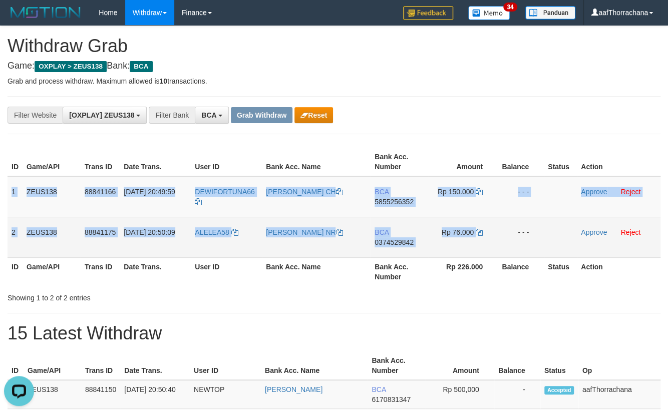
copy tbody "1 ZEUS138 88841166 30/09/2025 20:49:59 DEWIFORTUNA66 MUHAMMAD ANDIKA CH BCA 585…"
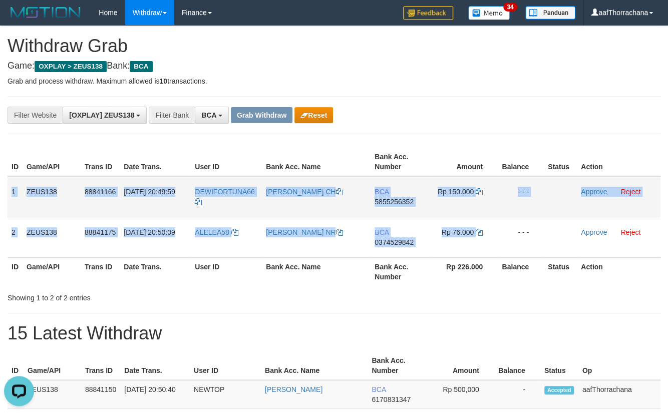
drag, startPoint x: 11, startPoint y: 192, endPoint x: 563, endPoint y: 198, distance: 551.7
click at [516, 226] on tbody "1 ZEUS138 88841166 30/09/2025 20:49:59 DEWIFORTUNA66 MUHAMMAD ANDIKA CH BCA 585…" at bounding box center [334, 217] width 653 height 82
click at [594, 189] on link "Approve" at bounding box center [594, 192] width 26 height 8
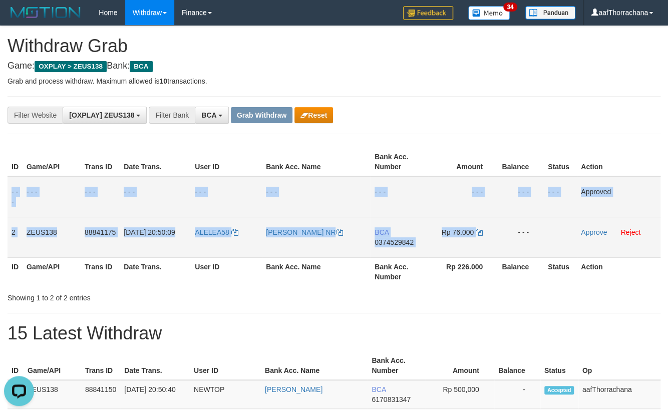
click at [405, 239] on span "0374529842" at bounding box center [394, 242] width 39 height 8
copy tbody "1 ZEUS138 88841166 30/09/2025 20:49:59 DEWIFORTUNA66 MUHAMMAD ANDIKA CH BCA 585…"
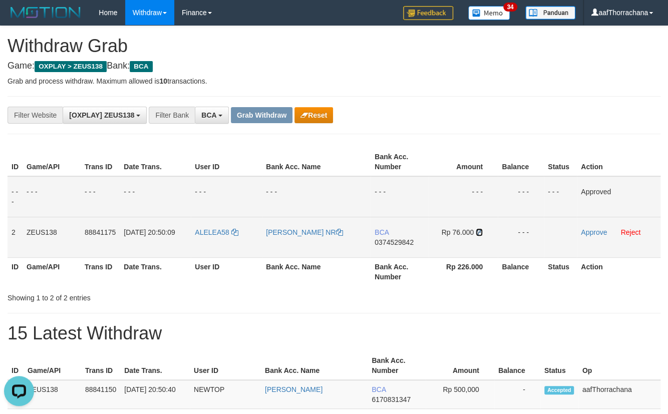
click at [479, 229] on icon at bounding box center [479, 232] width 7 height 7
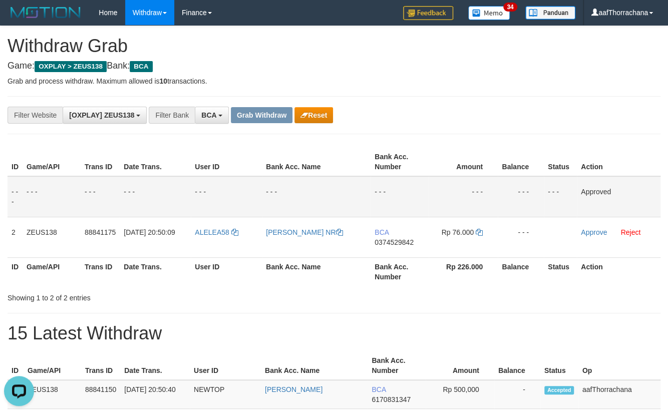
click at [489, 104] on div "**********" at bounding box center [334, 115] width 653 height 38
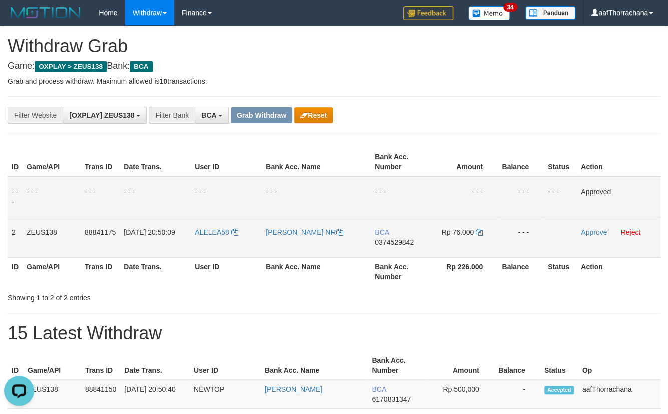
drag, startPoint x: 614, startPoint y: 226, endPoint x: 600, endPoint y: 236, distance: 17.0
click at [614, 229] on td "Approve Reject" at bounding box center [619, 237] width 84 height 41
click at [599, 232] on link "Approve" at bounding box center [594, 232] width 26 height 8
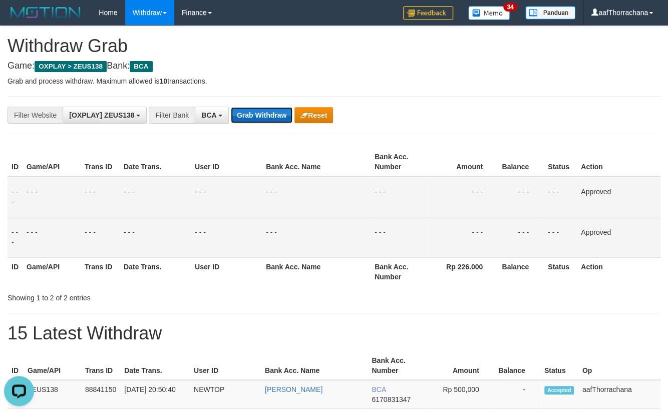
click at [232, 115] on button "Grab Withdraw" at bounding box center [262, 115] width 62 height 16
drag, startPoint x: 232, startPoint y: 115, endPoint x: 271, endPoint y: 132, distance: 42.4
click at [234, 116] on button "Grab Withdraw" at bounding box center [262, 115] width 62 height 16
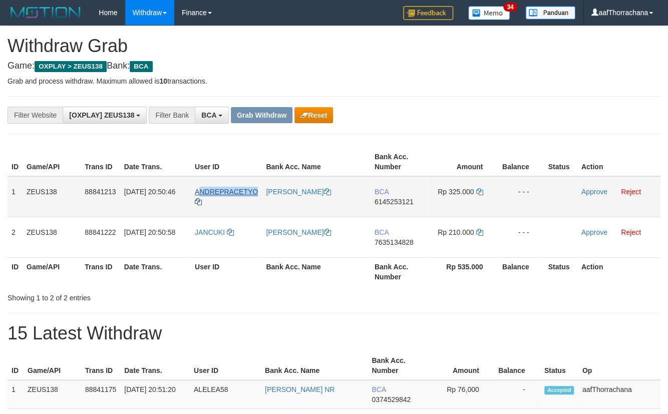
copy span "NDREPRACETYO"
copy span "ANDREPRACETYO"
drag, startPoint x: 257, startPoint y: 182, endPoint x: 242, endPoint y: 173, distance: 16.7
click at [196, 192] on td "ANDREPRACETYO" at bounding box center [226, 196] width 71 height 41
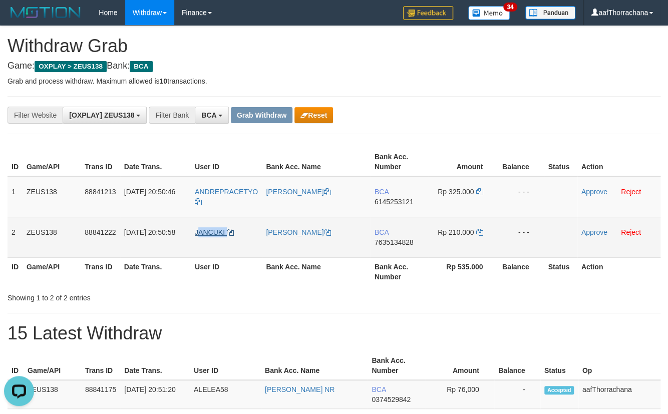
copy link "ANCUKI"
copy link "JANCUKI"
drag, startPoint x: 242, startPoint y: 231, endPoint x: 195, endPoint y: 232, distance: 47.1
click at [195, 232] on td "JANCUKI" at bounding box center [226, 237] width 71 height 41
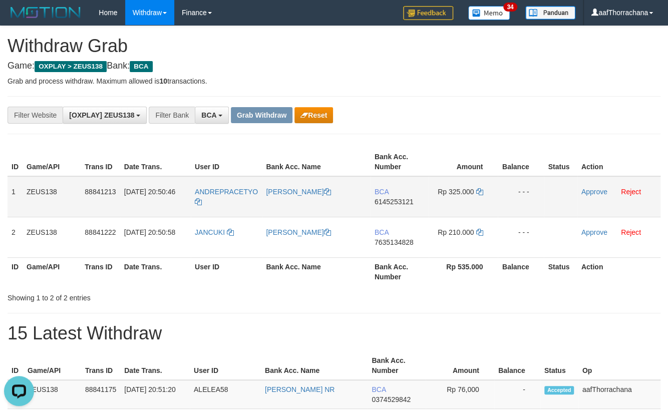
click at [382, 202] on span "6145253121" at bounding box center [394, 202] width 39 height 8
click at [475, 188] on td "Rp 325.000" at bounding box center [463, 196] width 69 height 41
click at [475, 190] on td "Rp 325.000" at bounding box center [463, 196] width 69 height 41
click at [477, 191] on icon at bounding box center [479, 191] width 7 height 7
click at [458, 76] on p "Grab and process withdraw. Maximum allowed is 10 transactions." at bounding box center [334, 81] width 653 height 10
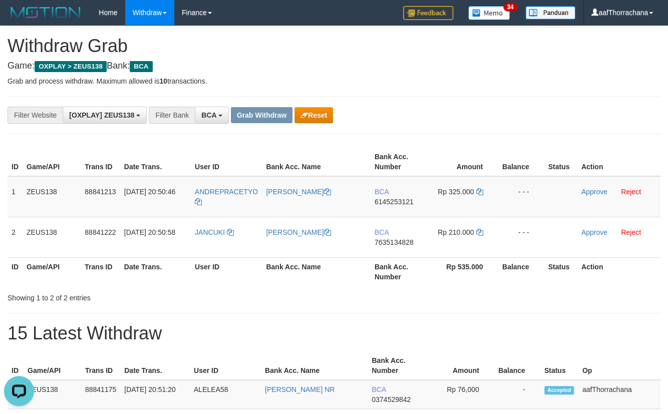
click at [418, 78] on p "Grab and process withdraw. Maximum allowed is 10 transactions." at bounding box center [334, 81] width 653 height 10
click at [418, 80] on p "Grab and process withdraw. Maximum allowed is 10 transactions." at bounding box center [334, 81] width 653 height 10
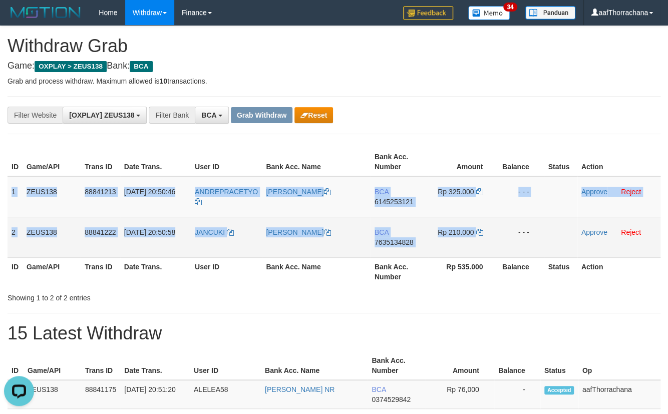
copy tbody "1 ZEUS138 88841213 [DATE] 20:50:46 ANDREPRACETYO ANDRE BCA 6145253121 Rp 325.00…"
drag, startPoint x: 13, startPoint y: 187, endPoint x: 491, endPoint y: 240, distance: 480.4
click at [492, 242] on tbody "1 ZEUS138 88841213 [DATE] 20:50:46 ANDREPRACETYO ANDRE BCA 6145253121 Rp 325.00…" at bounding box center [334, 217] width 653 height 82
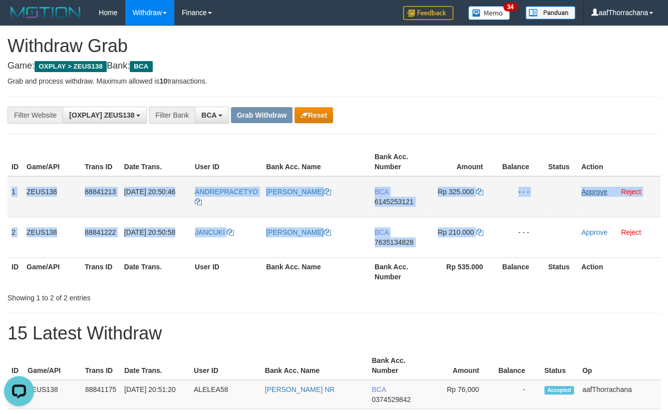
click at [593, 197] on td "Approve Reject" at bounding box center [619, 196] width 83 height 41
click at [596, 193] on link "Approve" at bounding box center [595, 192] width 26 height 8
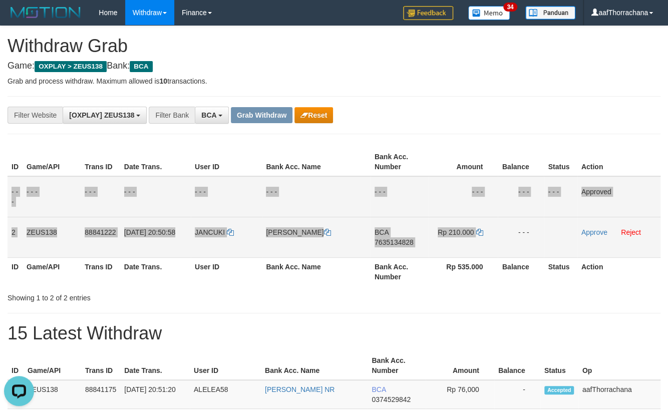
click at [393, 240] on span "7635134828" at bounding box center [394, 242] width 39 height 8
copy tbody "1 ZEUS138 88841213 30/09/2025 20:50:46 ANDREPRACETYO ANDRE BCA 6145253121 Rp 32…"
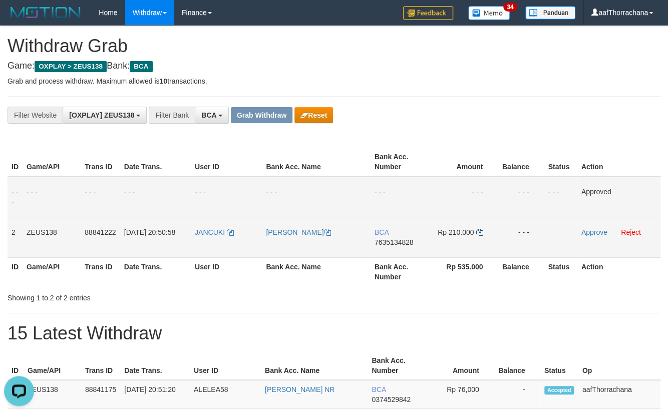
click at [479, 233] on td "Rp 210.000" at bounding box center [463, 237] width 69 height 41
click at [478, 233] on icon at bounding box center [479, 232] width 7 height 7
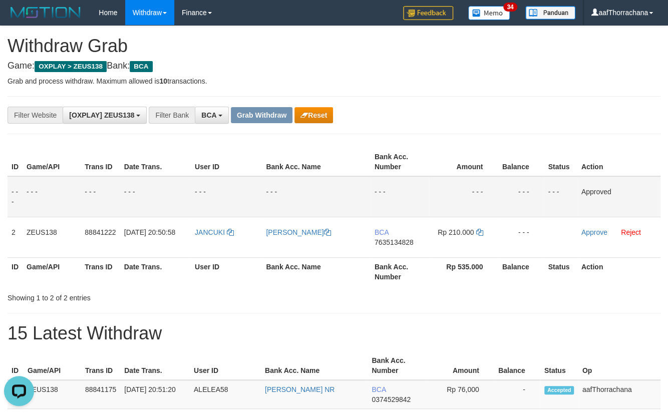
drag, startPoint x: 427, startPoint y: 90, endPoint x: 430, endPoint y: 105, distance: 14.9
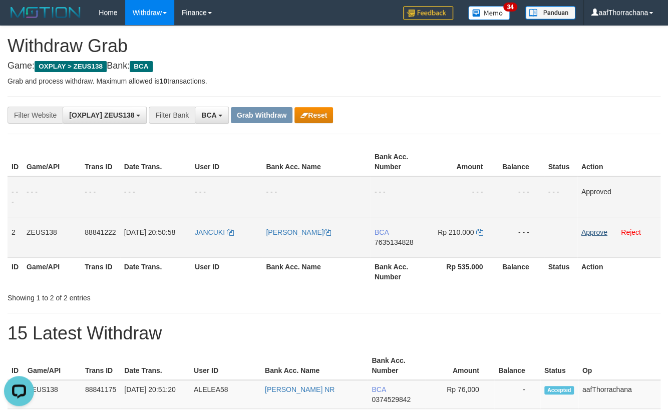
click at [582, 231] on td "Approve Reject" at bounding box center [619, 237] width 83 height 41
click at [583, 229] on link "Approve" at bounding box center [595, 232] width 26 height 8
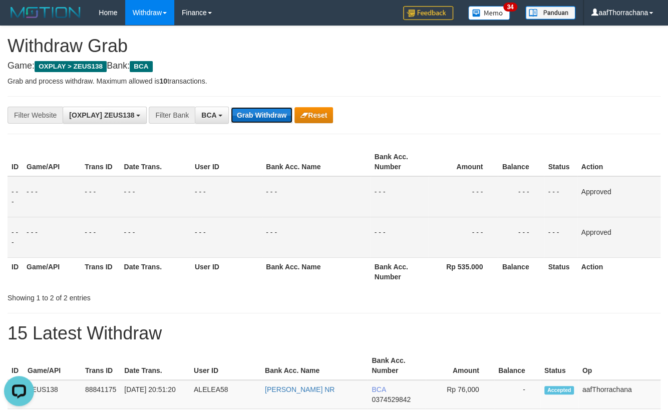
click at [257, 115] on button "Grab Withdraw" at bounding box center [262, 115] width 62 height 16
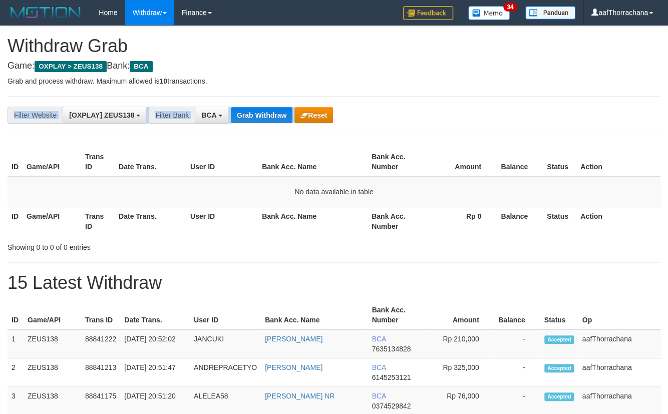
drag, startPoint x: 550, startPoint y: 104, endPoint x: 616, endPoint y: 122, distance: 69.0
click at [555, 108] on div "**********" at bounding box center [334, 115] width 653 height 38
click at [440, 185] on td "No data available in table" at bounding box center [334, 191] width 653 height 31
click at [440, 184] on td "No data available in table" at bounding box center [334, 191] width 653 height 31
click at [417, 158] on th "Bank Acc. Number" at bounding box center [397, 162] width 59 height 29
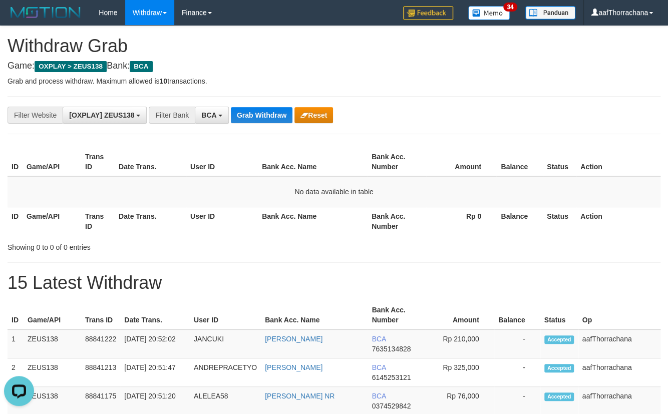
click at [420, 168] on th "Bank Acc. Number" at bounding box center [397, 162] width 59 height 29
click at [420, 167] on th "Bank Acc. Number" at bounding box center [397, 162] width 59 height 29
click at [419, 166] on th "Bank Acc. Number" at bounding box center [397, 162] width 59 height 29
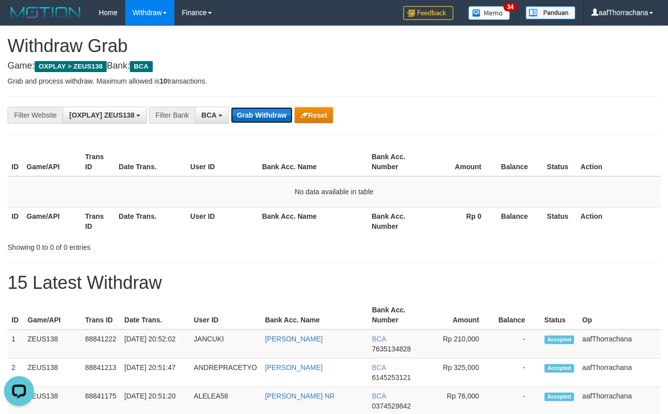
click at [266, 112] on button "Grab Withdraw" at bounding box center [262, 115] width 62 height 16
drag, startPoint x: 266, startPoint y: 112, endPoint x: 333, endPoint y: 126, distance: 69.2
click at [266, 111] on button "Grab Withdraw" at bounding box center [262, 115] width 62 height 16
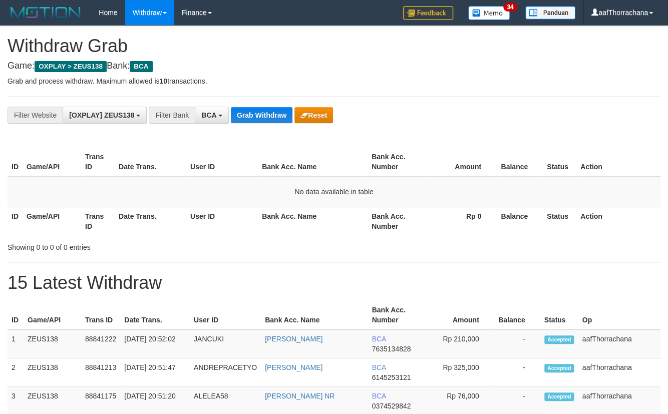
click at [291, 101] on div "**********" at bounding box center [334, 115] width 653 height 38
click at [260, 120] on button "Grab Withdraw" at bounding box center [262, 115] width 62 height 16
click at [420, 188] on td "No data available in table" at bounding box center [334, 191] width 653 height 31
click at [405, 179] on td "No data available in table" at bounding box center [334, 191] width 653 height 31
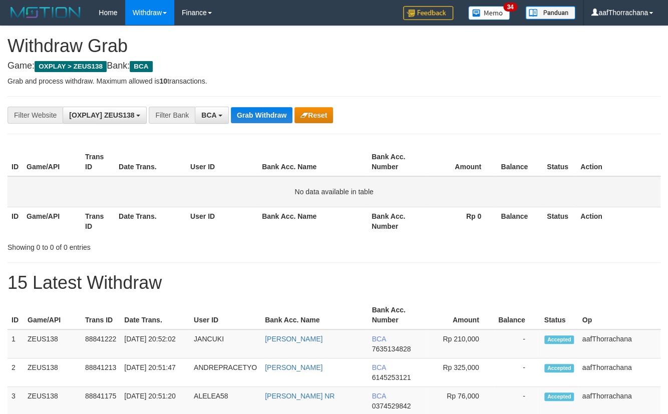
click at [403, 176] on td "No data available in table" at bounding box center [334, 191] width 653 height 31
click at [259, 111] on button "Grab Withdraw" at bounding box center [262, 115] width 62 height 16
click at [573, 172] on th "Status" at bounding box center [560, 162] width 34 height 29
click at [258, 124] on div "**********" at bounding box center [334, 115] width 653 height 38
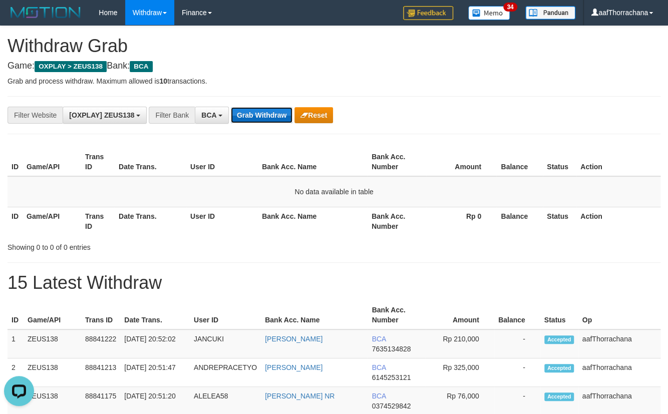
click at [258, 120] on button "Grab Withdraw" at bounding box center [262, 115] width 62 height 16
click at [259, 119] on button "Grab Withdraw" at bounding box center [262, 115] width 62 height 16
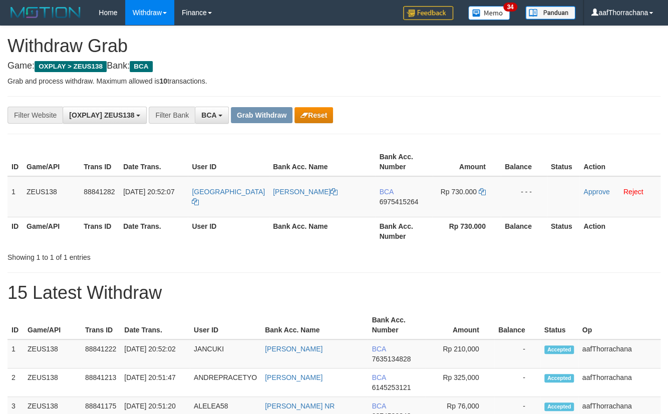
drag, startPoint x: 410, startPoint y: 218, endPoint x: 407, endPoint y: 198, distance: 20.8
click at [410, 213] on table "ID Game/API Trans ID Date Trans. User ID Bank Acc. Name Bank Acc. Number Amount…" at bounding box center [334, 197] width 653 height 98
drag, startPoint x: 407, startPoint y: 198, endPoint x: 409, endPoint y: 192, distance: 6.3
click at [406, 198] on span "6975415264" at bounding box center [398, 202] width 39 height 8
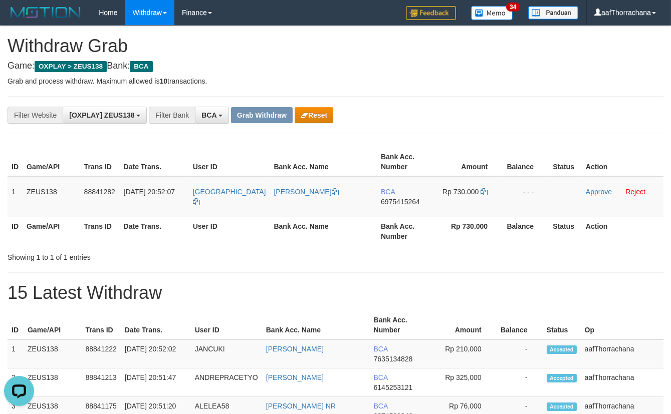
drag, startPoint x: 639, startPoint y: 106, endPoint x: 677, endPoint y: 106, distance: 37.6
click at [640, 106] on div "**********" at bounding box center [336, 115] width 656 height 38
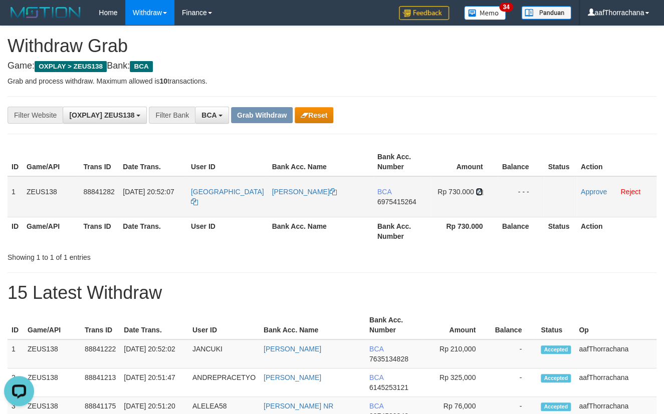
click at [475, 191] on icon at bounding box center [478, 191] width 7 height 7
drag, startPoint x: 472, startPoint y: 191, endPoint x: 669, endPoint y: 180, distance: 197.2
click at [475, 191] on icon at bounding box center [478, 191] width 7 height 7
drag, startPoint x: 420, startPoint y: 291, endPoint x: 380, endPoint y: 303, distance: 41.8
click at [419, 292] on h1 "15 Latest Withdraw" at bounding box center [332, 293] width 649 height 20
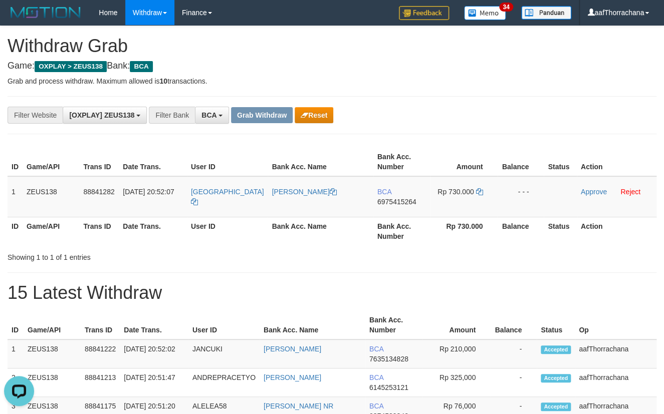
click at [363, 283] on h1 "15 Latest Withdraw" at bounding box center [332, 293] width 649 height 20
drag, startPoint x: 359, startPoint y: 277, endPoint x: 551, endPoint y: 310, distance: 195.1
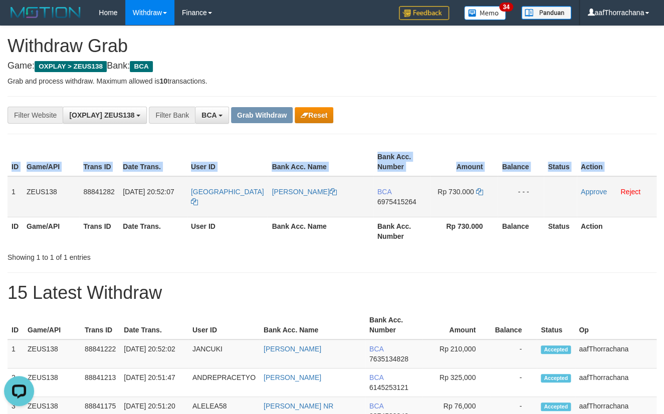
click at [8, 190] on div "ID Game/API Trans ID Date Trans. User ID Bank Acc. Name Bank Acc. Number Amount…" at bounding box center [332, 197] width 664 height 104
click at [13, 188] on td "1" at bounding box center [15, 196] width 15 height 41
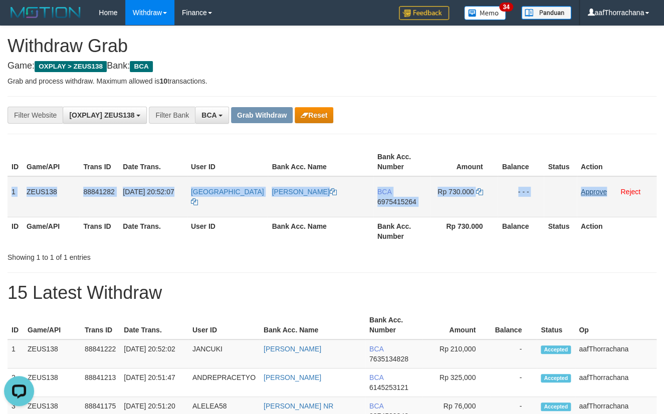
drag, startPoint x: 13, startPoint y: 188, endPoint x: 596, endPoint y: 190, distance: 583.7
click at [598, 190] on tr "1 ZEUS138 88841282 30/09/2025 20:52:07 LILYADELIA LILI APRIYANI BCA 6975415264 …" at bounding box center [332, 196] width 649 height 41
click at [596, 190] on link "Approve" at bounding box center [594, 192] width 26 height 8
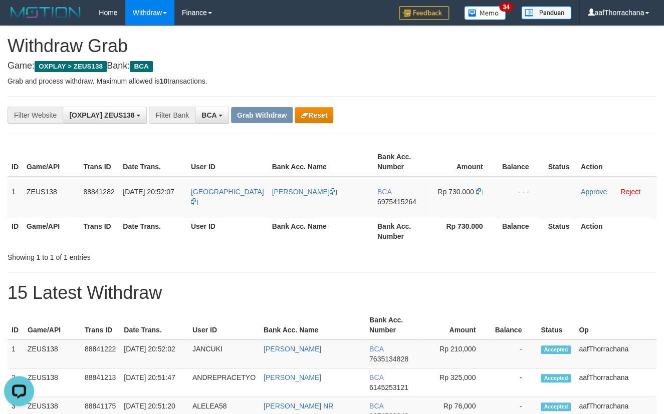
click at [567, 145] on div "ID Game/API Trans ID Date Trans. User ID Bank Acc. Name Bank Acc. Number Amount…" at bounding box center [332, 197] width 664 height 104
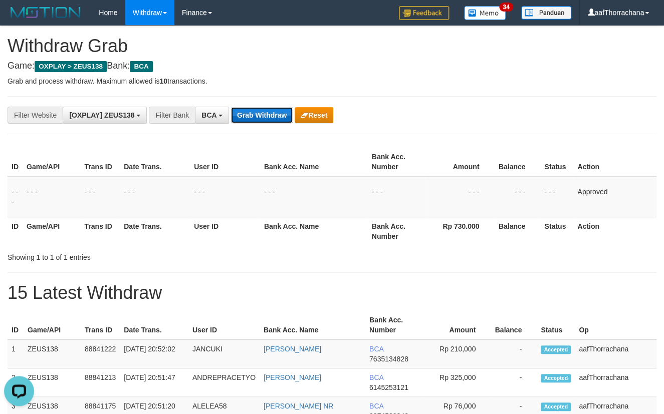
click at [278, 116] on button "Grab Withdraw" at bounding box center [262, 115] width 62 height 16
drag, startPoint x: 278, startPoint y: 116, endPoint x: 418, endPoint y: 123, distance: 140.0
click at [286, 119] on button "Grab Withdraw" at bounding box center [262, 115] width 62 height 16
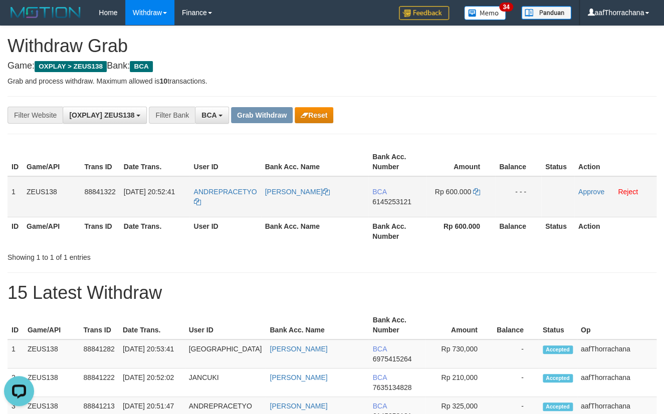
click at [400, 201] on span "6145253121" at bounding box center [391, 202] width 39 height 8
drag, startPoint x: 464, startPoint y: 185, endPoint x: 483, endPoint y: 191, distance: 19.8
click at [477, 190] on td "Rp 600.000" at bounding box center [460, 196] width 69 height 41
click at [477, 188] on icon at bounding box center [476, 191] width 7 height 7
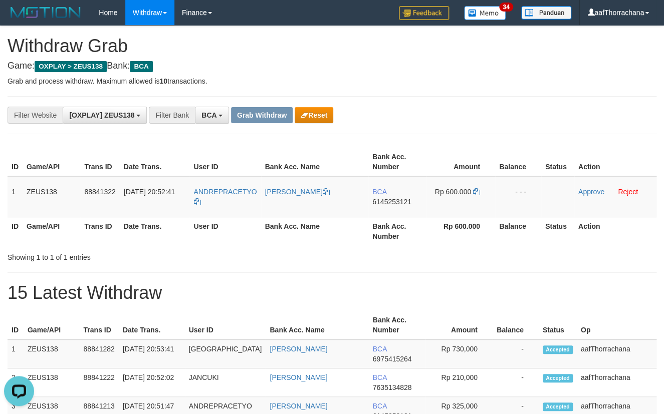
click at [419, 283] on h1 "15 Latest Withdraw" at bounding box center [332, 293] width 649 height 20
copy tr "1 ZEUS138 88841322 30/09/2025 20:52:41 ANDREPRACETYO ANDRE BCA 6145253121 Rp 60…"
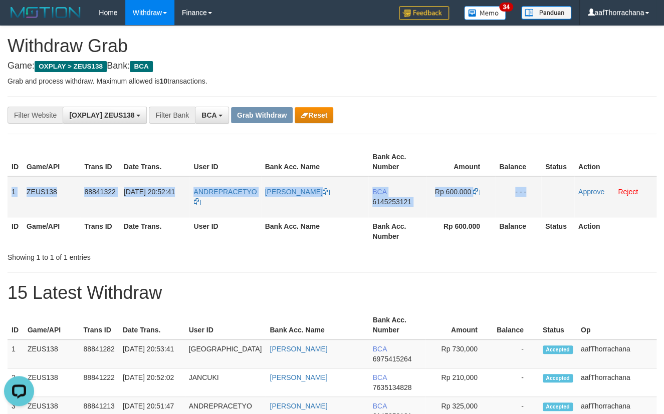
copy tr "1 ZEUS138 88841322 30/09/2025 20:52:41 ANDREPRACETYO ANDRE BCA 6145253121 Rp 60…"
drag, startPoint x: 12, startPoint y: 189, endPoint x: 551, endPoint y: 189, distance: 539.6
click at [550, 189] on tr "1 ZEUS138 88841322 30/09/2025 20:52:41 ANDREPRACETYO ANDRE BCA 6145253121 Rp 60…" at bounding box center [332, 196] width 649 height 41
click at [591, 192] on link "Approve" at bounding box center [591, 192] width 26 height 8
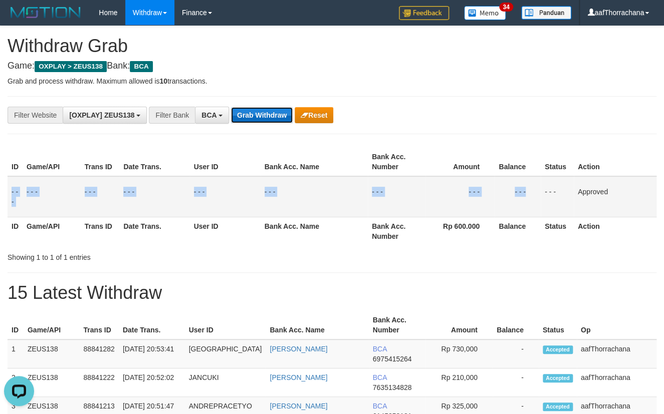
click at [269, 108] on button "Grab Withdraw" at bounding box center [262, 115] width 62 height 16
drag, startPoint x: 271, startPoint y: 110, endPoint x: 470, endPoint y: 126, distance: 199.6
click at [274, 111] on button "Grab Withdraw" at bounding box center [262, 115] width 62 height 16
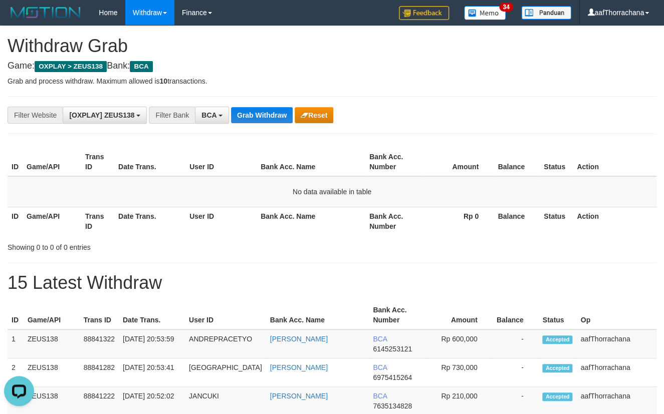
click at [219, 100] on div "**********" at bounding box center [332, 115] width 649 height 38
click at [235, 108] on button "Grab Withdraw" at bounding box center [262, 115] width 62 height 16
click at [238, 110] on button "Grab Withdraw" at bounding box center [262, 115] width 62 height 16
click at [545, 251] on div "Showing 0 to 0 of 0 entries" at bounding box center [332, 245] width 664 height 14
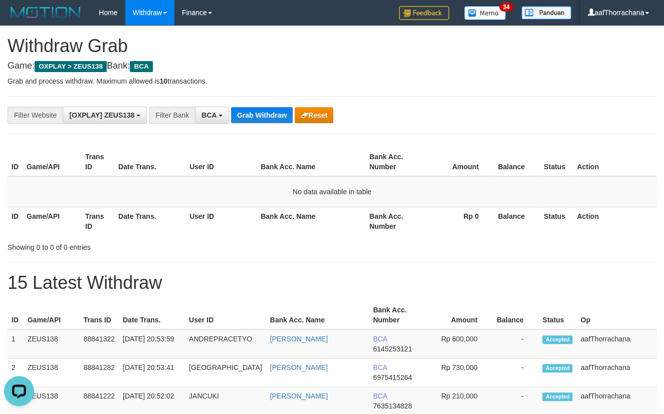
click at [545, 251] on div "Showing 0 to 0 of 0 entries" at bounding box center [332, 245] width 664 height 14
click at [550, 123] on div "**********" at bounding box center [332, 115] width 649 height 38
click at [271, 112] on button "Grab Withdraw" at bounding box center [262, 115] width 62 height 16
click at [597, 159] on th "Action" at bounding box center [615, 162] width 84 height 29
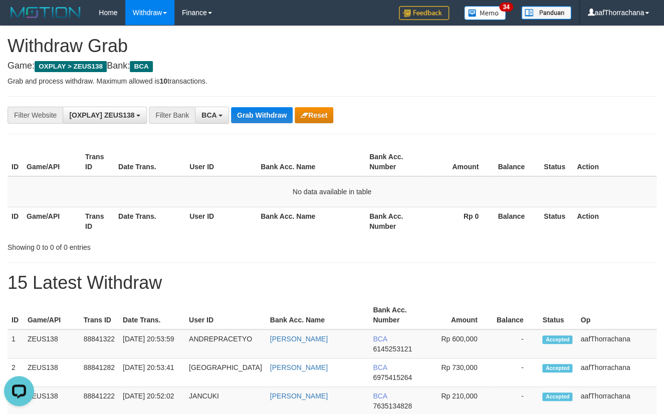
click at [334, 158] on th "Bank Acc. Name" at bounding box center [311, 162] width 109 height 29
click at [417, 192] on td "No data available in table" at bounding box center [332, 191] width 649 height 31
